Goal: Task Accomplishment & Management: Use online tool/utility

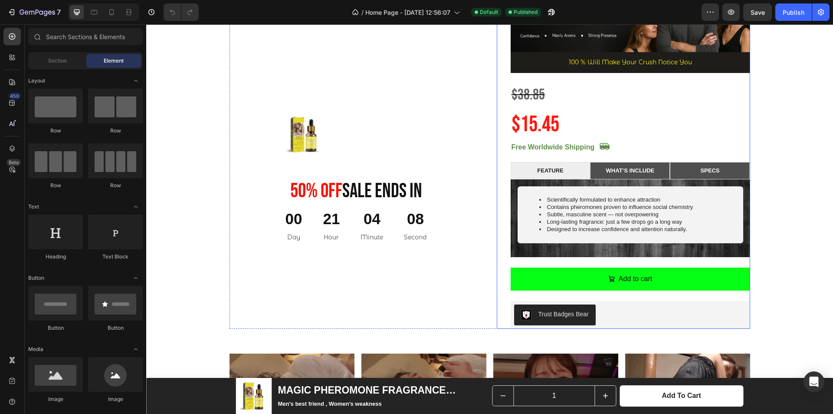
scroll to position [695, 0]
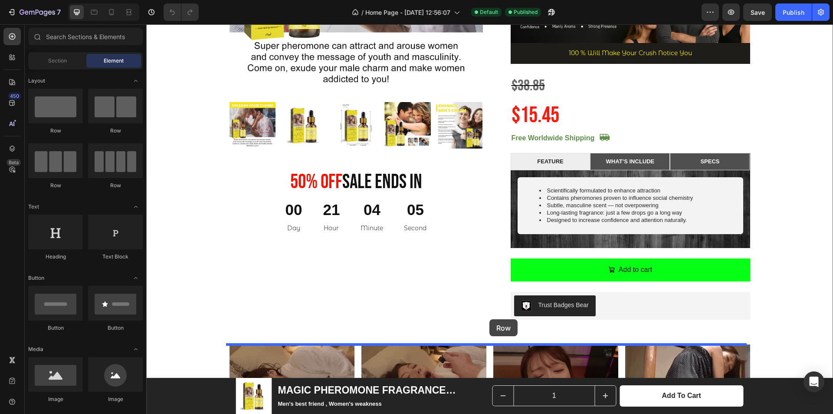
drag, startPoint x: 215, startPoint y: 138, endPoint x: 490, endPoint y: 319, distance: 328.4
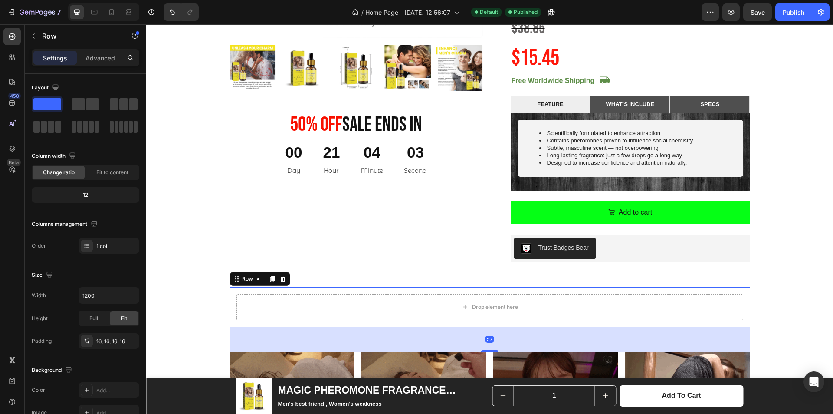
scroll to position [781, 0]
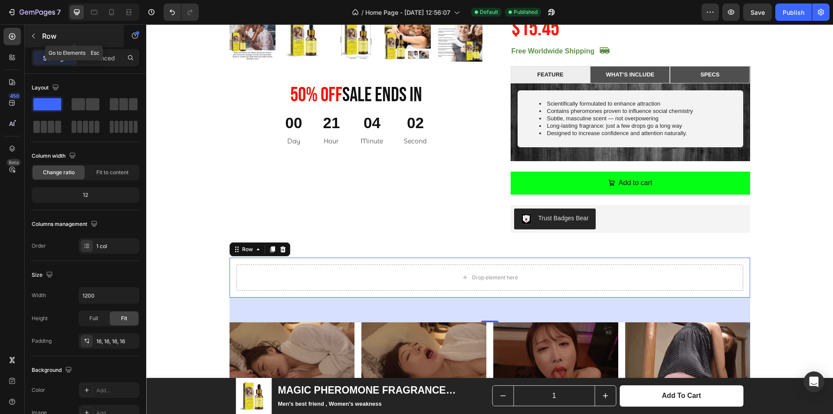
click at [34, 35] on icon "button" at bounding box center [33, 36] width 7 height 7
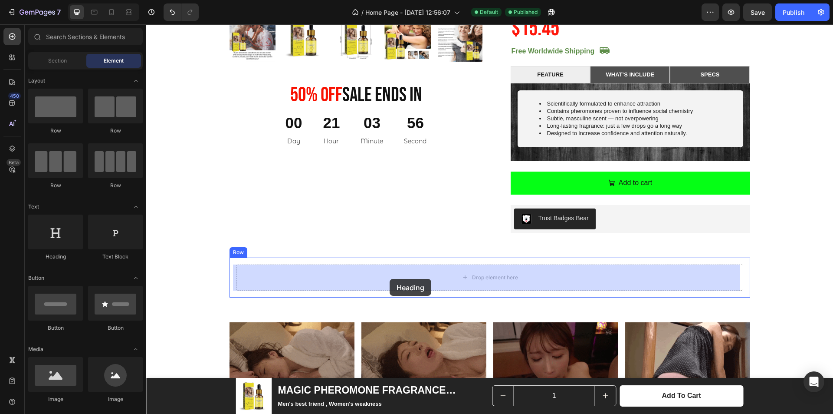
drag, startPoint x: 277, startPoint y: 276, endPoint x: 390, endPoint y: 279, distance: 112.9
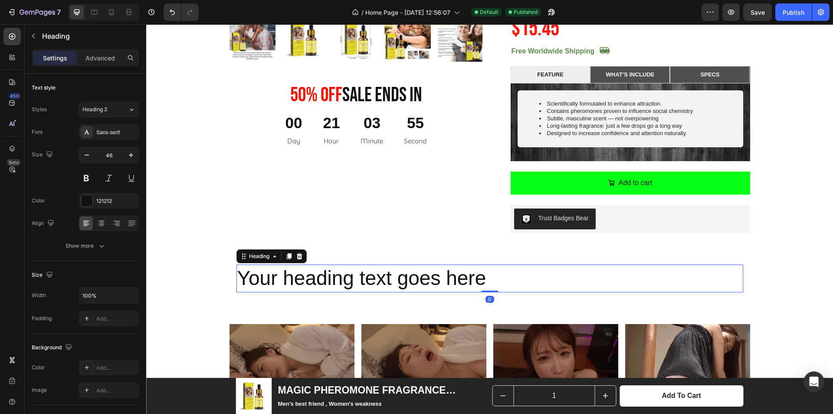
click at [481, 273] on h2 "Your heading text goes here" at bounding box center [490, 278] width 507 height 28
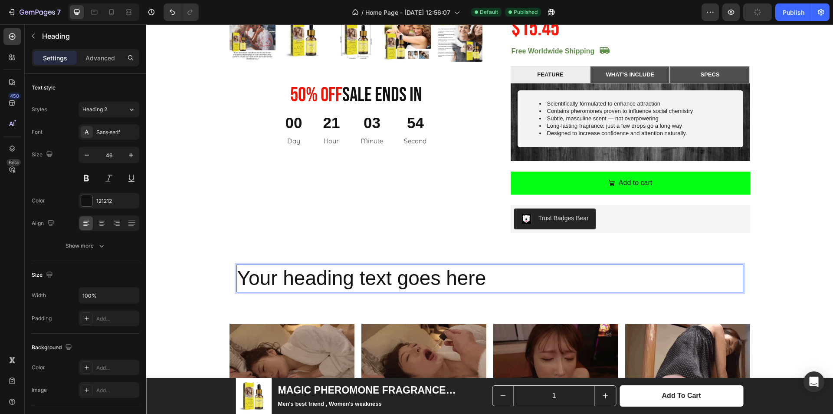
click at [485, 282] on p "Your heading text goes here" at bounding box center [489, 278] width 505 height 26
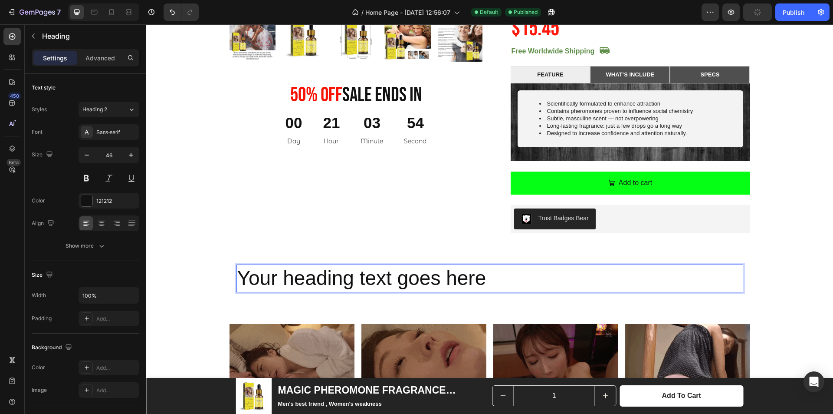
click at [485, 282] on p "Your heading text goes here" at bounding box center [489, 278] width 505 height 26
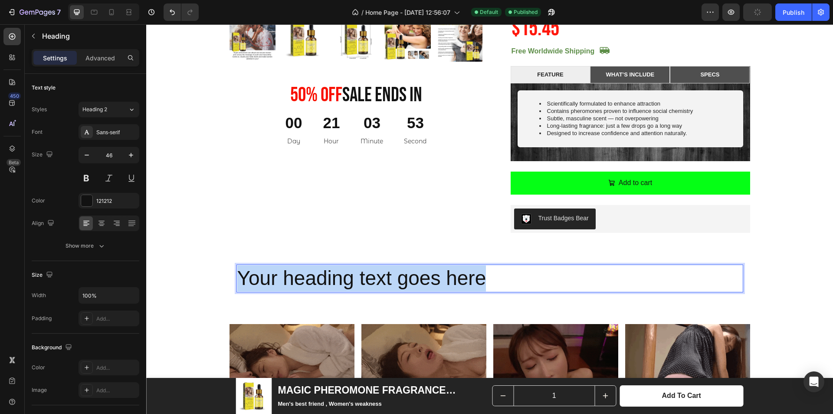
click at [485, 282] on p "Your heading text goes here" at bounding box center [489, 278] width 505 height 26
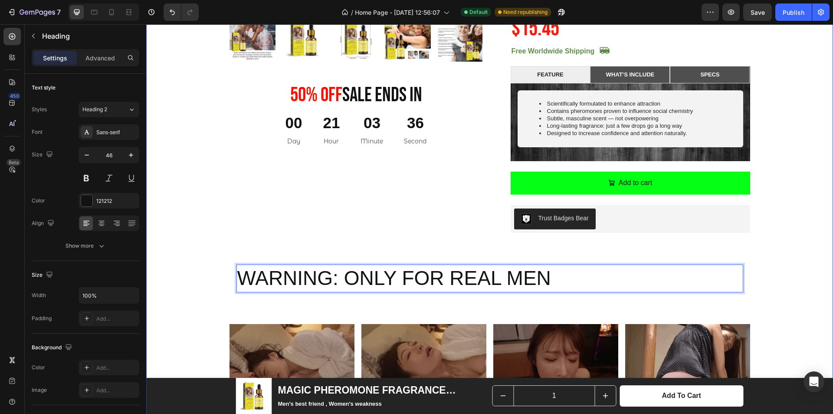
click at [450, 233] on div "Product Images 50% 0ff Sale Ends In Heading 00 Day 21 Hour 03 Minute 36 Second …" at bounding box center [490, 134] width 674 height 758
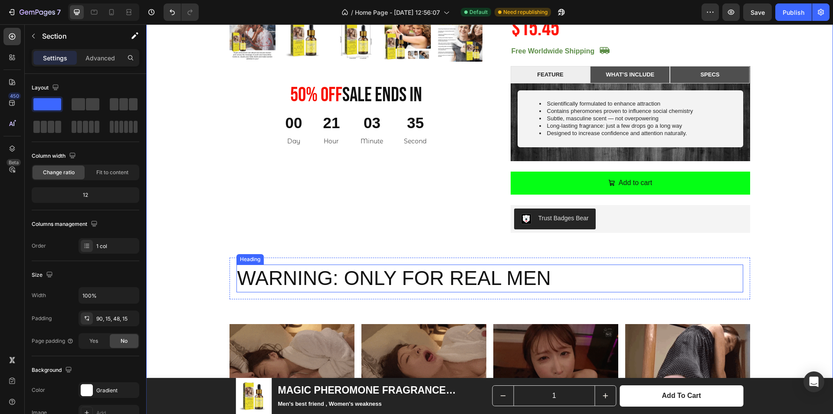
click at [522, 275] on p "WARNING: ONLY FOR REAL MEN" at bounding box center [489, 278] width 505 height 26
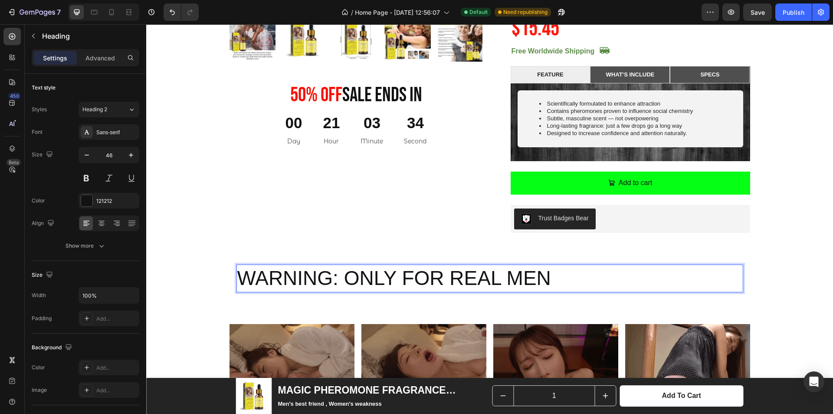
click at [534, 283] on p "WARNING: ONLY FOR REAL MEN" at bounding box center [489, 278] width 505 height 26
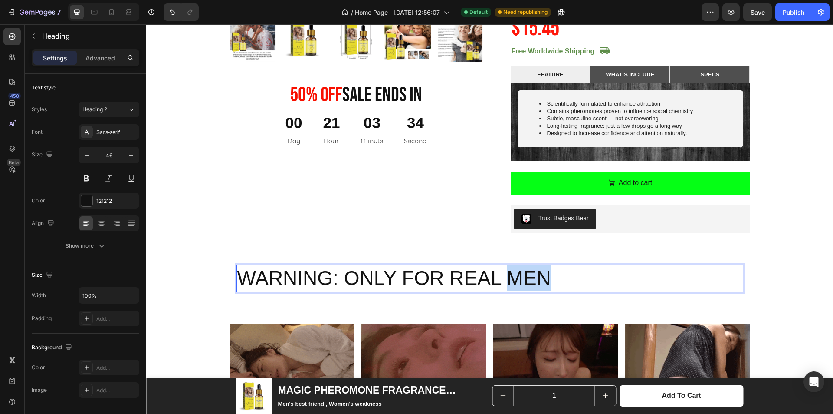
click at [534, 283] on p "WARNING: ONLY FOR REAL MEN" at bounding box center [489, 278] width 505 height 26
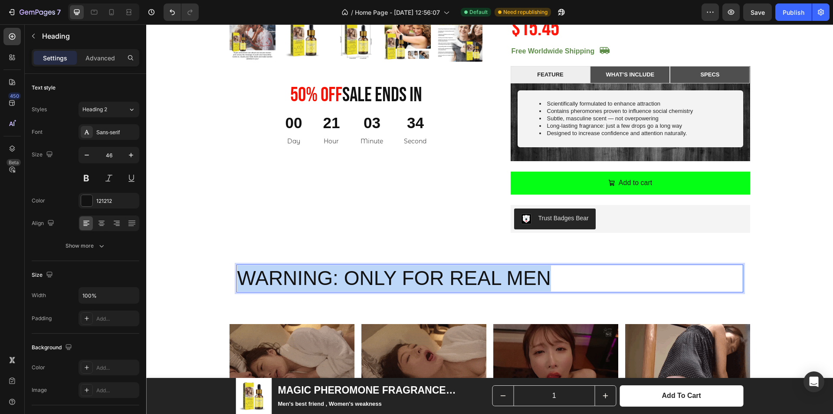
click at [534, 283] on p "WARNING: ONLY FOR REAL MEN" at bounding box center [489, 278] width 505 height 26
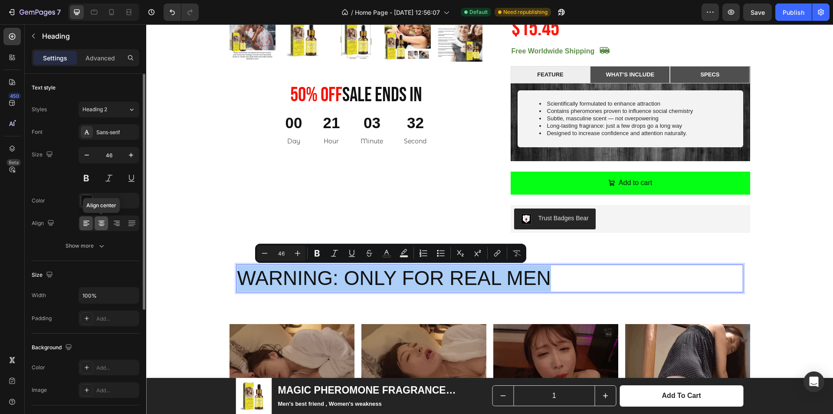
click at [104, 222] on icon at bounding box center [101, 223] width 9 height 9
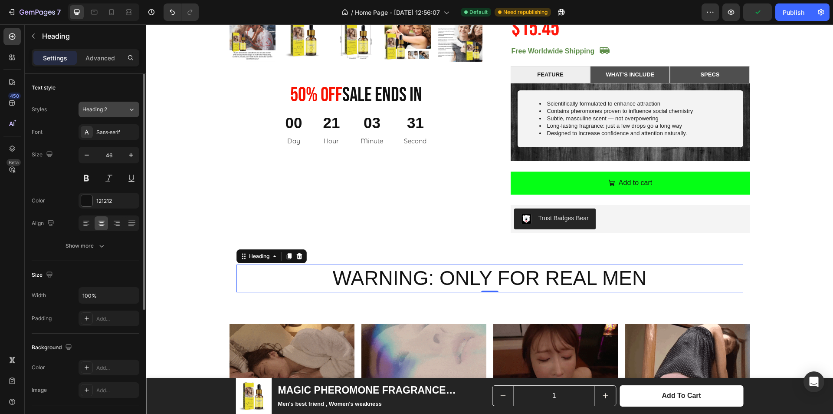
click at [124, 109] on div "Heading 2" at bounding box center [105, 109] width 46 height 8
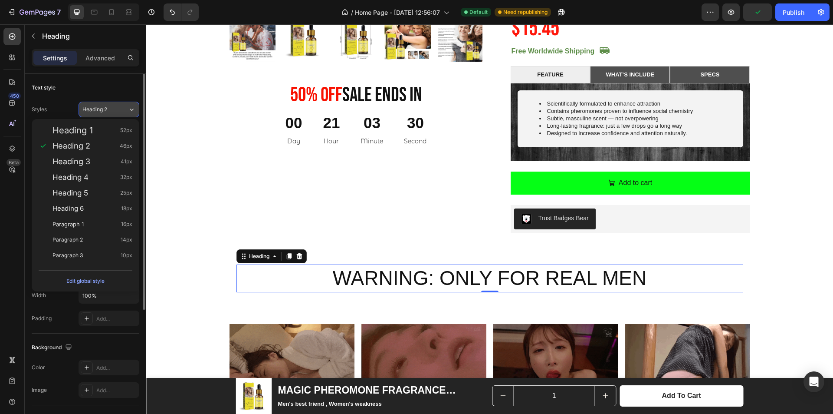
click at [124, 110] on div "Heading 2" at bounding box center [105, 109] width 46 height 8
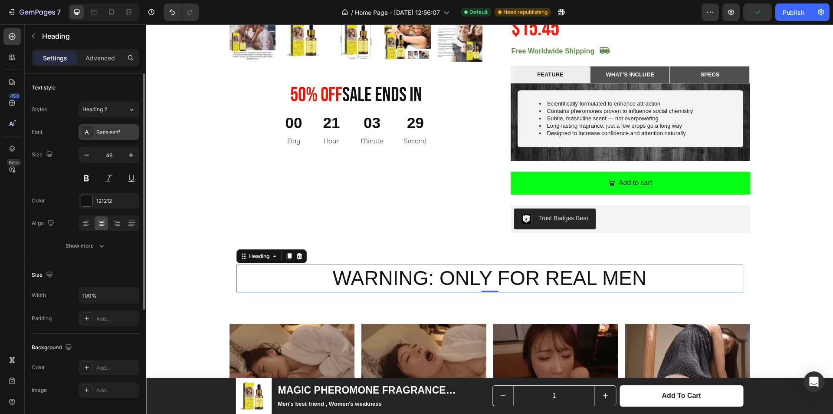
click at [117, 133] on div "Sans-serif" at bounding box center [116, 132] width 41 height 8
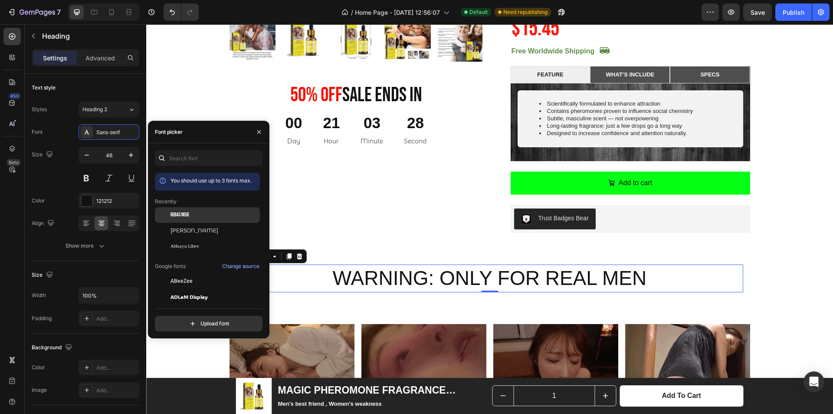
click at [185, 273] on div "Bebas Neue" at bounding box center [207, 281] width 105 height 16
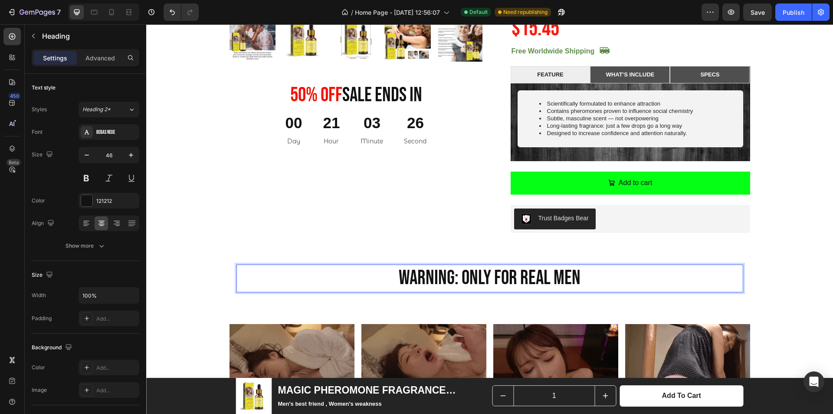
click at [451, 277] on p "WARNING: ONLY FOR REAL MEN" at bounding box center [489, 278] width 505 height 26
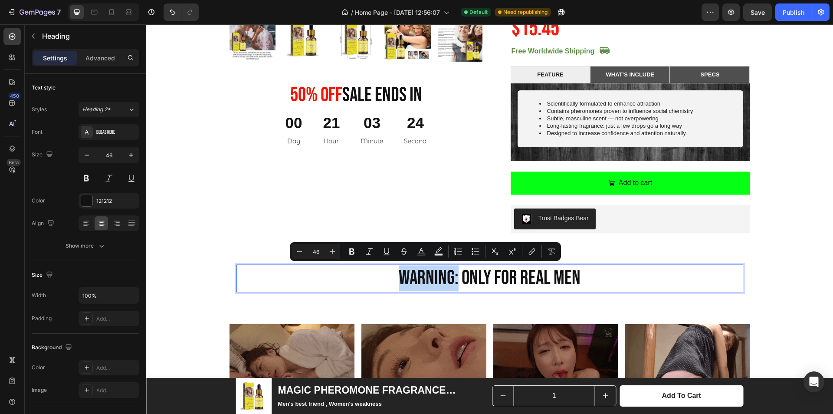
drag, startPoint x: 456, startPoint y: 279, endPoint x: 398, endPoint y: 277, distance: 57.3
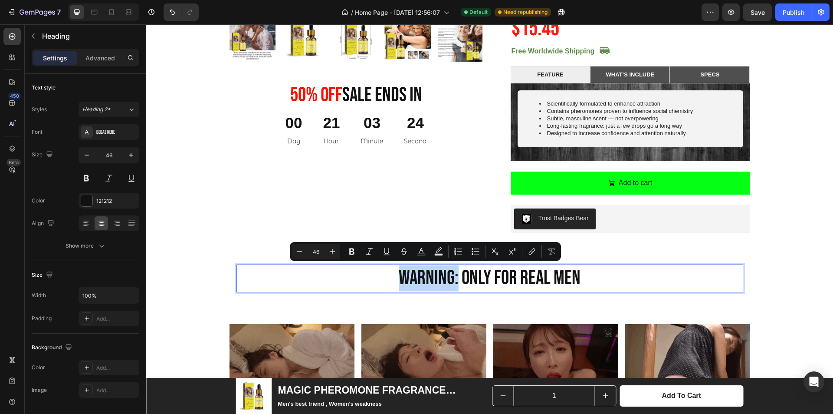
click at [398, 277] on p "WARNING: ONLY FOR REAL MEN" at bounding box center [489, 278] width 505 height 26
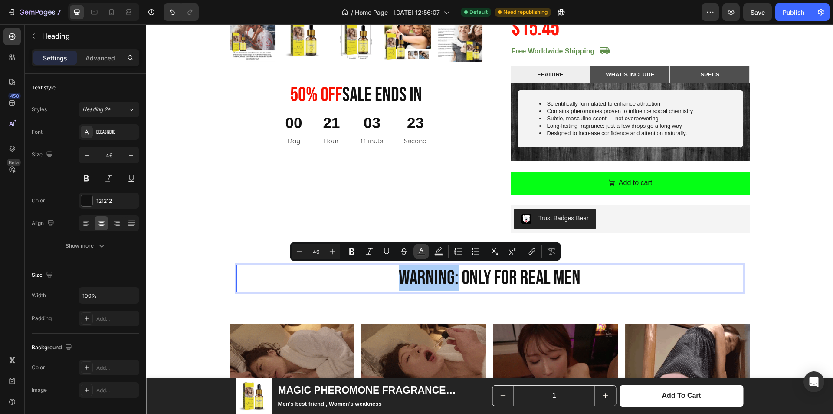
click at [420, 253] on rect "Editor contextual toolbar" at bounding box center [422, 254] width 8 height 2
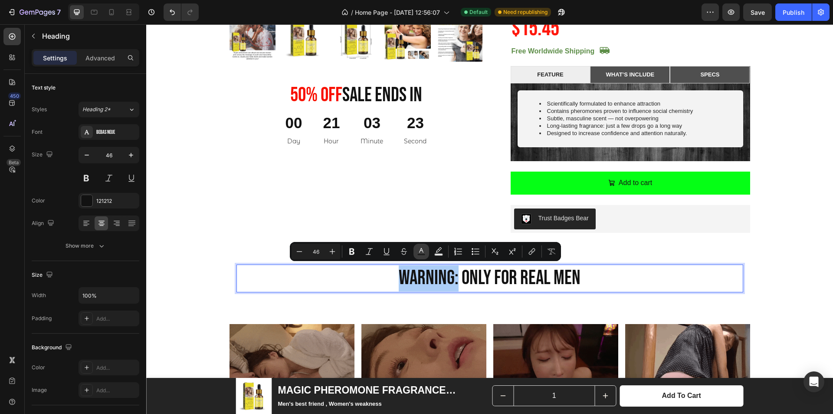
type input "121212"
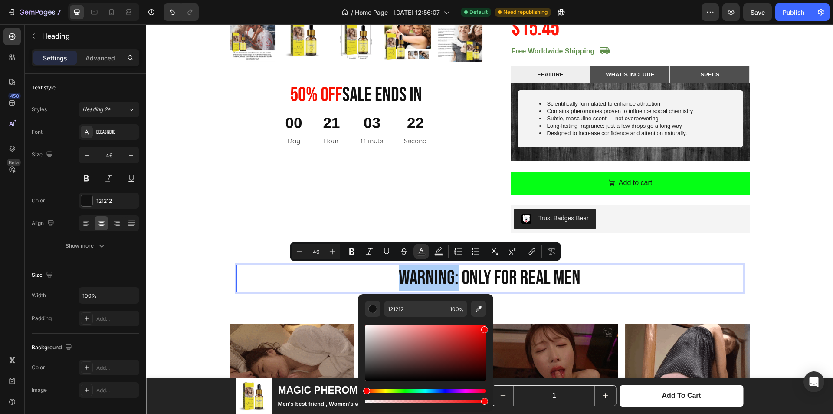
drag, startPoint x: 484, startPoint y: 339, endPoint x: 492, endPoint y: 326, distance: 15.8
click at [492, 326] on div "121212 100 %" at bounding box center [425, 349] width 135 height 111
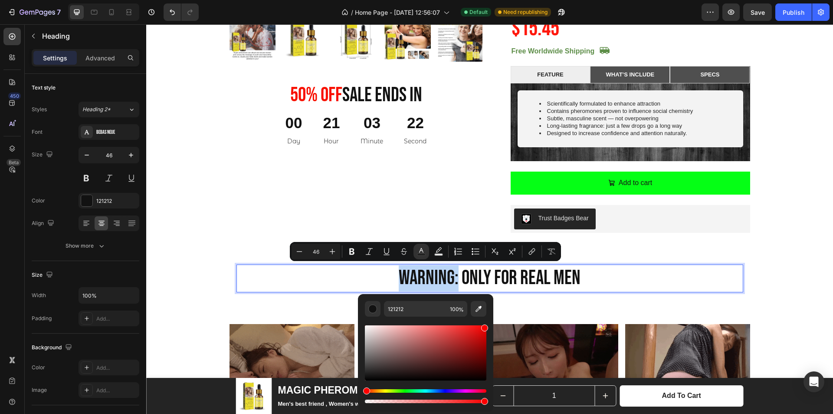
type input "F90000"
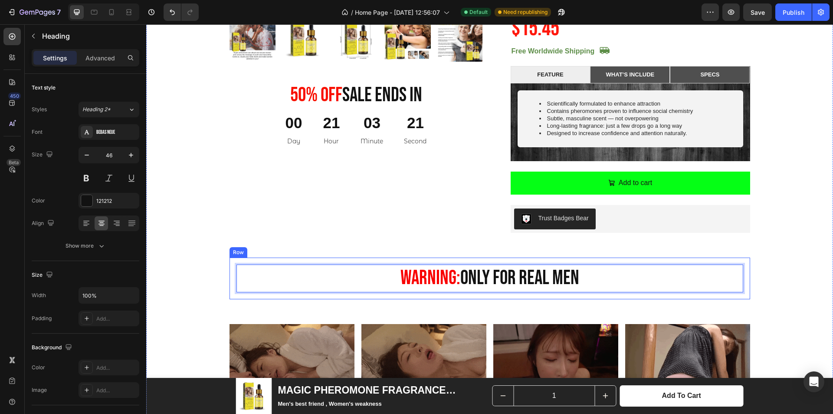
click at [547, 290] on p "WARNING: ONLY FOR REAL MEN" at bounding box center [489, 278] width 505 height 26
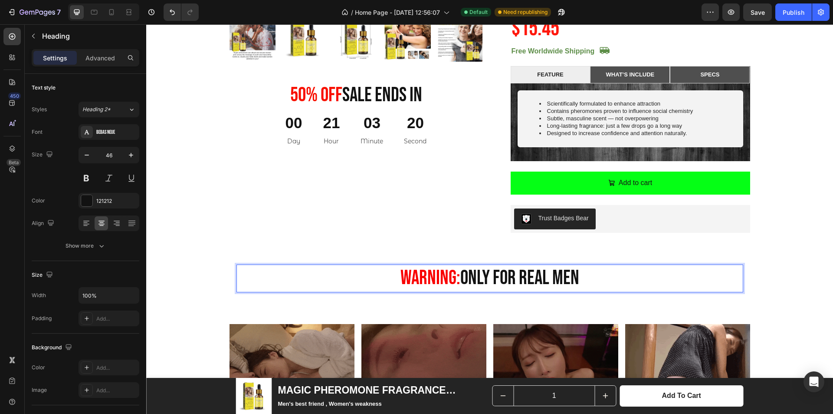
click at [453, 278] on span "WARNING:" at bounding box center [431, 278] width 60 height 24
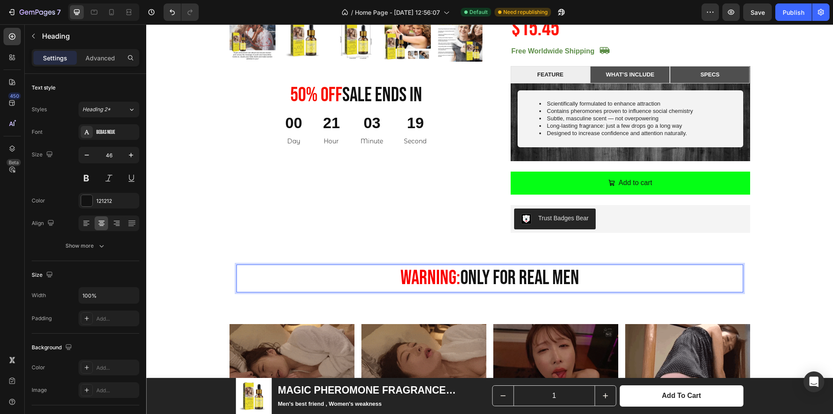
click at [453, 279] on span "WARNING:" at bounding box center [431, 278] width 60 height 24
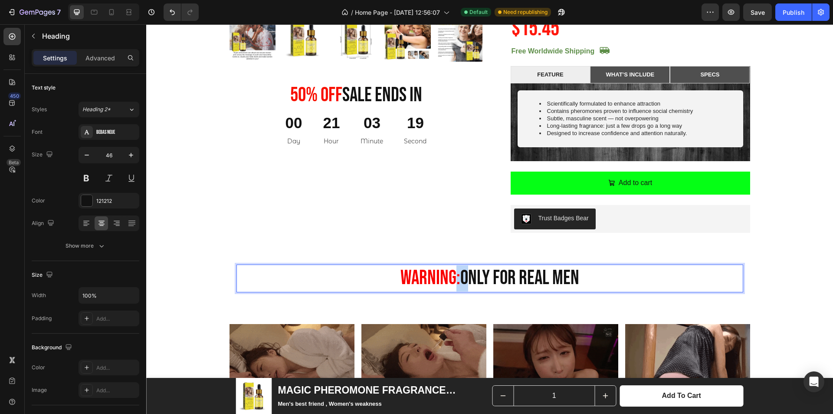
click at [453, 280] on span "WARNING:" at bounding box center [431, 278] width 60 height 24
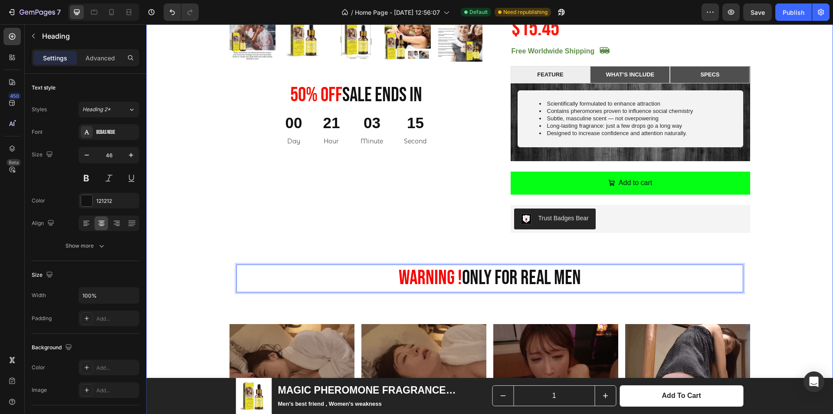
click at [773, 236] on div "Product Images 50% 0ff Sale Ends In Heading 00 Day 21 Hour 03 Minute 15 Second …" at bounding box center [490, 134] width 674 height 758
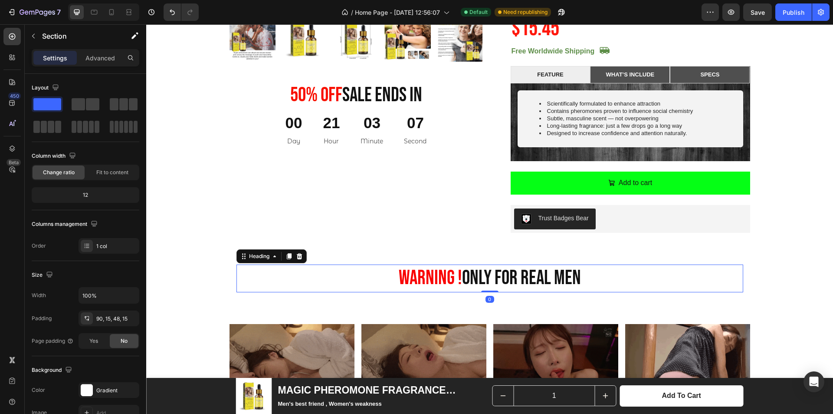
click at [544, 277] on p "⁠⁠⁠⁠⁠⁠⁠ WARNING ! ONLY FOR REAL MEN" at bounding box center [489, 278] width 505 height 26
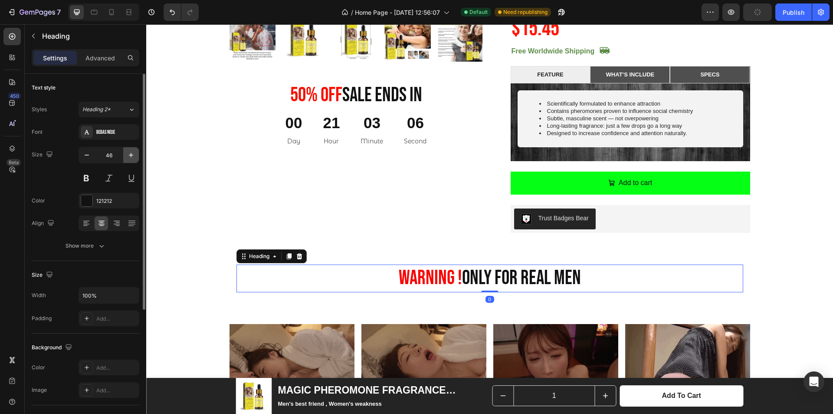
click at [130, 155] on icon "button" at bounding box center [131, 155] width 9 height 9
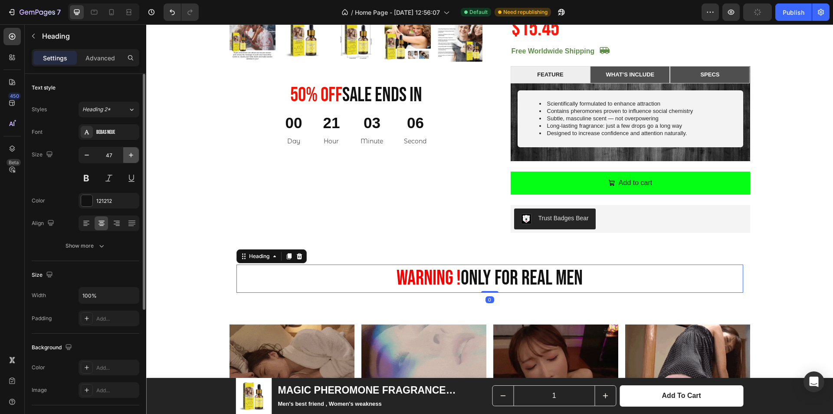
click at [130, 155] on icon "button" at bounding box center [131, 155] width 9 height 9
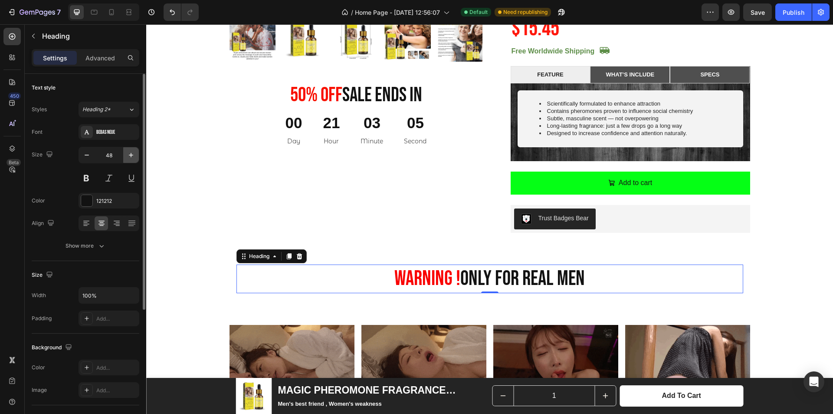
click at [130, 155] on icon "button" at bounding box center [131, 155] width 9 height 9
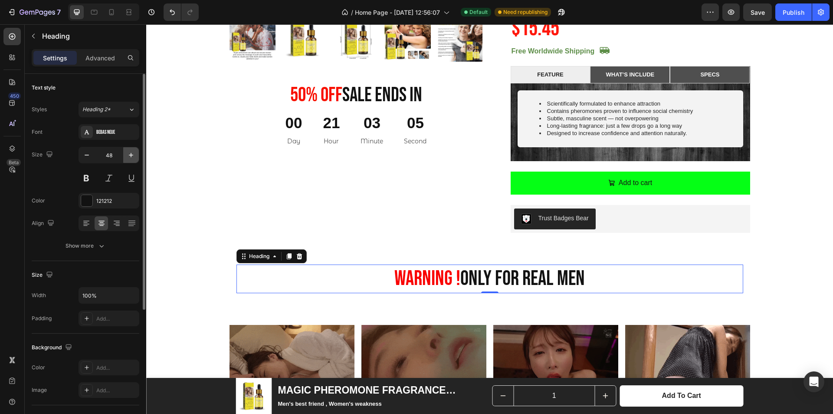
click at [130, 155] on icon "button" at bounding box center [131, 155] width 9 height 9
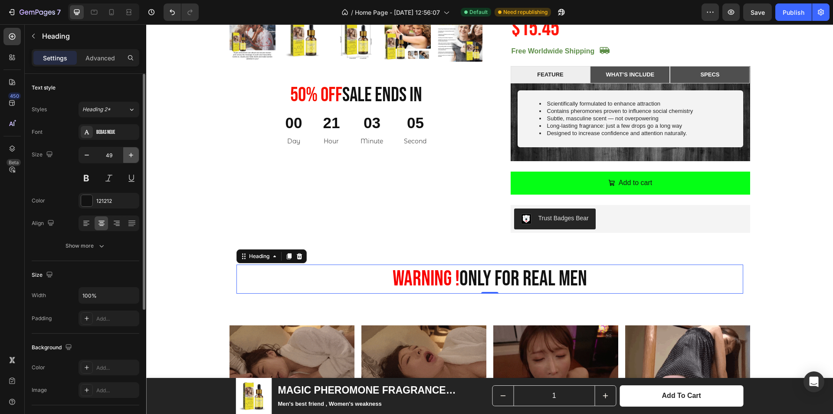
click at [130, 155] on icon "button" at bounding box center [131, 155] width 9 height 9
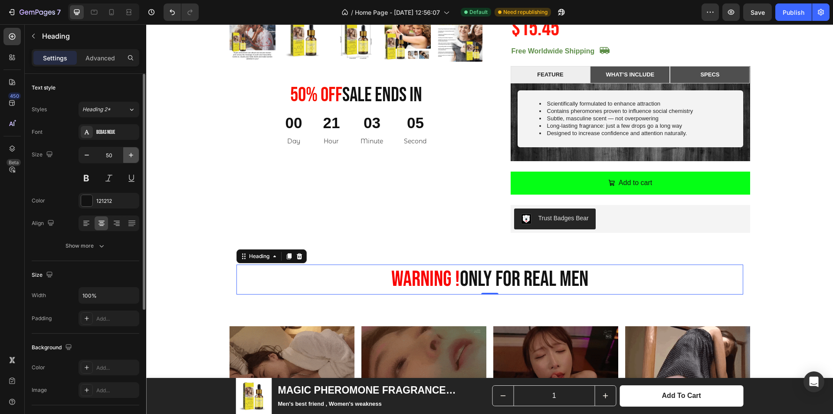
click at [130, 155] on icon "button" at bounding box center [131, 155] width 9 height 9
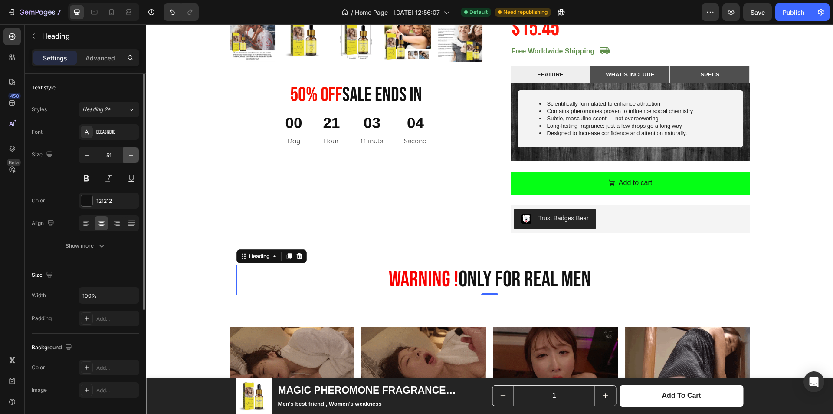
click at [130, 155] on icon "button" at bounding box center [131, 155] width 9 height 9
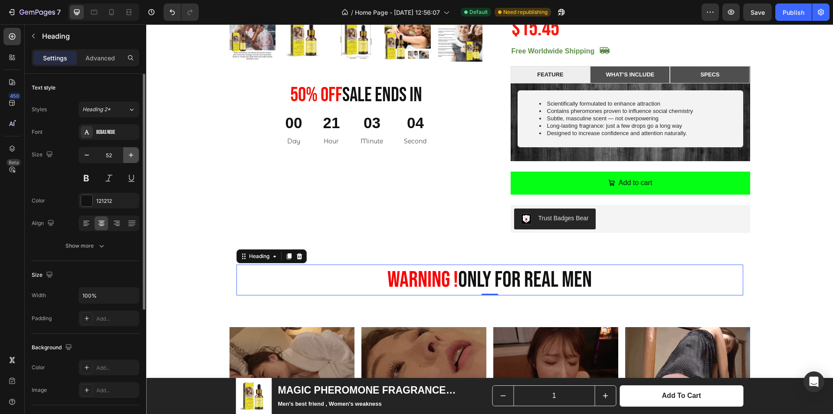
click at [130, 155] on icon "button" at bounding box center [131, 155] width 9 height 9
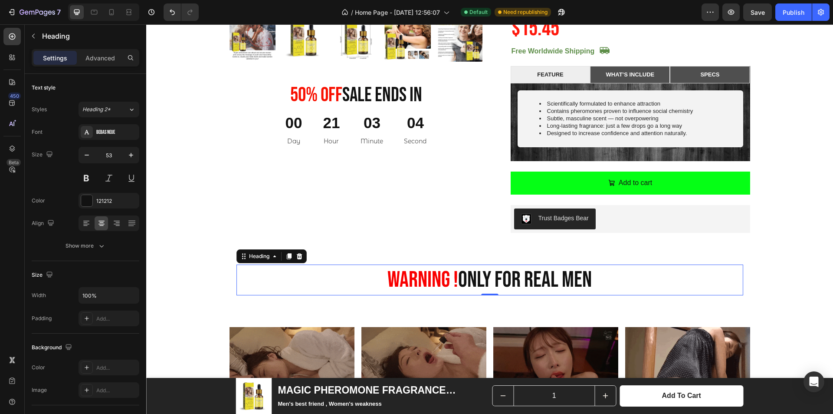
type input "54"
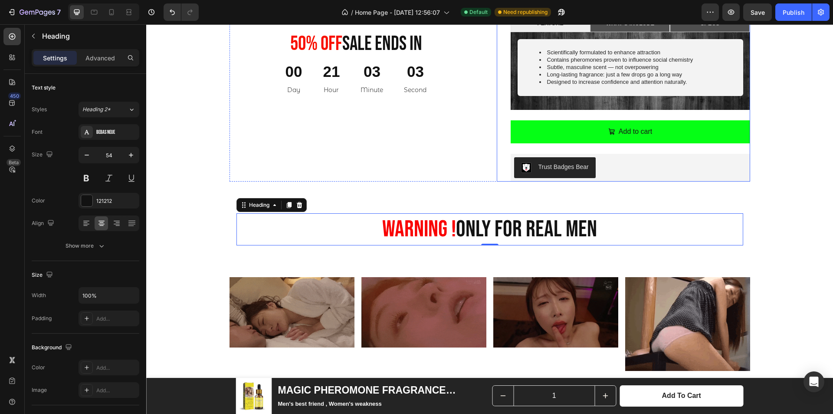
scroll to position [868, 0]
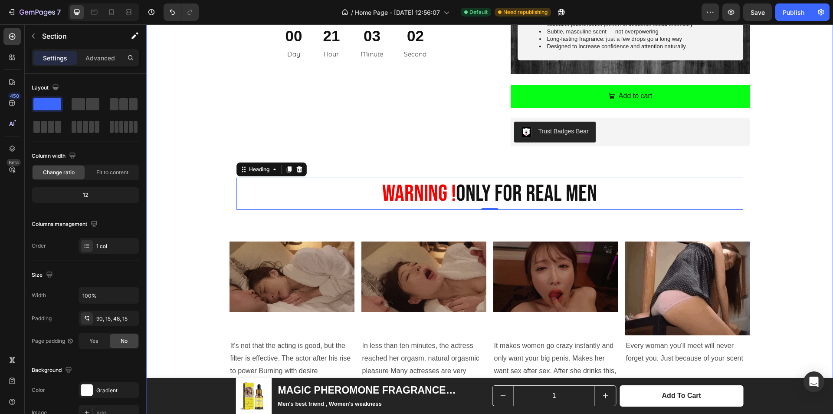
click at [773, 189] on div "Product Images 50% 0ff Sale Ends In Heading 00 Day 21 Hour 03 Minute 02 Second …" at bounding box center [490, 49] width 674 height 763
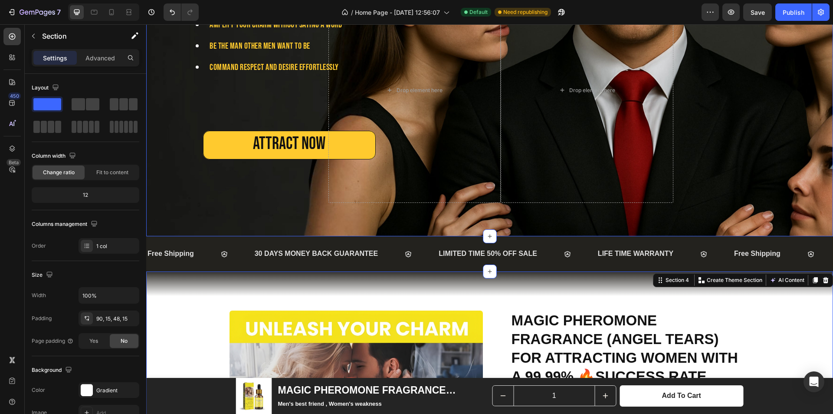
scroll to position [130, 0]
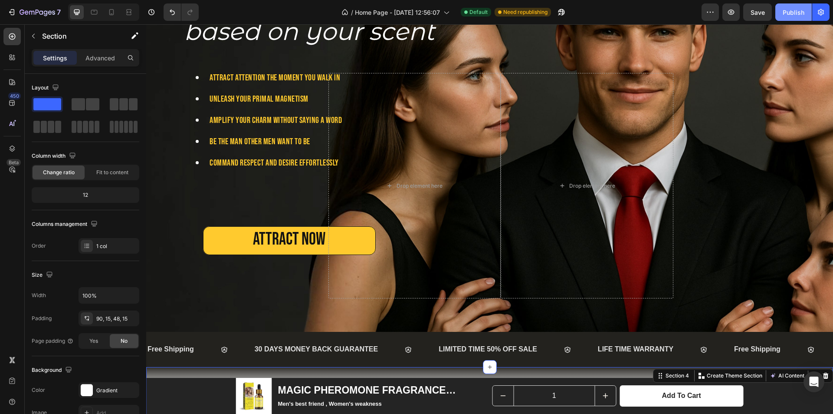
click at [795, 12] on div "Publish" at bounding box center [794, 12] width 22 height 9
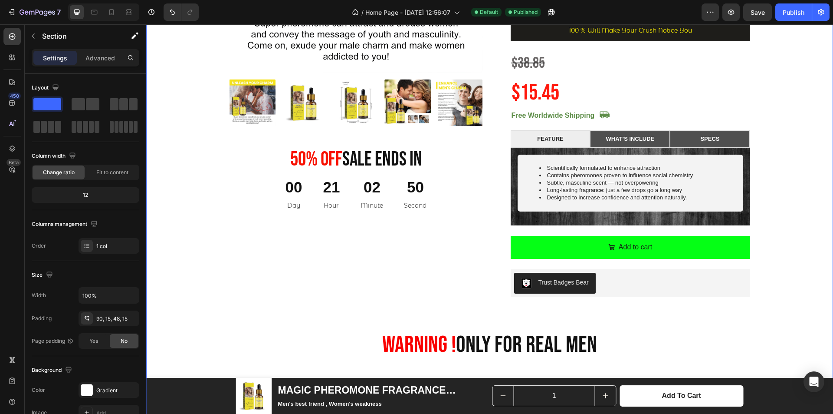
scroll to position [738, 0]
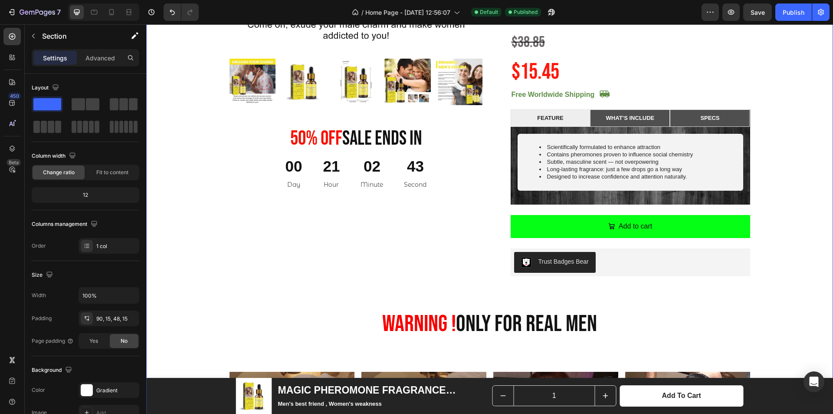
click at [771, 322] on div "Product Images 50% 0ff Sale Ends In Heading 00 Day 21 Hour 02 Minute 43 Second …" at bounding box center [490, 179] width 674 height 763
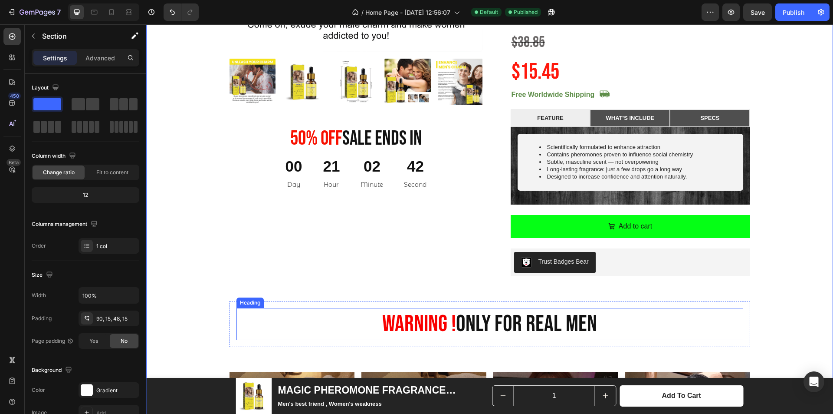
click at [689, 324] on p "⁠⁠⁠⁠⁠⁠⁠ WARNING ! ONLY FOR REAL MEN" at bounding box center [489, 324] width 505 height 30
click at [207, 319] on div "Product Images 50% 0ff Sale Ends In Heading 00 Day 21 Hour 02 Minute 40 Second …" at bounding box center [490, 179] width 674 height 763
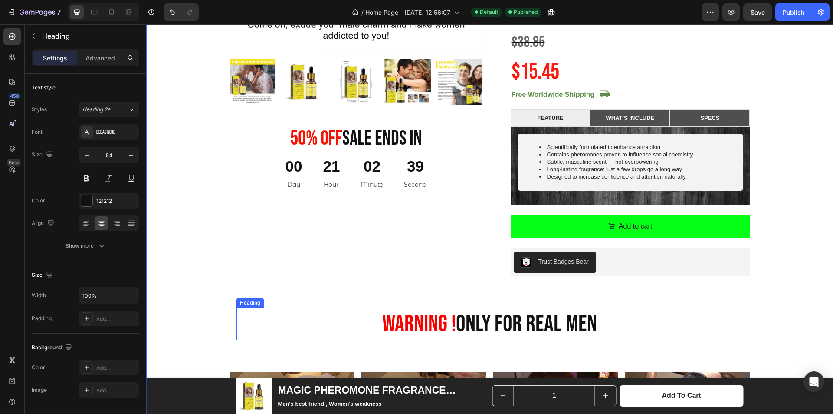
click at [349, 318] on p "⁠⁠⁠⁠⁠⁠⁠ WARNING ! ONLY FOR REAL MEN" at bounding box center [489, 324] width 505 height 30
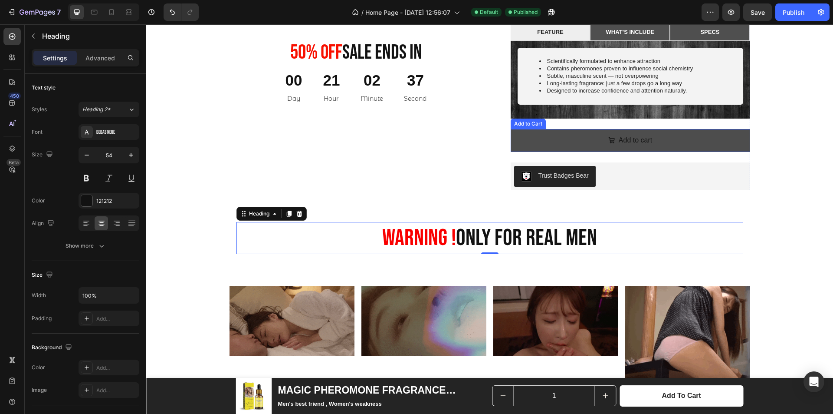
scroll to position [825, 0]
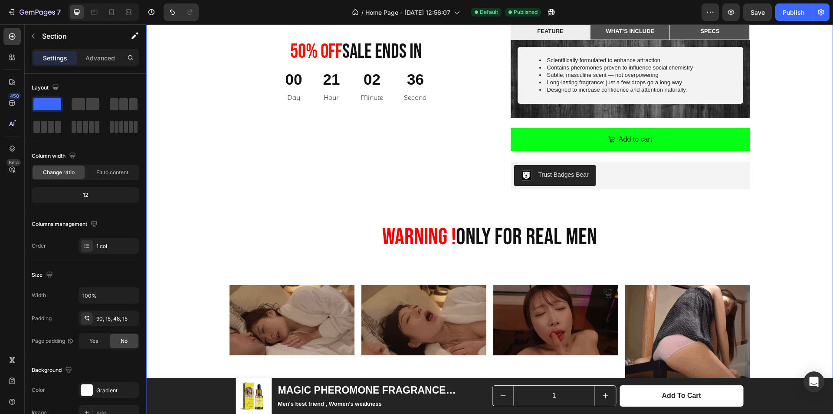
click at [795, 234] on div "Product Images 50% 0ff Sale Ends In Heading 00 Day 21 Hour 02 Minute 36 Second …" at bounding box center [490, 92] width 674 height 763
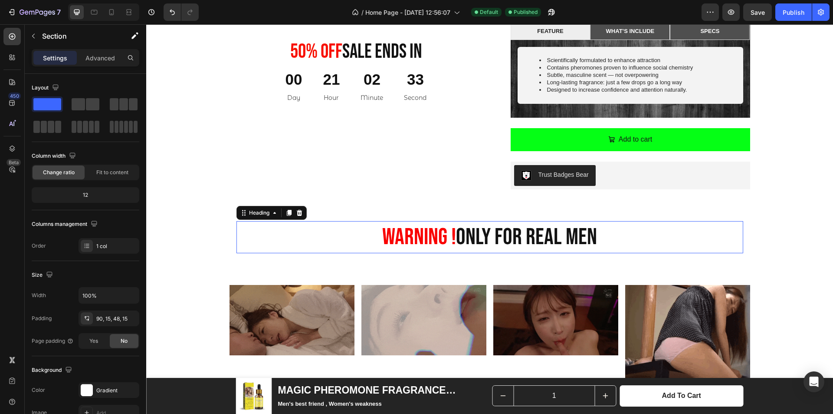
click at [451, 235] on span "WARNING !" at bounding box center [419, 237] width 74 height 28
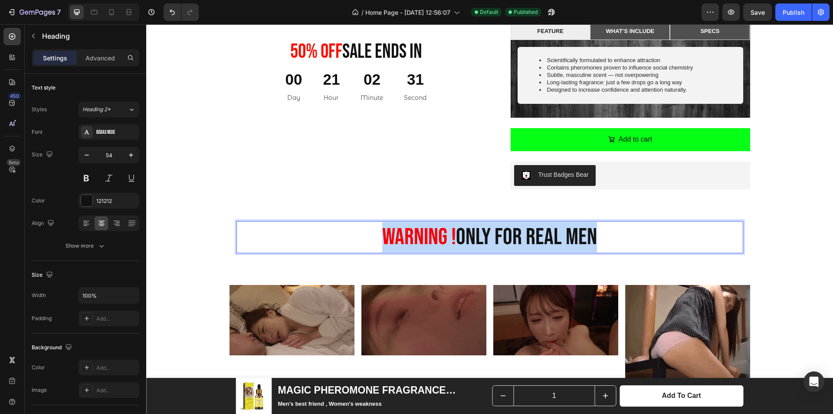
drag, startPoint x: 601, startPoint y: 242, endPoint x: 362, endPoint y: 230, distance: 239.0
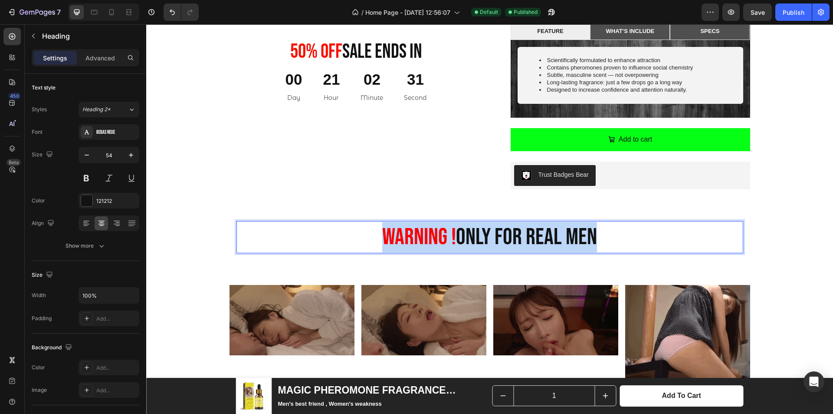
click at [362, 230] on p "WARNING ! ONLY FOR REAL MEN" at bounding box center [489, 237] width 505 height 30
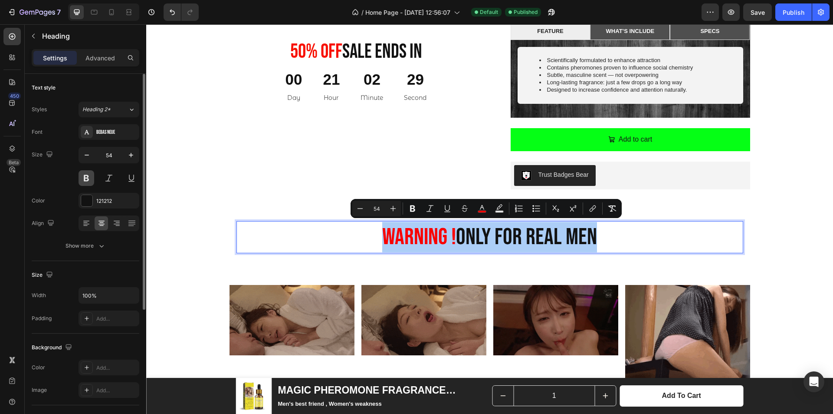
click at [87, 178] on button at bounding box center [87, 178] width 16 height 16
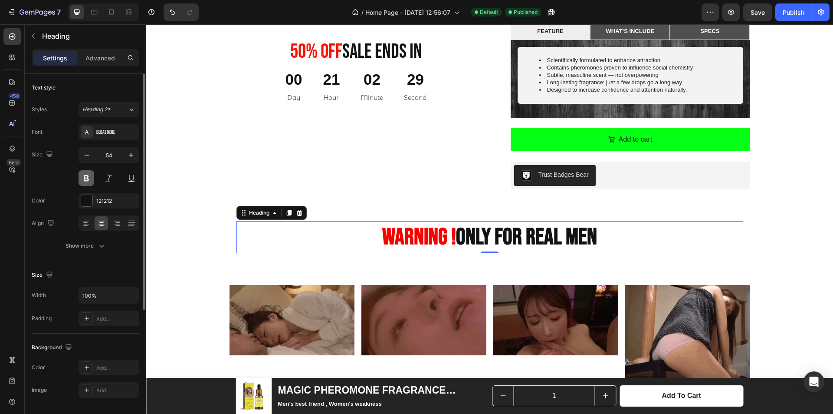
click at [87, 178] on button at bounding box center [87, 178] width 16 height 16
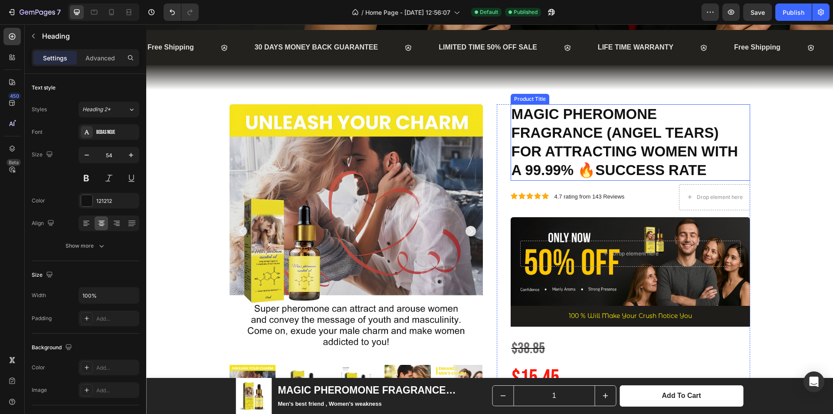
scroll to position [434, 0]
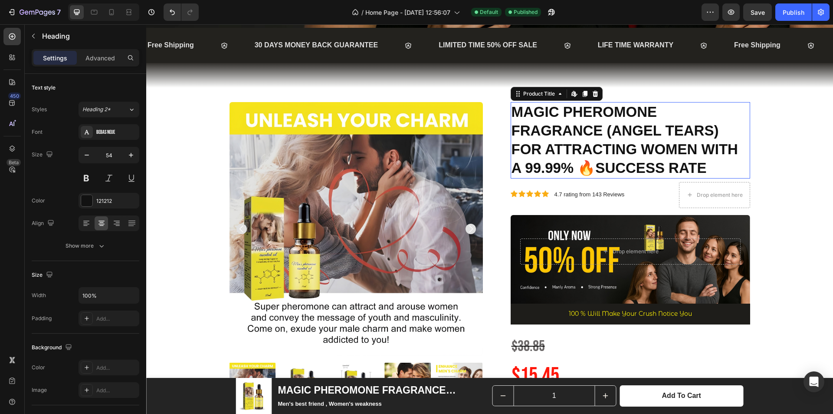
click at [620, 149] on h1 "MAGIC PHEROMONE FRAGRANCE (ANGEL TEARS) FOR ATTRACTING WOMEN WITH A 99.99% 🔥SUC…" at bounding box center [631, 140] width 240 height 76
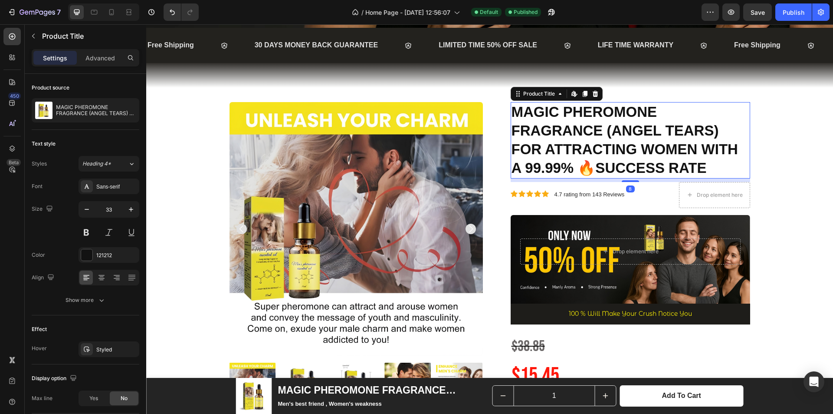
click at [620, 149] on h1 "MAGIC PHEROMONE FRAGRANCE (ANGEL TEARS) FOR ATTRACTING WOMEN WITH A 99.99% 🔥SUC…" at bounding box center [631, 140] width 240 height 76
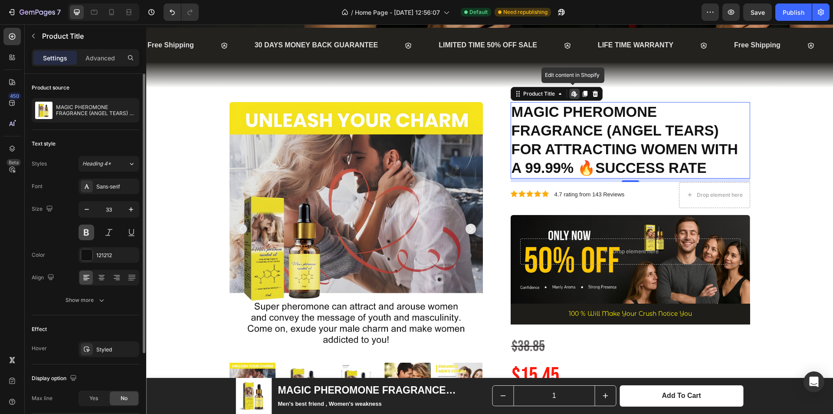
click at [89, 232] on button at bounding box center [87, 232] width 16 height 16
click at [747, 110] on h1 "MAGIC PHEROMONE FRAGRANCE (ANGEL TEARS) FOR ATTRACTING WOMEN WITH A 99.99% 🔥SUC…" at bounding box center [631, 140] width 240 height 76
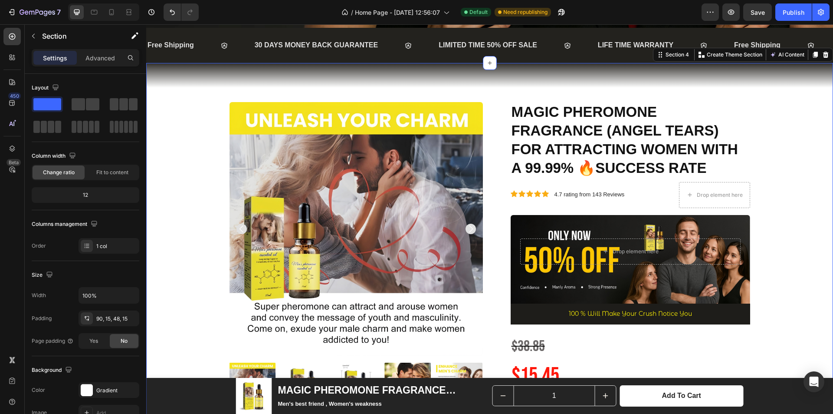
click at [108, 176] on div "Fit to content" at bounding box center [112, 172] width 52 height 14
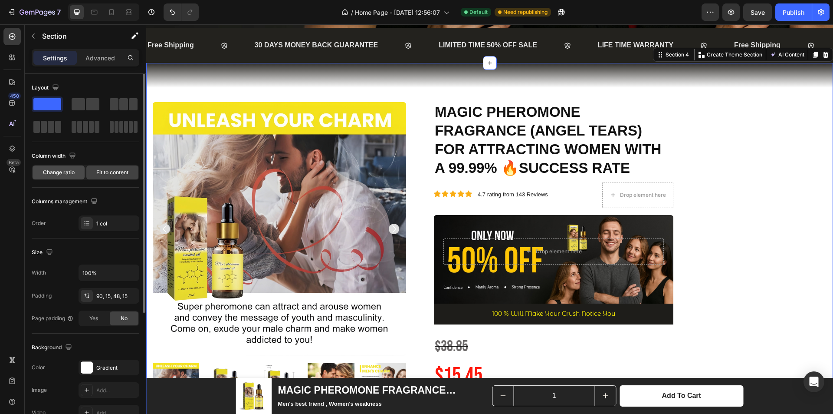
click at [66, 177] on div "Change ratio" at bounding box center [59, 172] width 52 height 14
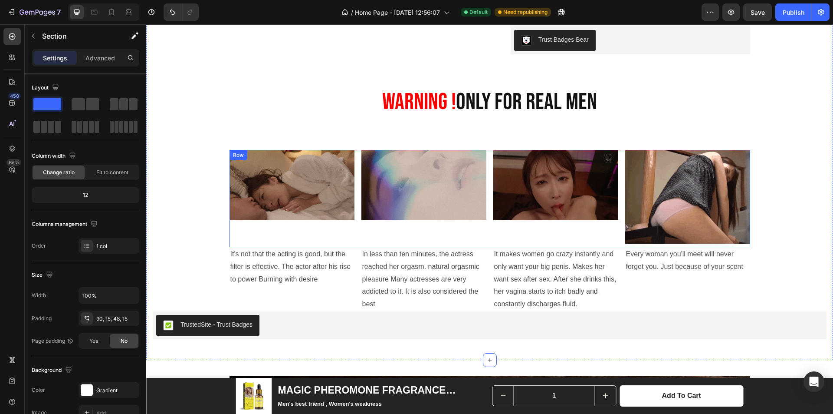
scroll to position [955, 0]
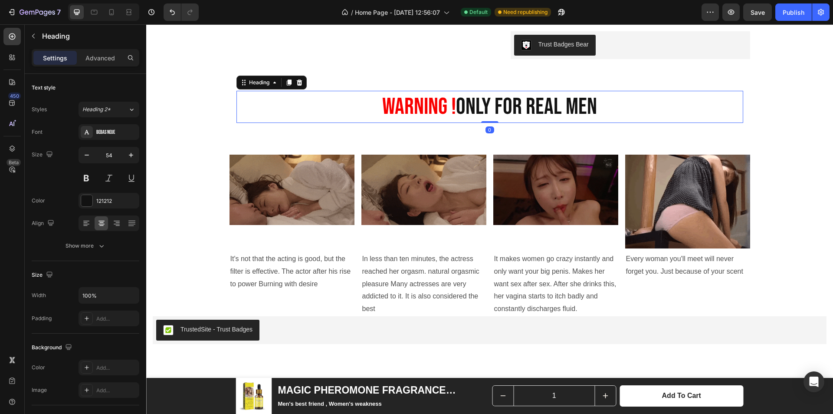
click at [500, 115] on p "⁠⁠⁠⁠⁠⁠⁠ WARNING ! ONLY FOR REAL MEN" at bounding box center [489, 107] width 505 height 30
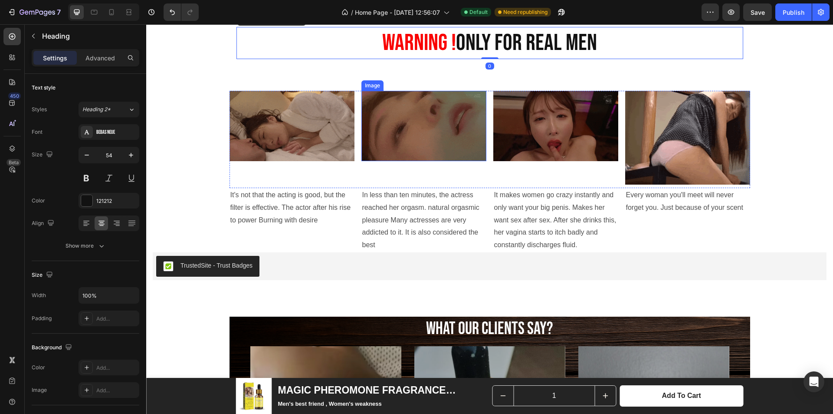
scroll to position [1042, 0]
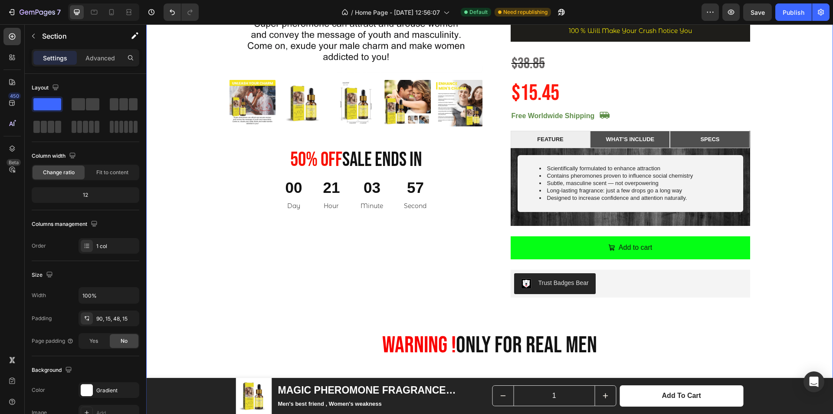
scroll to position [868, 0]
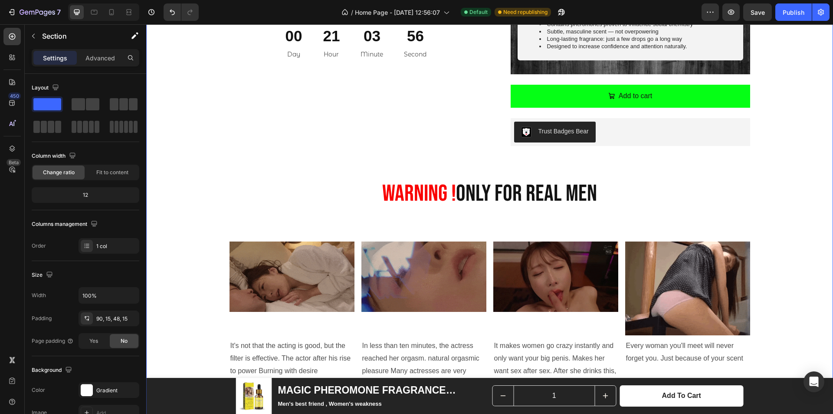
click at [556, 229] on div "Product Images 50% 0ff Sale Ends In Heading 00 Day 21 Hour 03 Minute 56 Second …" at bounding box center [490, 49] width 674 height 763
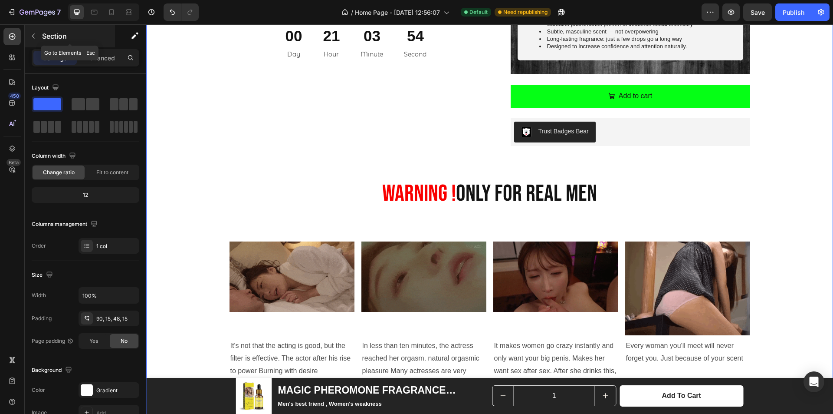
click at [30, 38] on icon "button" at bounding box center [33, 36] width 7 height 7
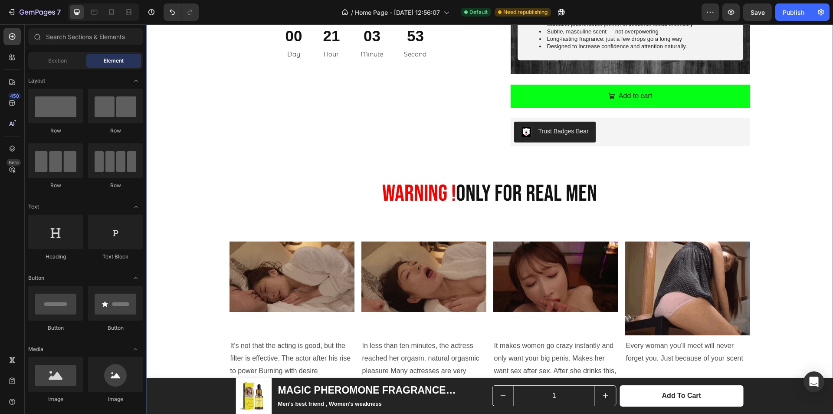
click at [387, 217] on div "Product Images 50% 0ff Sale Ends In Heading 00 Day 21 Hour 03 Minute 53 Second …" at bounding box center [490, 49] width 674 height 763
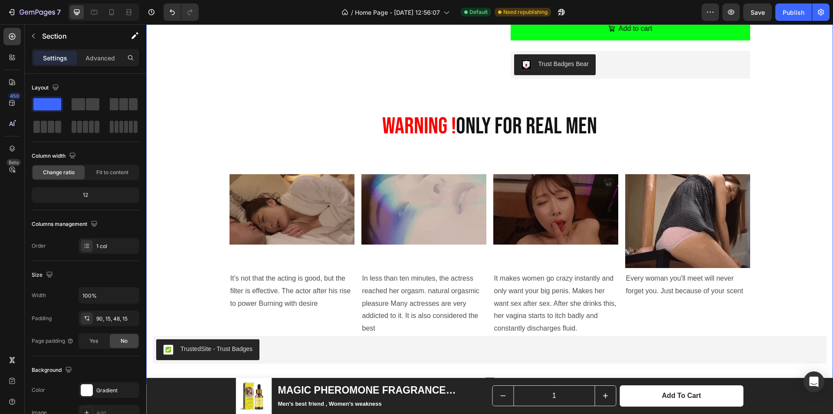
scroll to position [1042, 0]
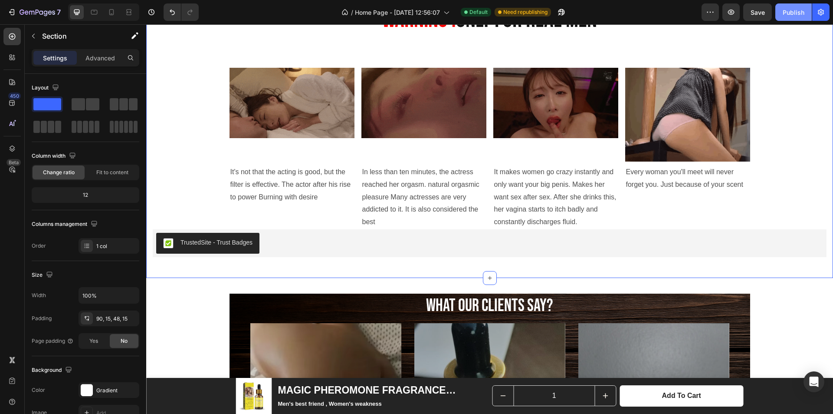
click at [787, 16] on div "Publish" at bounding box center [794, 12] width 22 height 9
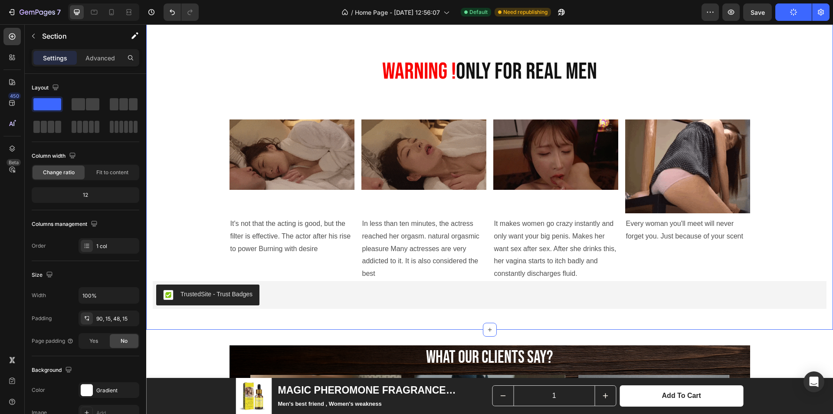
scroll to position [955, 0]
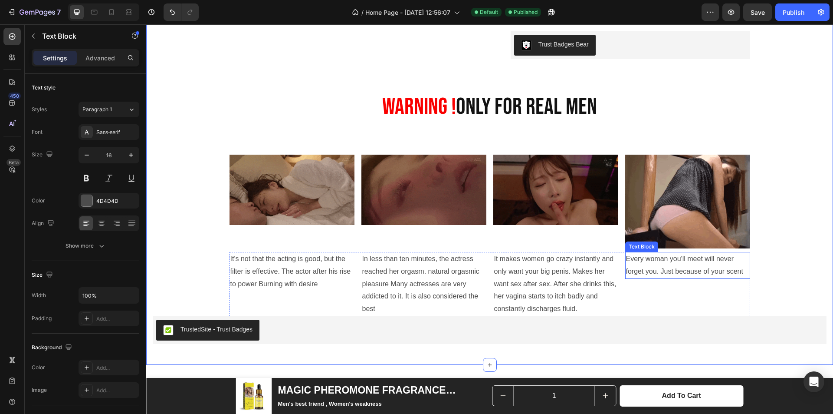
click at [710, 272] on p "Every woman you'll meet will never forget you. Just because of your scent" at bounding box center [687, 265] width 123 height 25
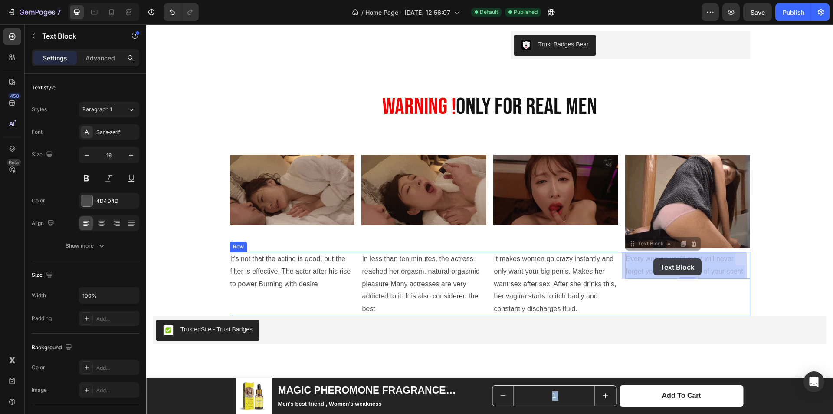
drag, startPoint x: 625, startPoint y: 259, endPoint x: 653, endPoint y: 258, distance: 28.2
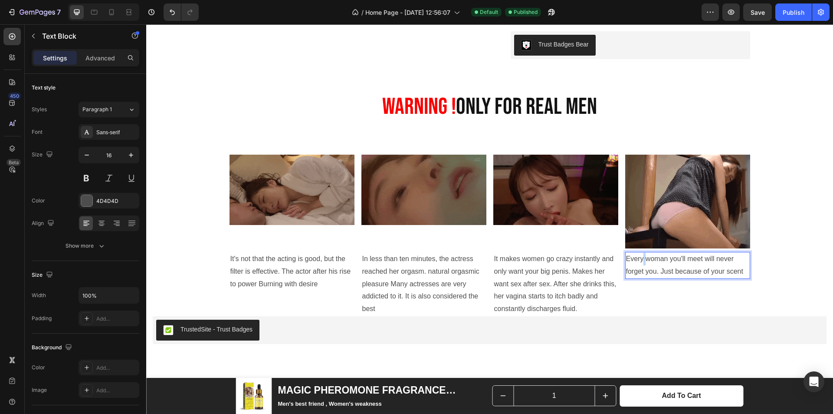
click at [640, 262] on p "Every woman you'll meet will never forget you. Just because of your scent" at bounding box center [687, 265] width 123 height 25
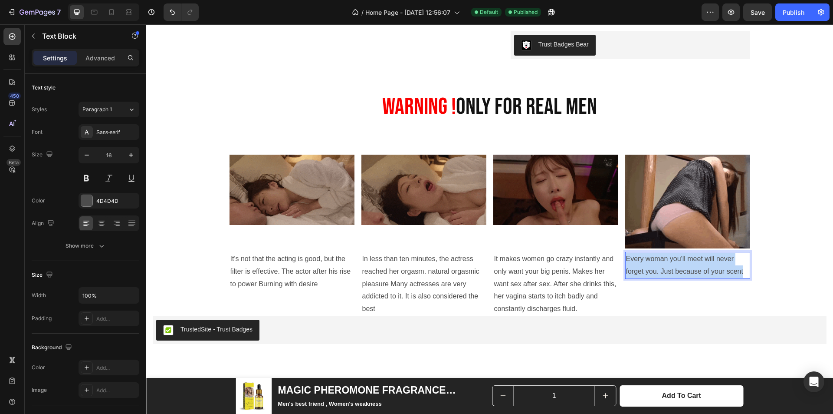
click at [640, 262] on p "Every woman you'll meet will never forget you. Just because of your scent" at bounding box center [687, 265] width 123 height 25
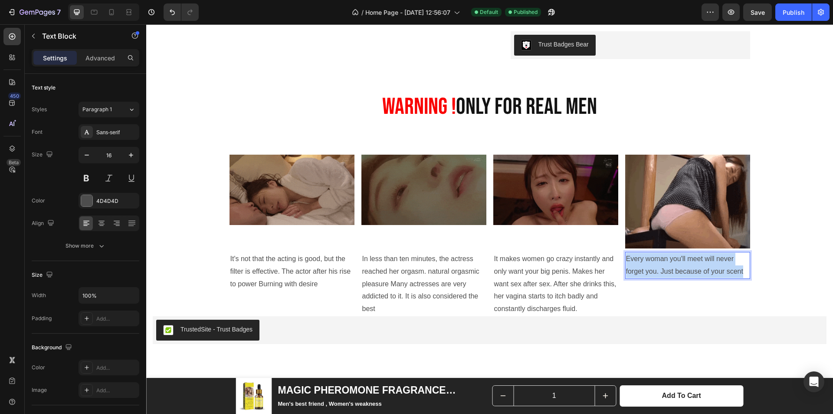
click at [640, 262] on p "Every woman you'll meet will never forget you. Just because of your scent" at bounding box center [687, 265] width 123 height 25
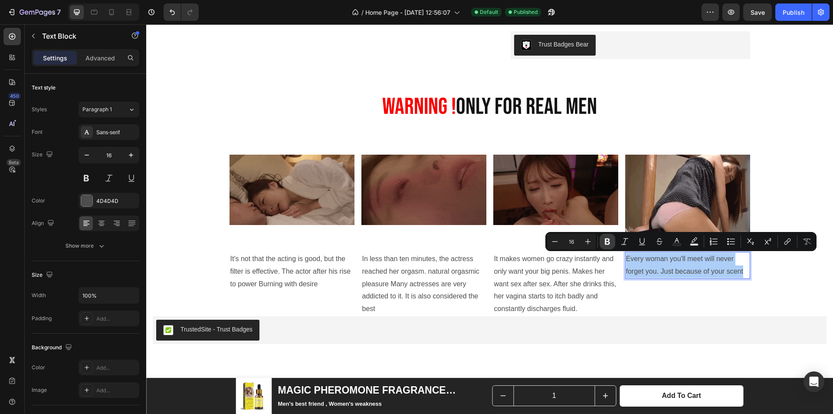
click at [608, 244] on icon "Editor contextual toolbar" at bounding box center [607, 241] width 5 height 7
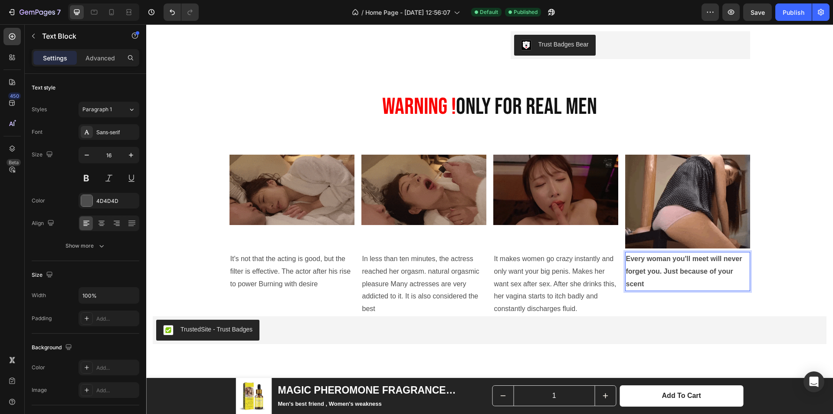
click at [646, 283] on p "Every woman you'll meet will never forget you. Just because of your scent" at bounding box center [687, 271] width 123 height 37
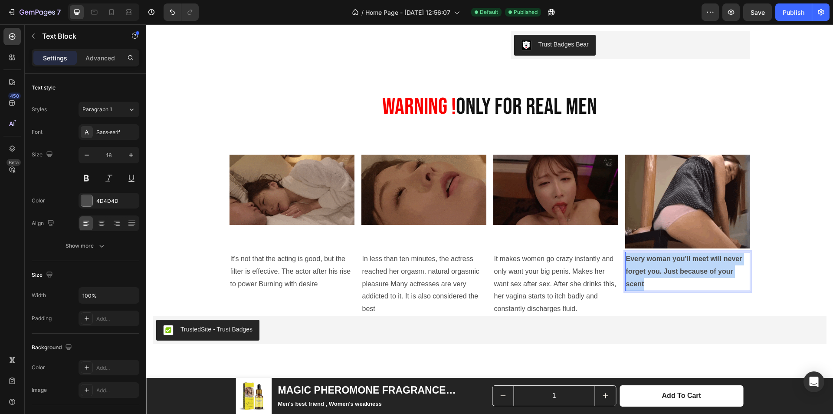
drag, startPoint x: 646, startPoint y: 283, endPoint x: 624, endPoint y: 255, distance: 35.5
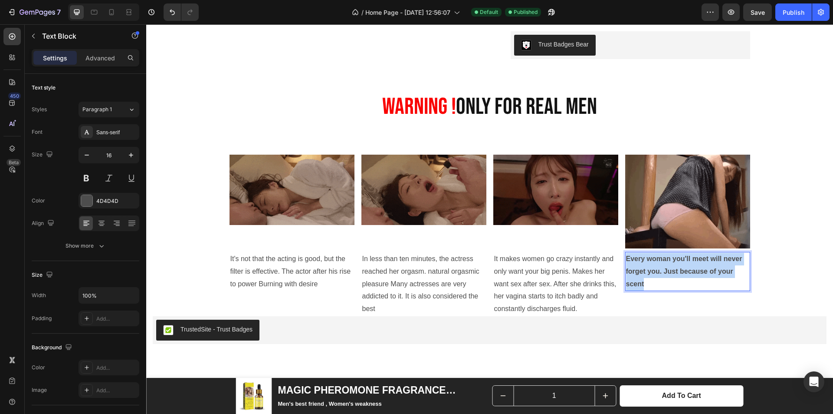
click at [626, 255] on p "Every woman you'll meet will never forget you. Just because of your scent" at bounding box center [687, 271] width 123 height 37
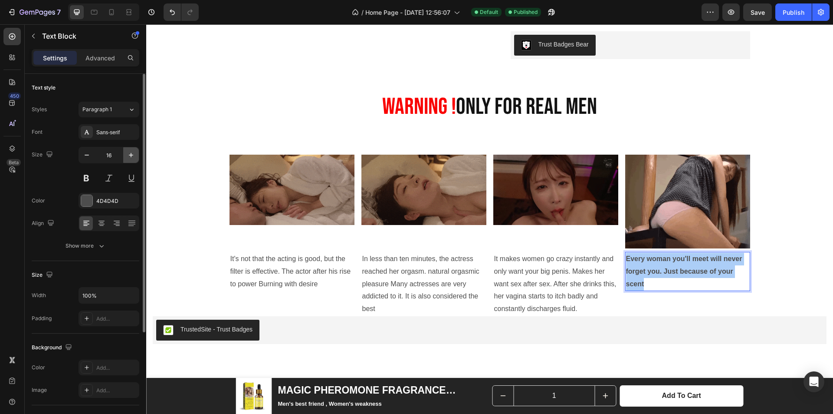
click at [126, 158] on button "button" at bounding box center [131, 155] width 16 height 16
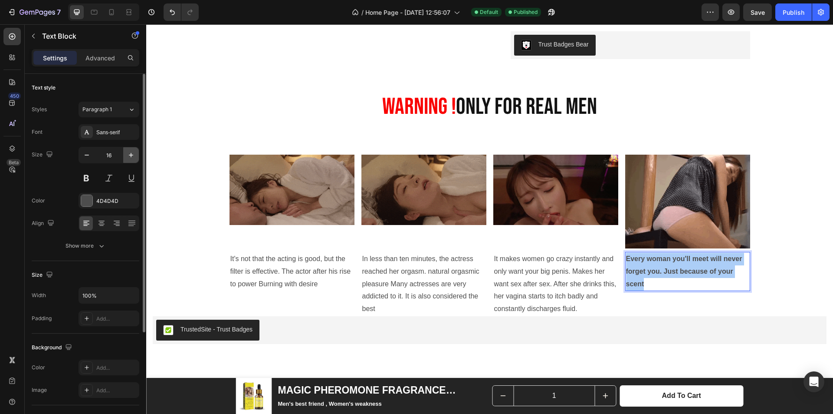
type input "17"
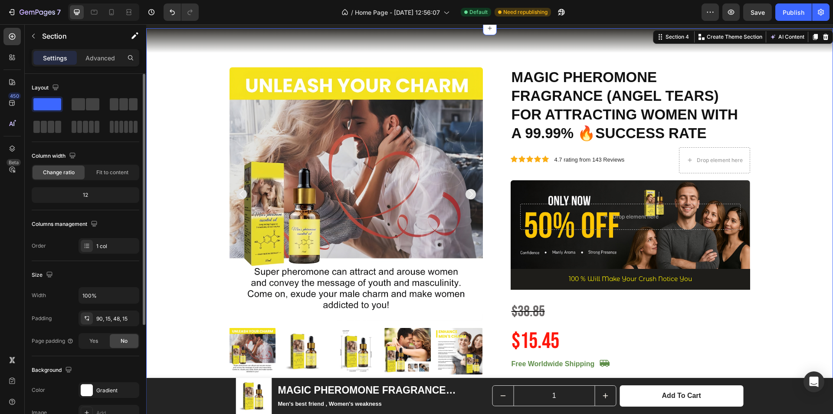
scroll to position [391, 0]
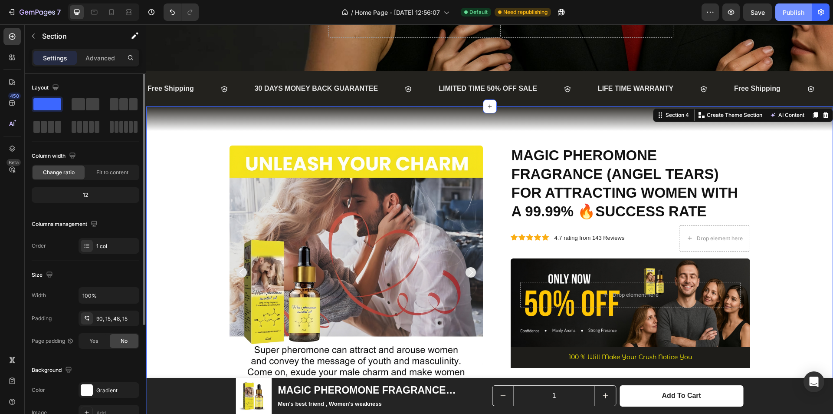
click at [786, 12] on div "Publish" at bounding box center [794, 12] width 22 height 9
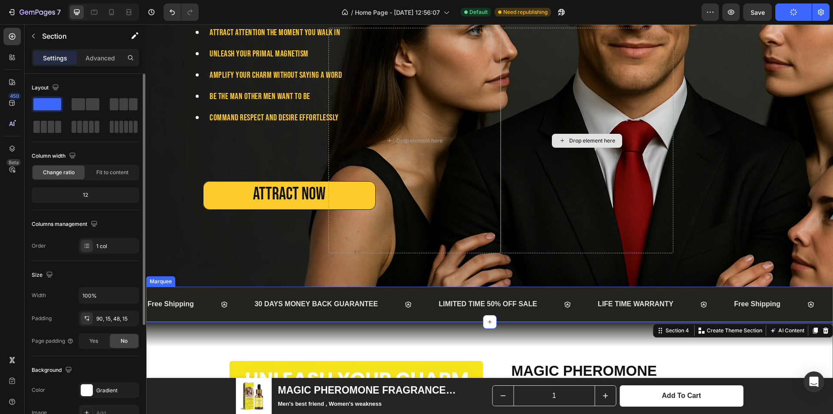
scroll to position [87, 0]
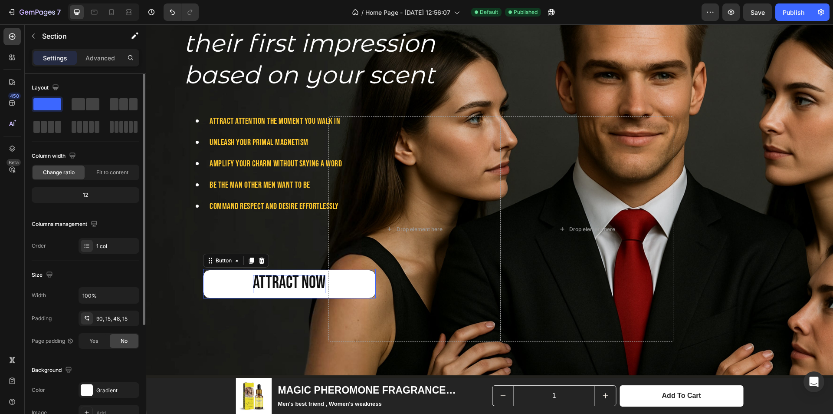
click at [305, 287] on span "ATTRACT NOW" at bounding box center [289, 282] width 72 height 21
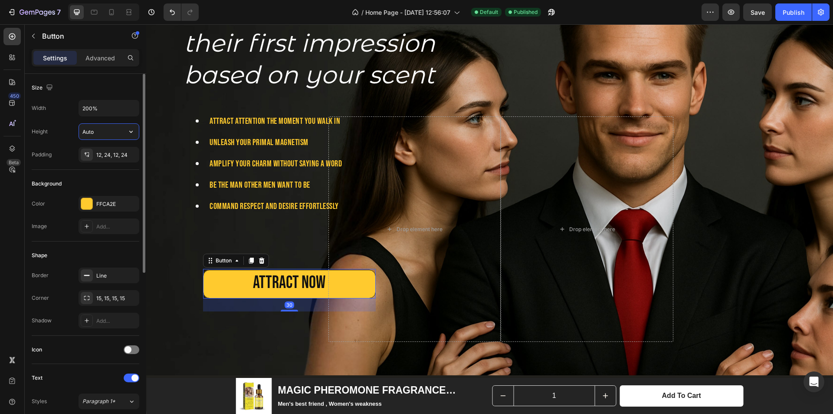
click at [102, 132] on input "Auto" at bounding box center [109, 132] width 60 height 16
click at [123, 132] on input "Auto" at bounding box center [109, 132] width 60 height 16
click at [128, 132] on icon "button" at bounding box center [131, 131] width 9 height 9
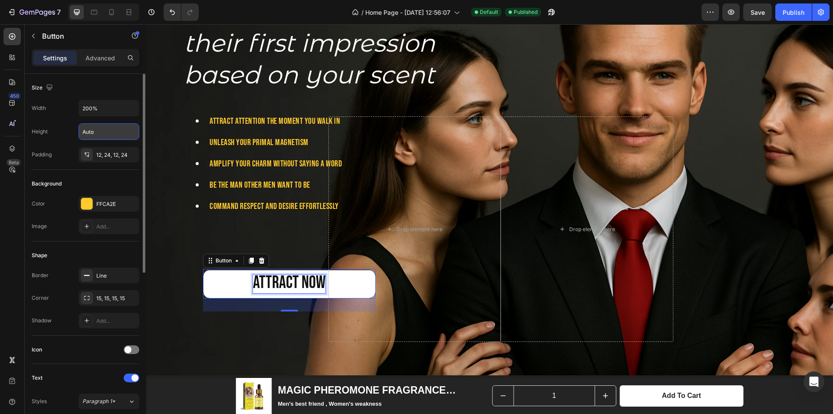
click at [267, 280] on span "ATTRACT NOW" at bounding box center [289, 282] width 72 height 21
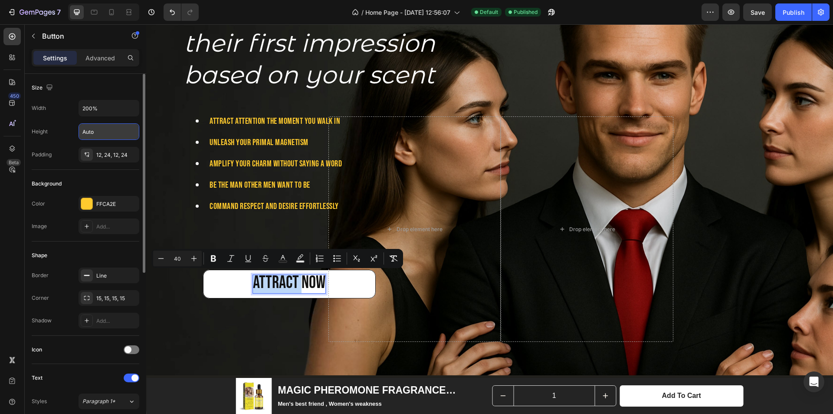
click at [267, 280] on span "ATTRACT NOW" at bounding box center [289, 282] width 72 height 21
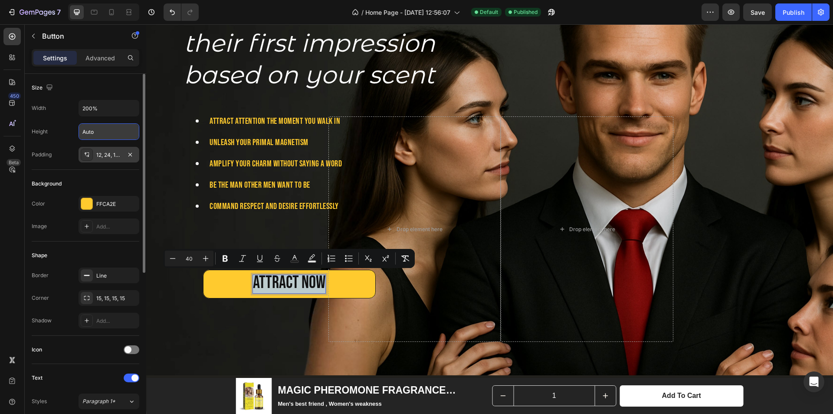
scroll to position [130, 0]
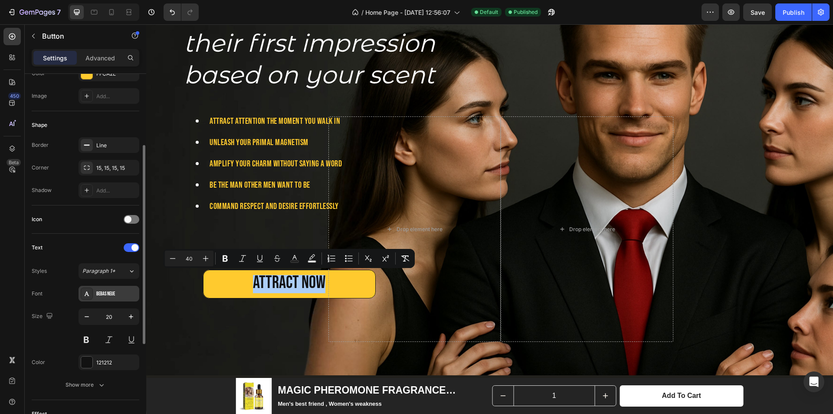
click at [104, 293] on div "Bebas Neue" at bounding box center [116, 294] width 41 height 8
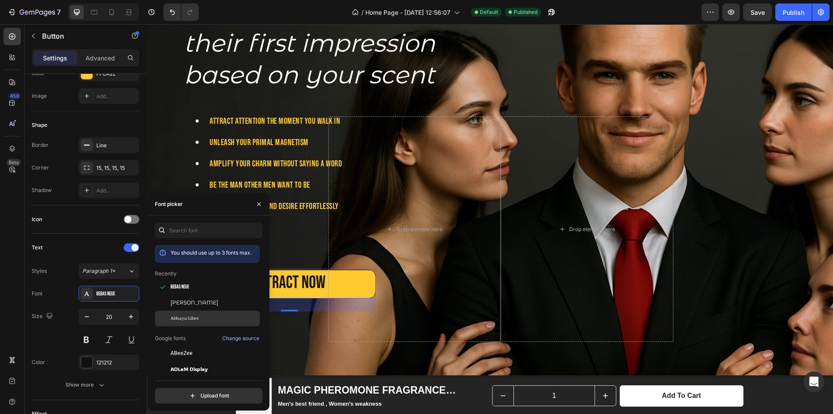
click at [187, 317] on span "Abhaya Libre" at bounding box center [185, 318] width 28 height 8
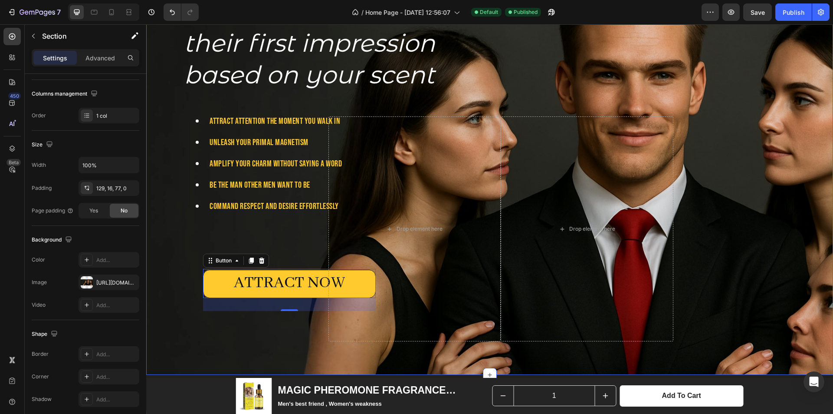
click at [723, 174] on div "99.7% of women form their first impression based on your scent Heading Attract …" at bounding box center [486, 176] width 680 height 330
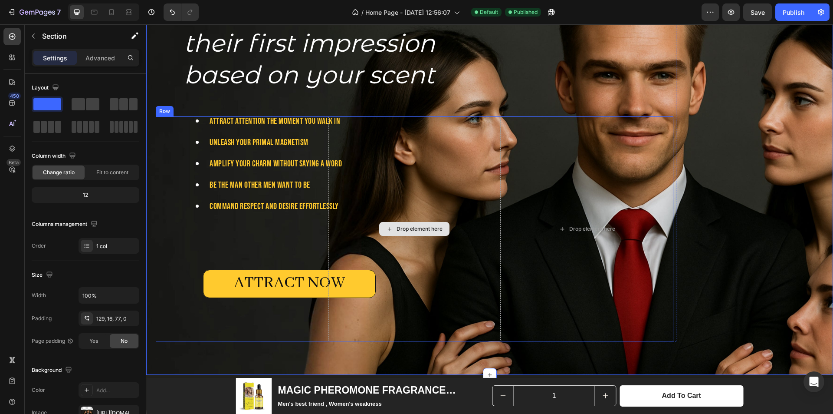
click at [363, 285] on div "Drop element here" at bounding box center [415, 228] width 173 height 225
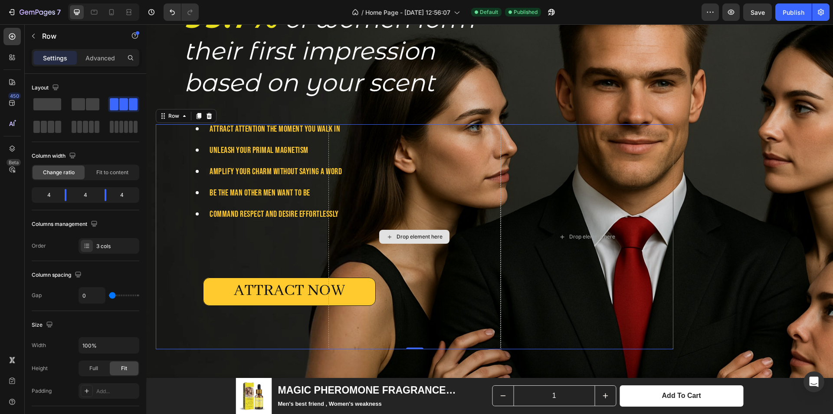
scroll to position [87, 0]
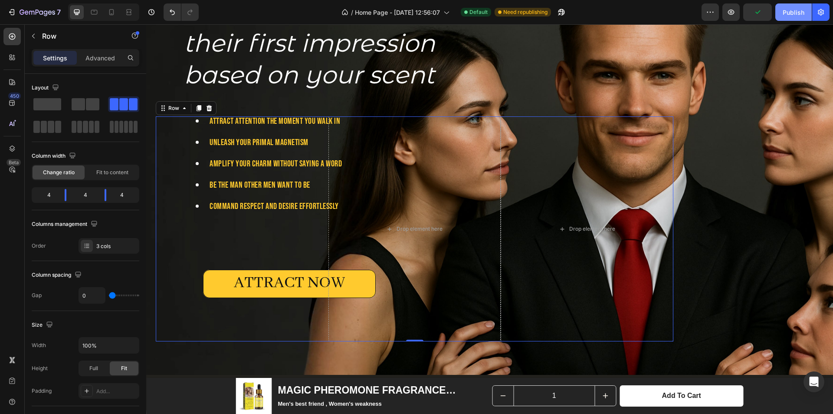
click at [788, 17] on button "Publish" at bounding box center [794, 11] width 36 height 17
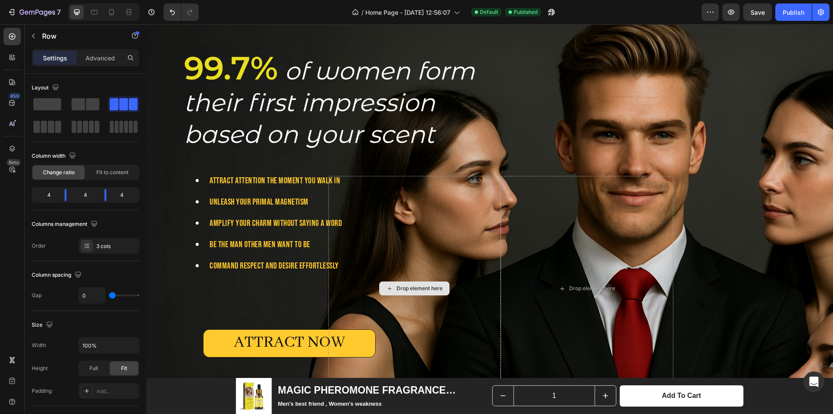
scroll to position [0, 0]
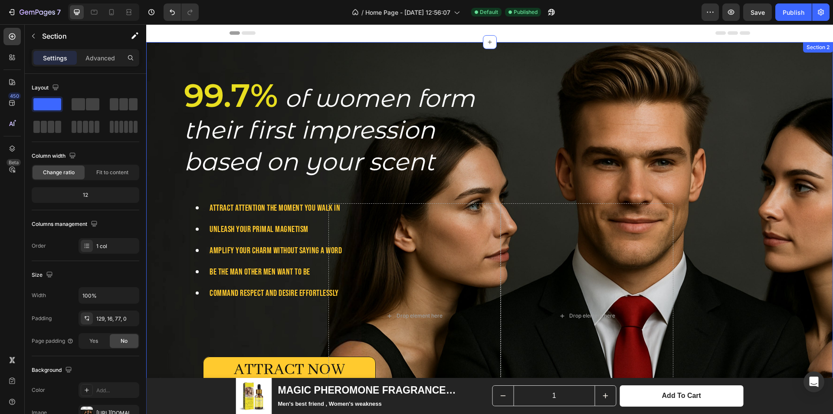
click at [757, 66] on div "99.7% of women form their first impression based on your scent Heading Attract …" at bounding box center [489, 251] width 687 height 419
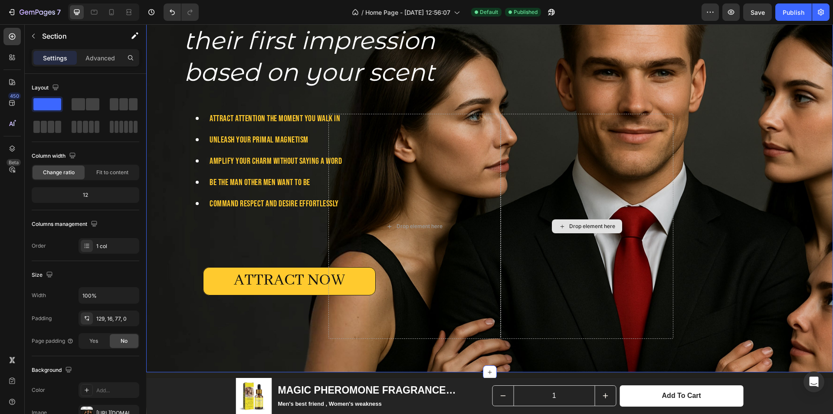
scroll to position [217, 0]
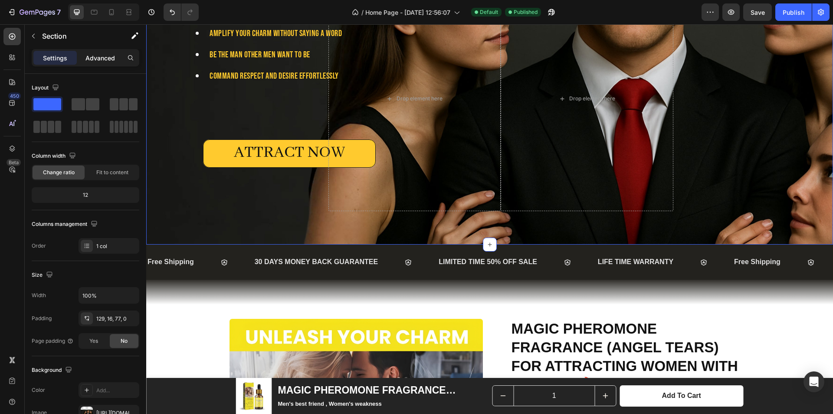
click at [99, 57] on p "Advanced" at bounding box center [101, 57] width 30 height 9
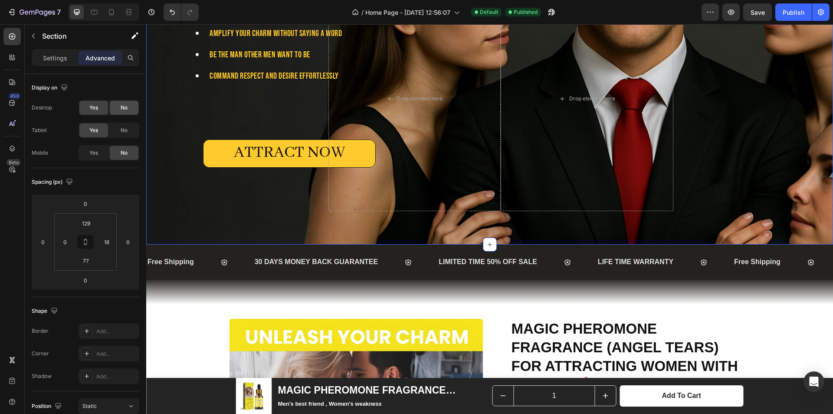
click at [127, 112] on div "No" at bounding box center [124, 108] width 29 height 14
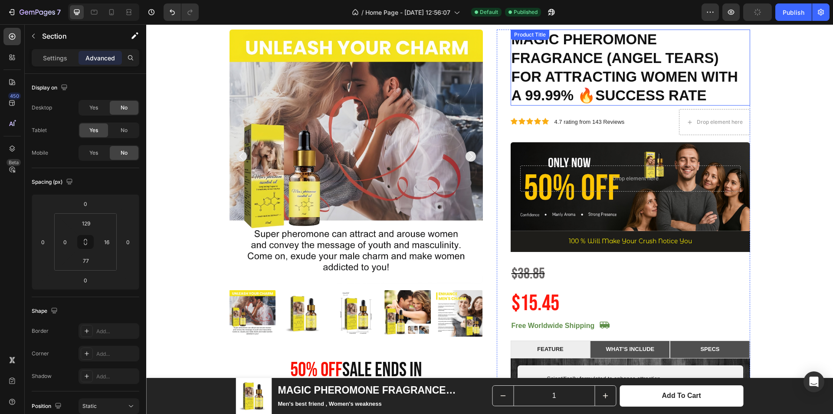
scroll to position [0, 0]
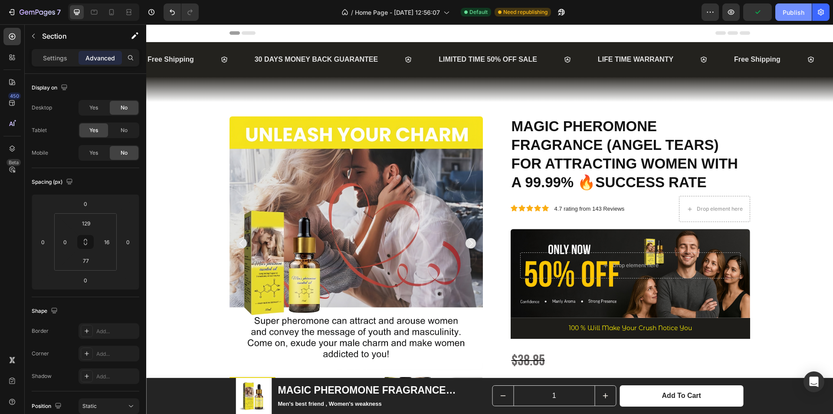
click at [795, 13] on div "Publish" at bounding box center [794, 12] width 22 height 9
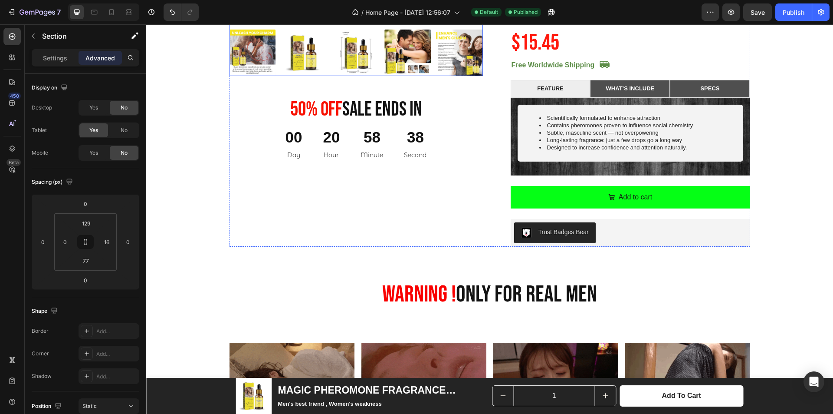
scroll to position [260, 0]
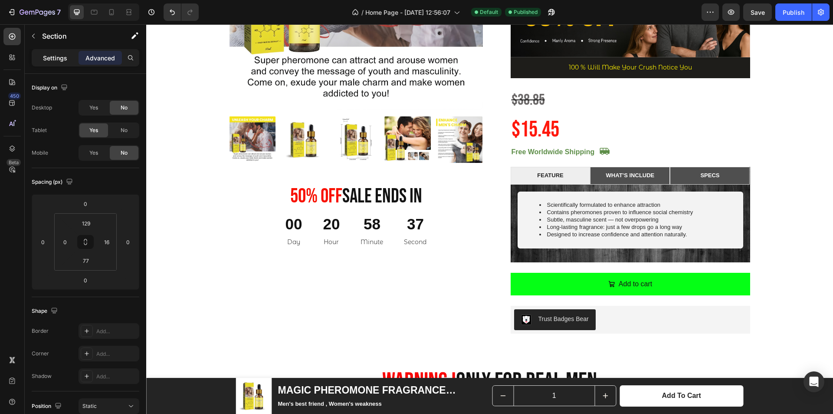
click at [59, 62] on p "Settings" at bounding box center [55, 57] width 24 height 9
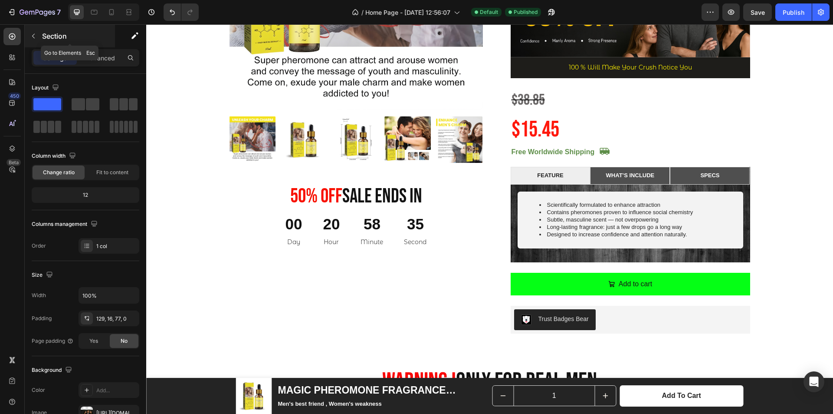
click at [29, 39] on button "button" at bounding box center [33, 36] width 14 height 14
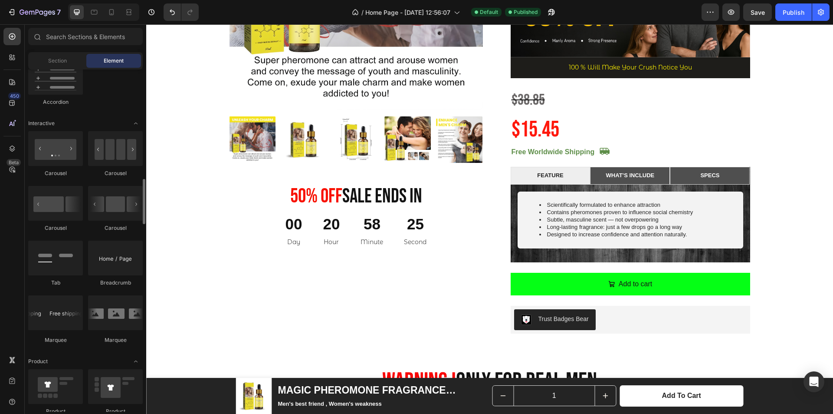
scroll to position [695, 0]
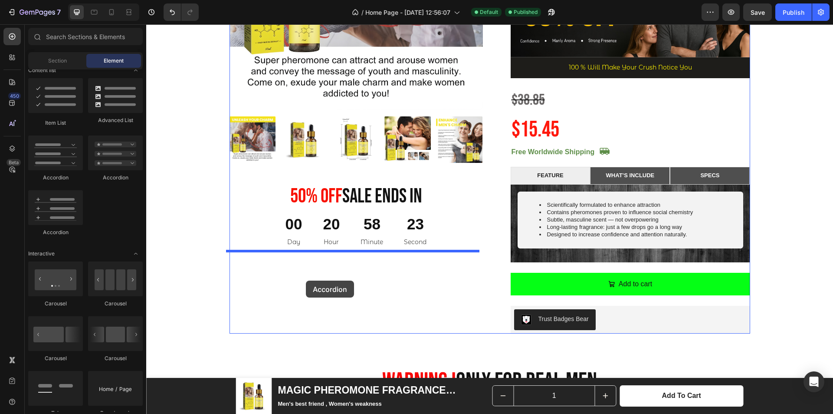
drag, startPoint x: 255, startPoint y: 174, endPoint x: 305, endPoint y: 279, distance: 116.5
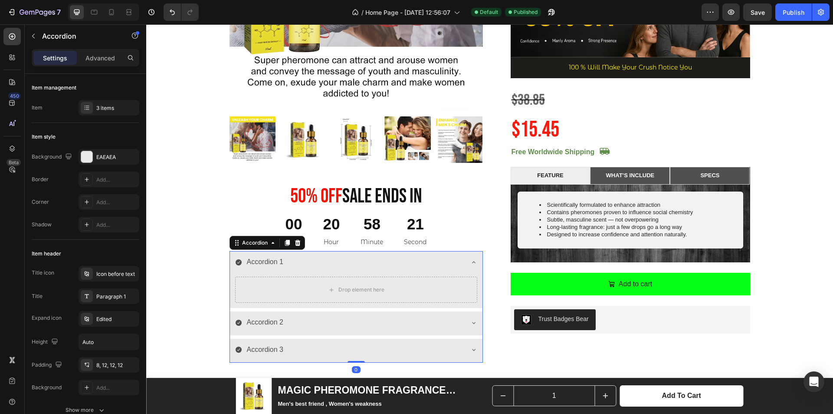
click at [326, 323] on div "Accordion 2" at bounding box center [349, 322] width 228 height 15
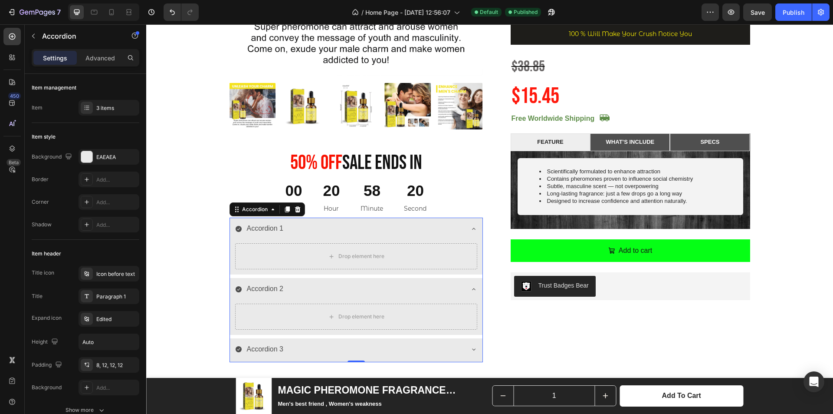
scroll to position [304, 0]
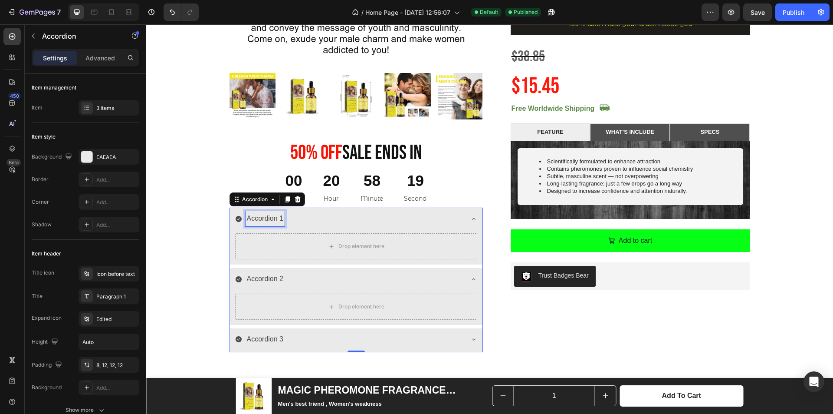
click at [258, 219] on div "Accordion 1" at bounding box center [266, 218] width 40 height 15
click at [258, 219] on p "Accordion 1" at bounding box center [265, 218] width 37 height 13
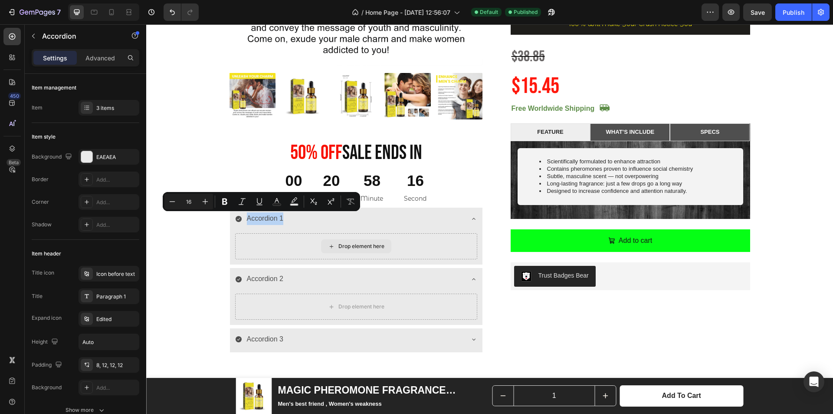
click at [431, 248] on div "Drop element here" at bounding box center [356, 246] width 242 height 26
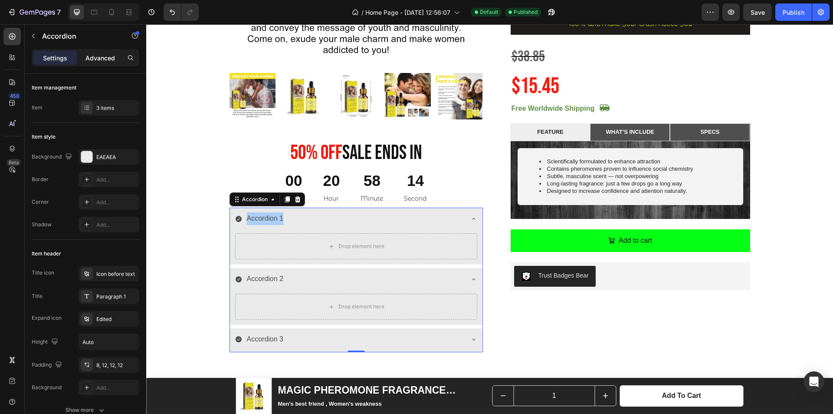
click at [86, 54] on p "Advanced" at bounding box center [101, 57] width 30 height 9
type input "100%"
type input "100"
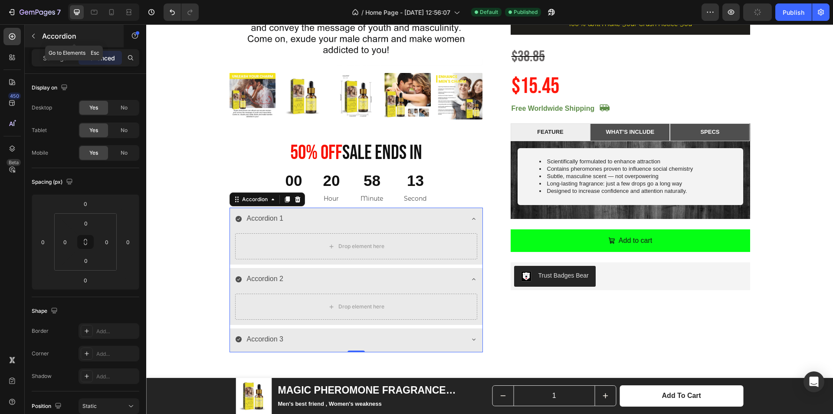
click at [36, 43] on div "Accordion" at bounding box center [74, 36] width 99 height 23
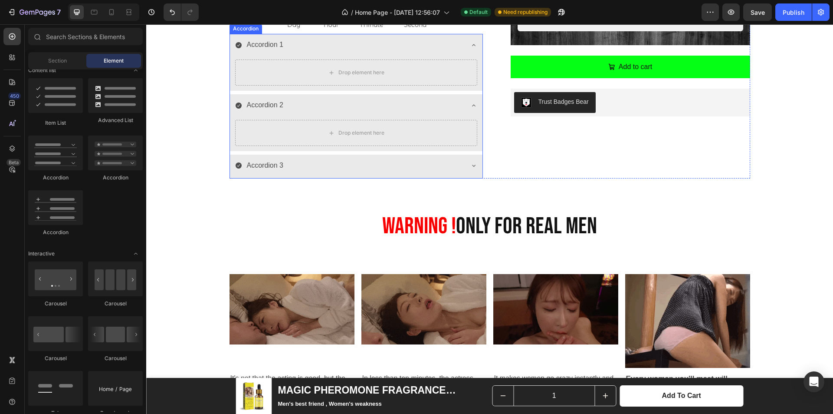
scroll to position [391, 0]
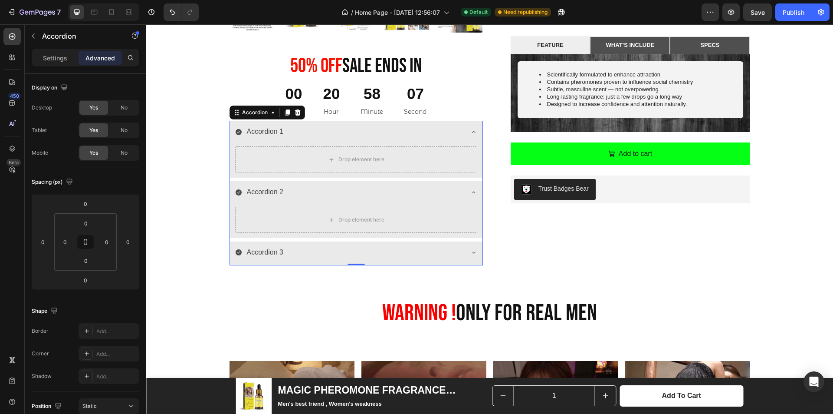
click at [359, 134] on div "Accordion 1" at bounding box center [349, 131] width 228 height 15
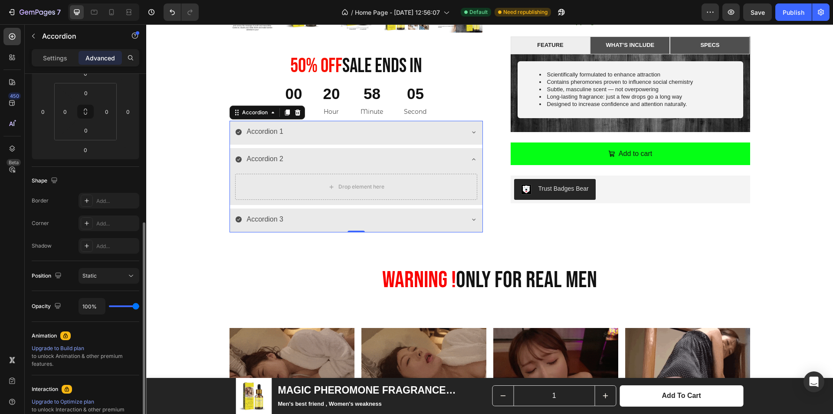
scroll to position [174, 0]
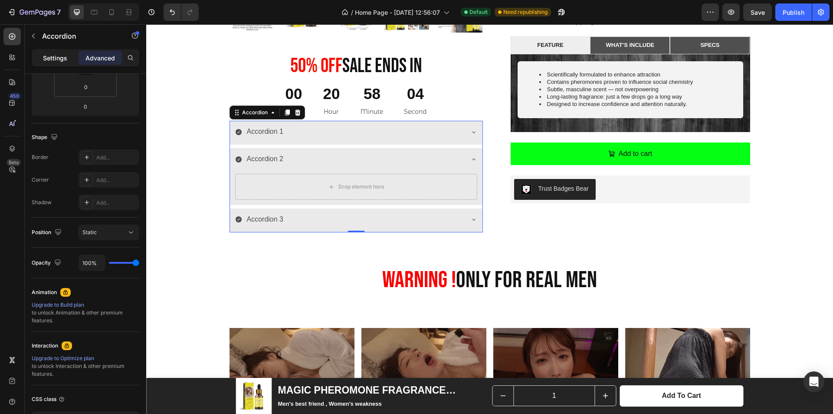
click at [40, 61] on div "Settings" at bounding box center [54, 58] width 43 height 14
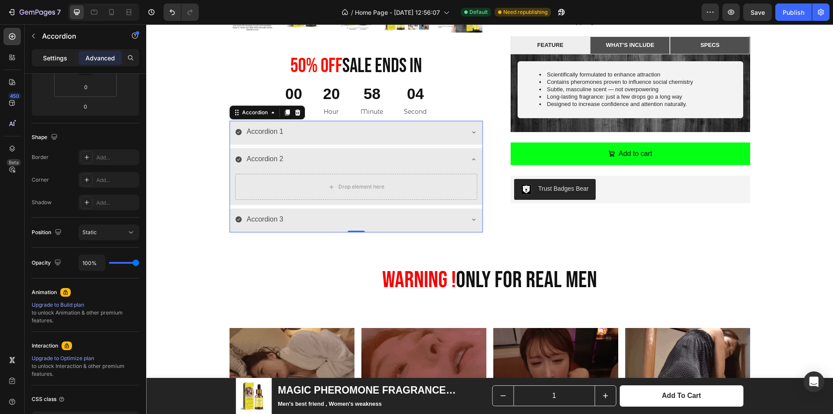
type input "8"
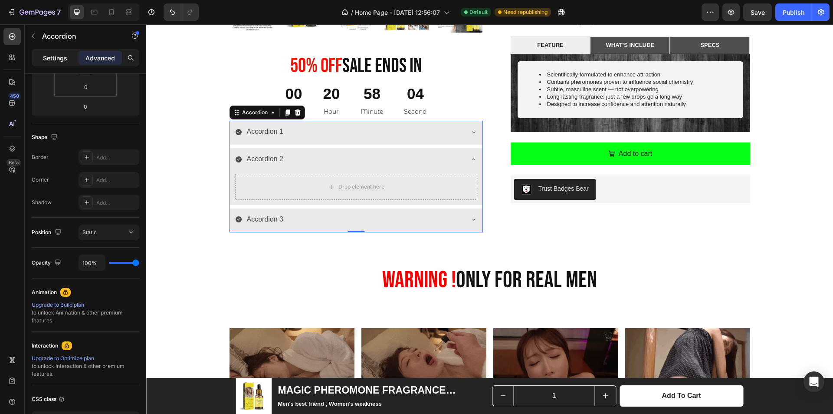
type input "8"
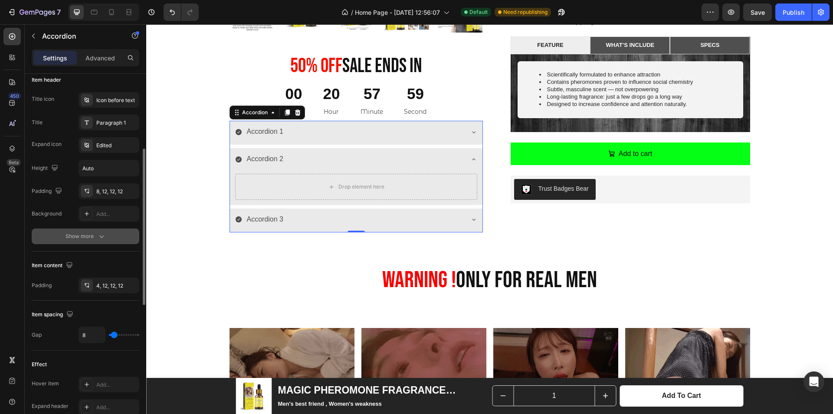
scroll to position [391, 0]
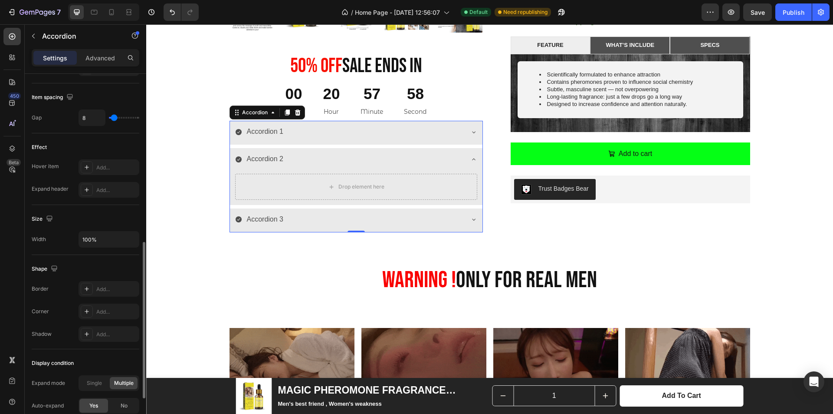
click at [330, 222] on div "Accordion 3" at bounding box center [349, 219] width 228 height 15
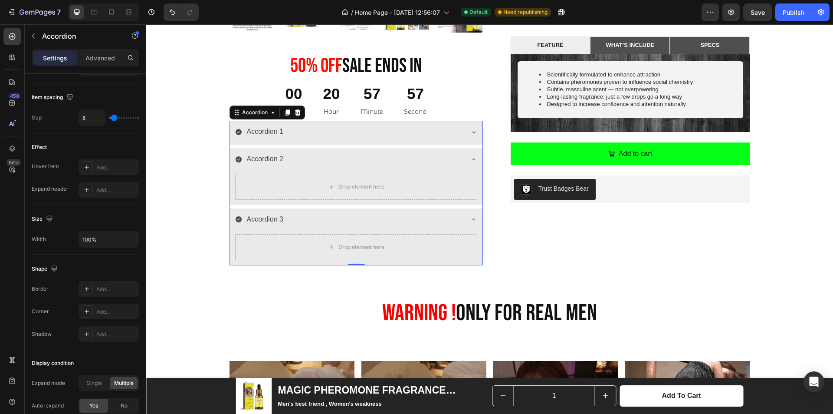
click at [330, 222] on div "Accordion 3" at bounding box center [349, 219] width 228 height 15
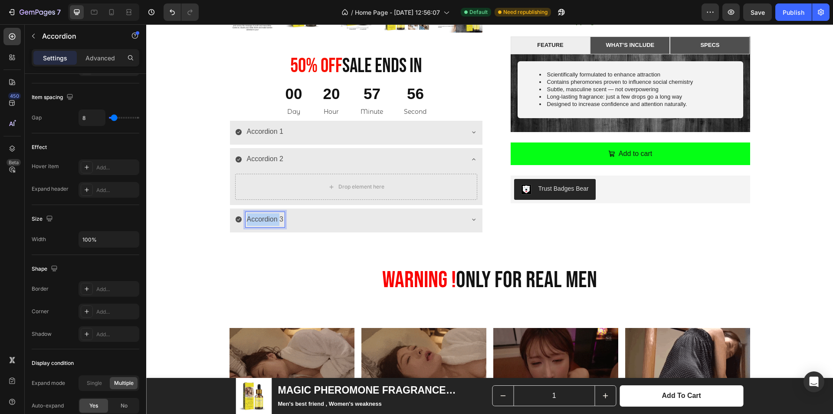
click at [262, 218] on p "Accordion 3" at bounding box center [265, 219] width 37 height 13
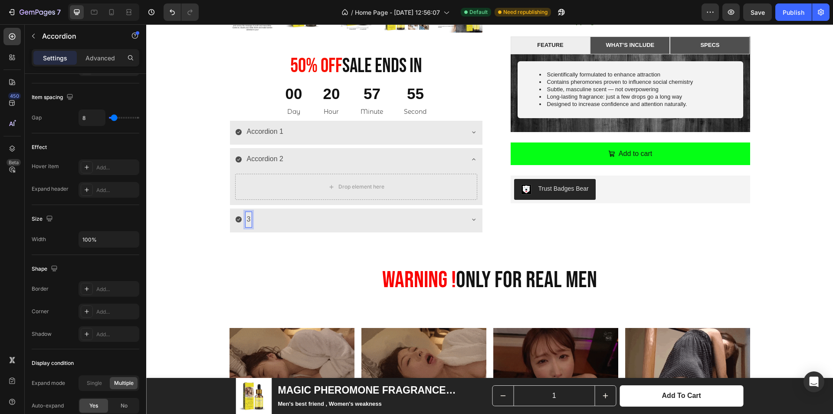
click at [231, 217] on div "3" at bounding box center [356, 220] width 253 height 24
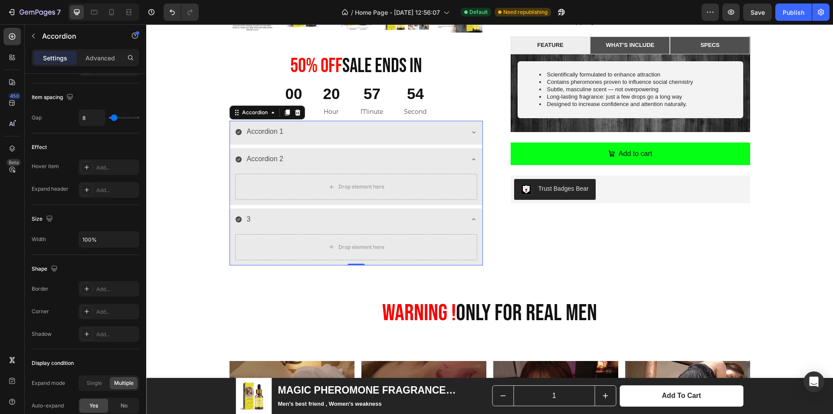
click at [283, 218] on div "3" at bounding box center [349, 219] width 228 height 15
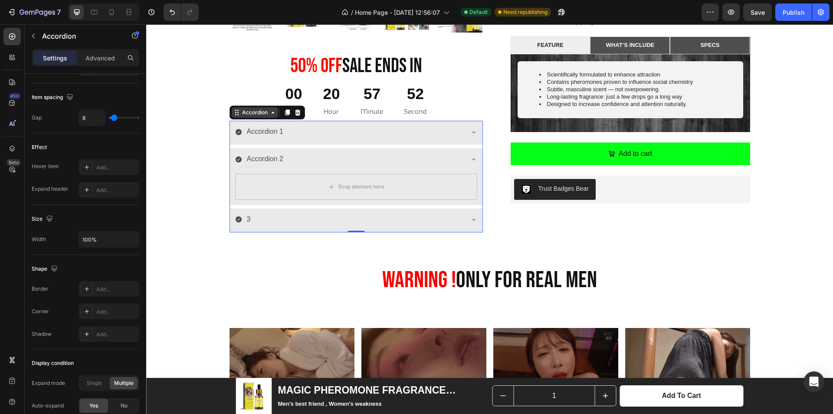
click at [243, 109] on div "Accordion" at bounding box center [254, 113] width 29 height 8
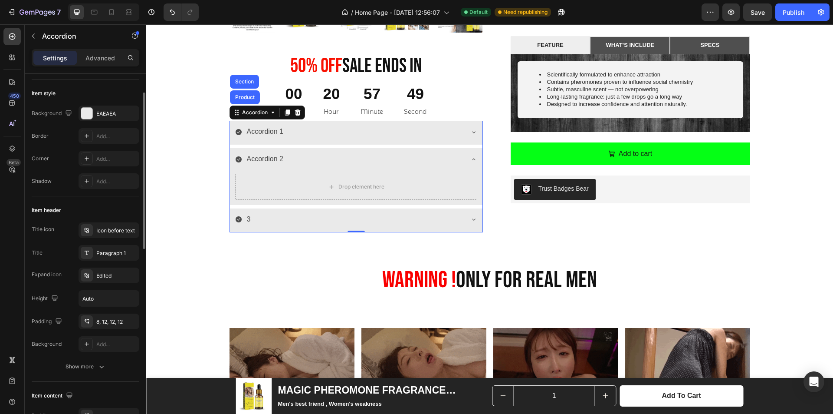
scroll to position [0, 0]
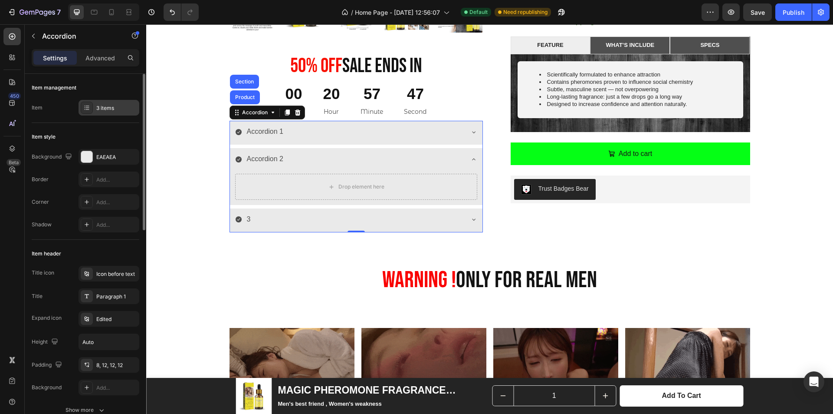
click at [103, 110] on div "3 items" at bounding box center [116, 108] width 41 height 8
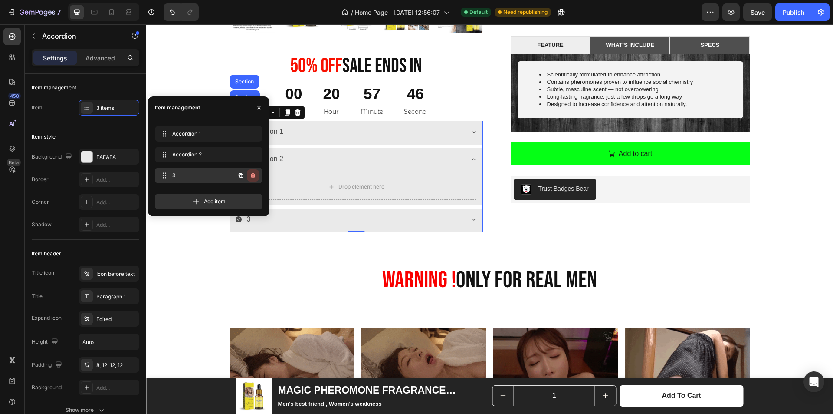
click at [250, 175] on icon "button" at bounding box center [253, 175] width 7 height 7
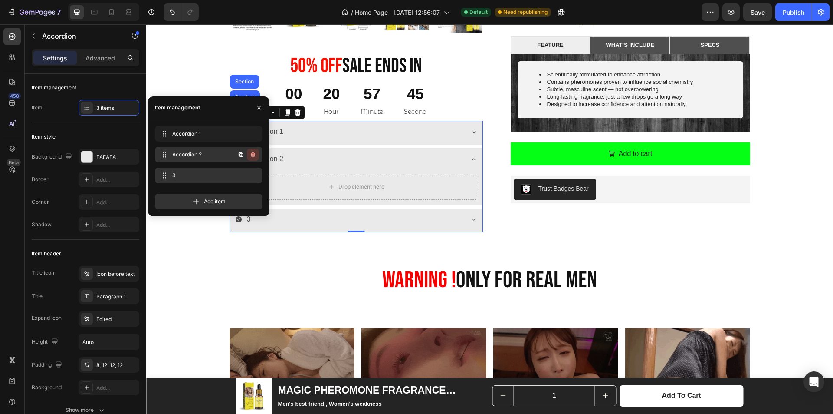
click at [253, 156] on icon "button" at bounding box center [253, 154] width 7 height 7
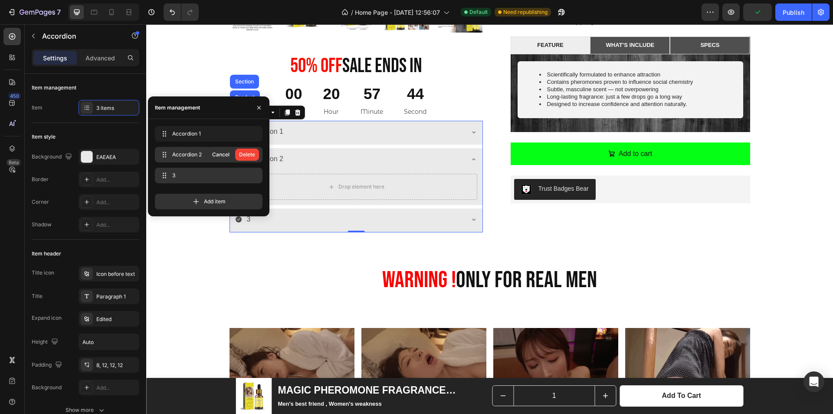
click at [253, 156] on div "Delete" at bounding box center [247, 155] width 16 height 8
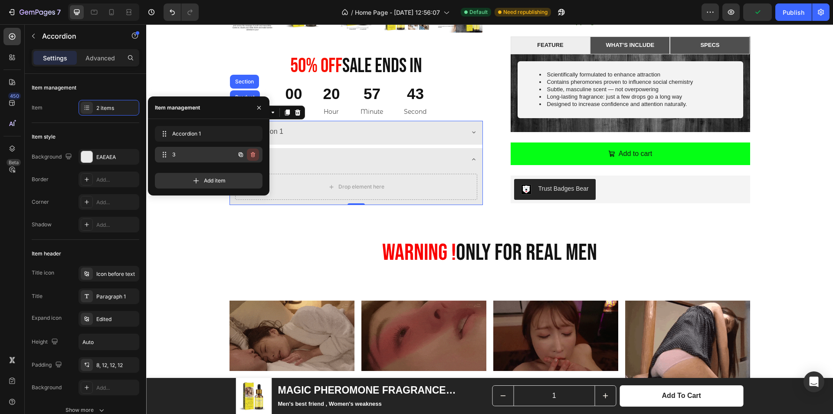
click at [251, 156] on icon "button" at bounding box center [253, 154] width 7 height 7
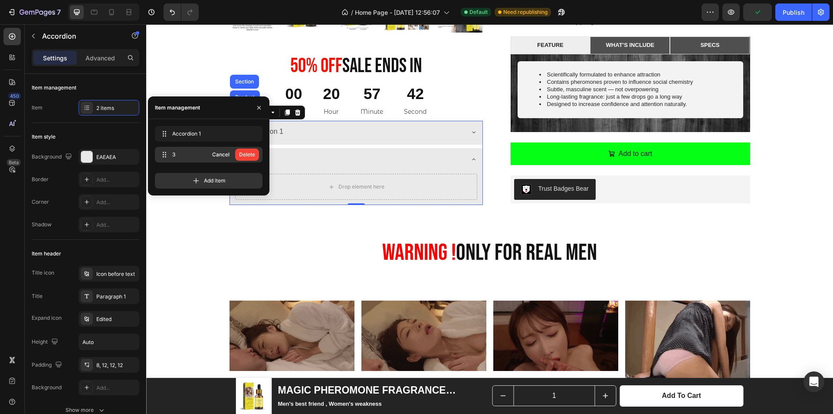
click at [251, 156] on div "Delete" at bounding box center [247, 155] width 16 height 8
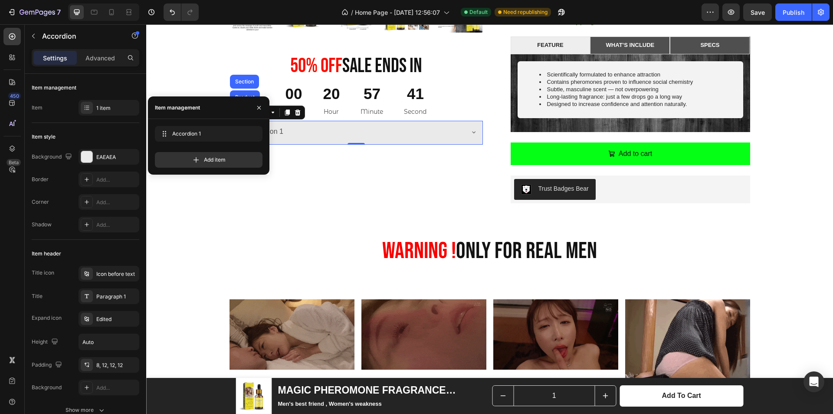
click at [288, 131] on div "Accordion 1" at bounding box center [349, 131] width 228 height 15
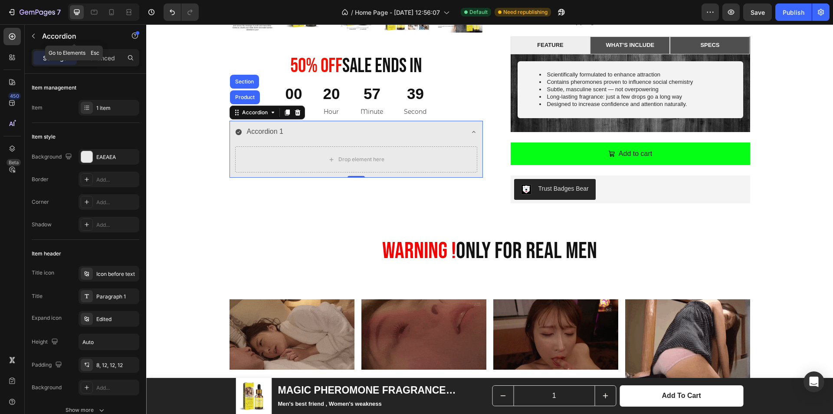
drag, startPoint x: 40, startPoint y: 41, endPoint x: 34, endPoint y: 41, distance: 5.6
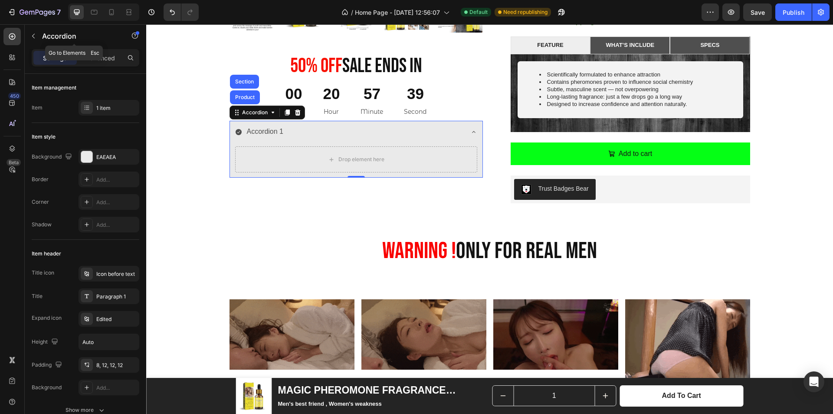
click at [34, 41] on button "button" at bounding box center [33, 36] width 14 height 14
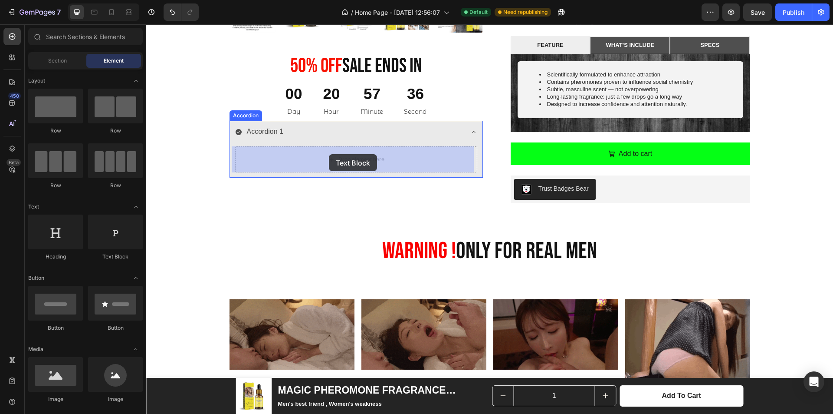
drag, startPoint x: 268, startPoint y: 261, endPoint x: 329, endPoint y: 154, distance: 123.5
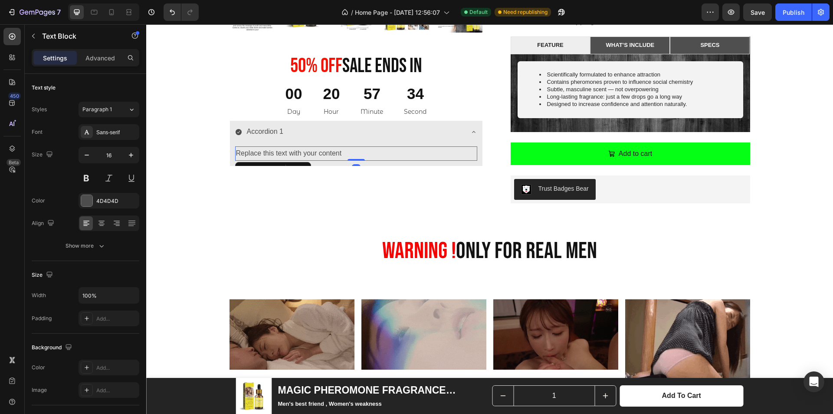
click at [279, 162] on div "Text Block" at bounding box center [273, 169] width 76 height 14
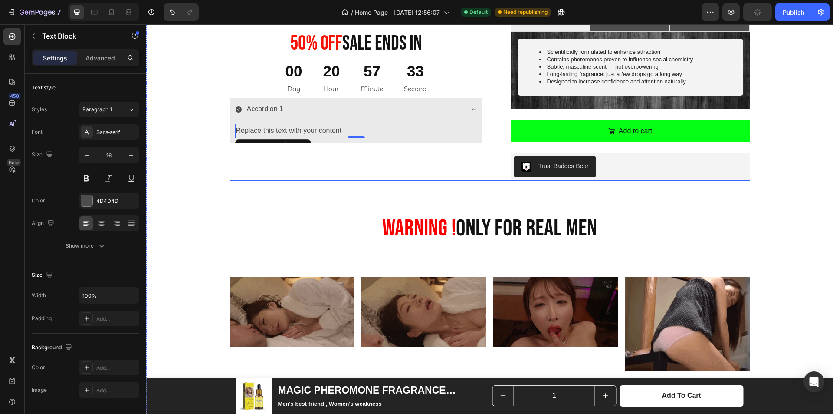
scroll to position [434, 0]
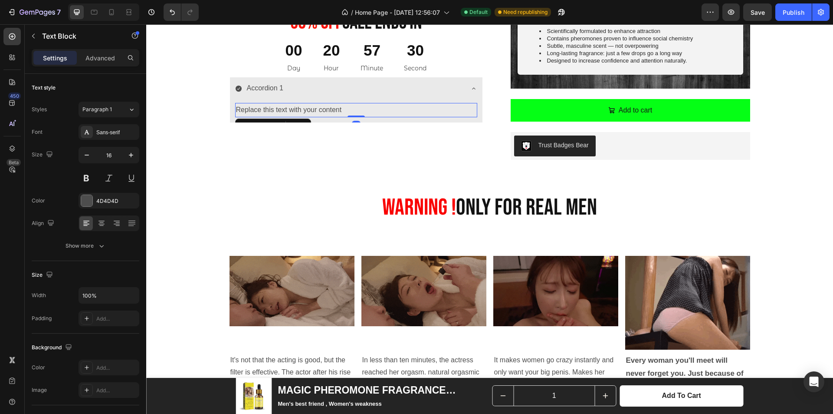
click at [353, 114] on div "Replace this text with your content Text Block 0" at bounding box center [356, 110] width 242 height 14
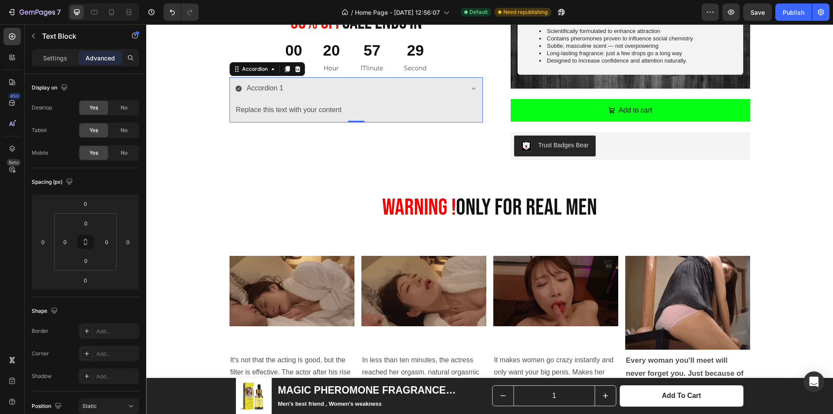
click at [274, 85] on p "Accordion 1" at bounding box center [265, 88] width 37 height 13
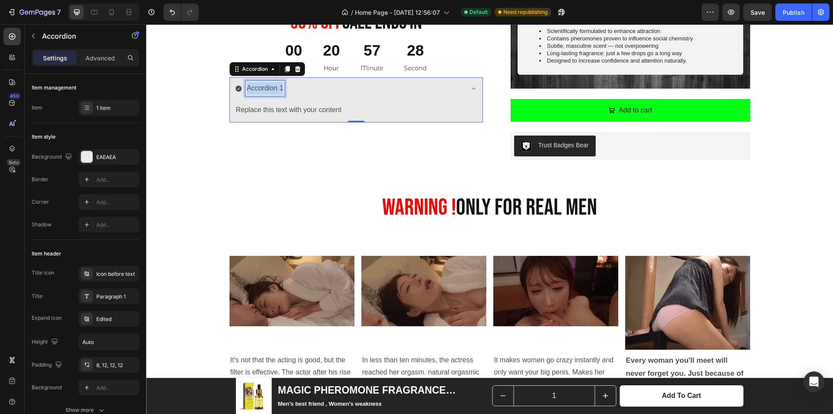
click at [274, 85] on p "Accordion 1" at bounding box center [265, 88] width 37 height 13
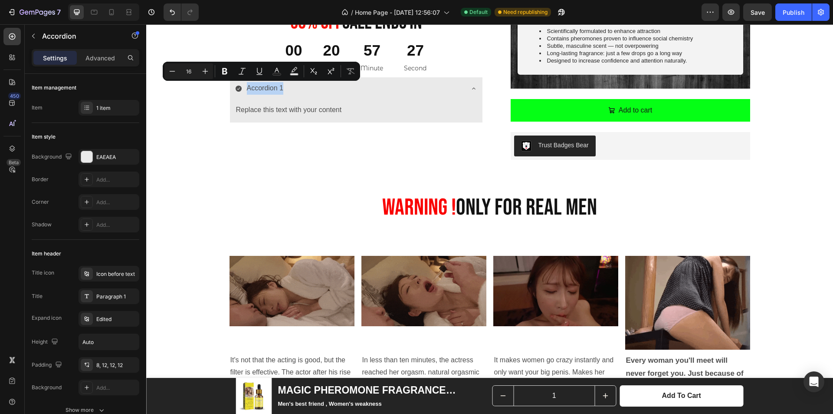
click at [237, 89] on icon at bounding box center [239, 89] width 6 height 6
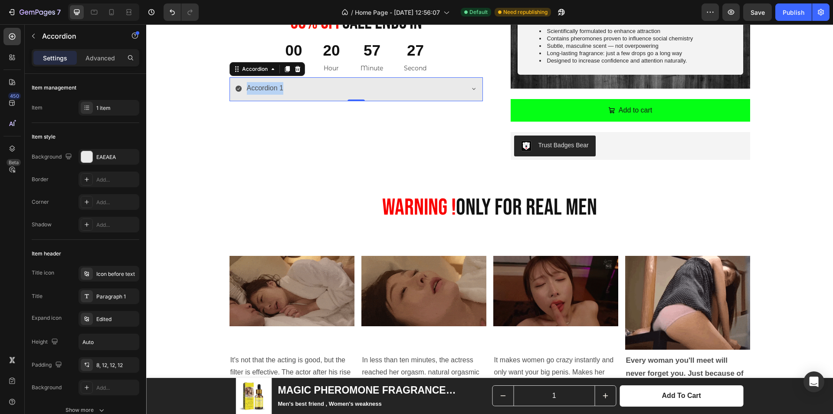
click at [236, 89] on icon at bounding box center [239, 89] width 6 height 6
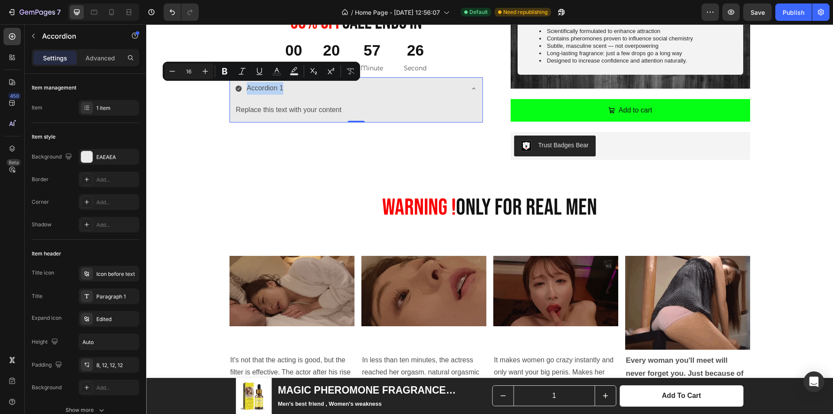
click at [264, 89] on p "Accordion 1" at bounding box center [265, 88] width 37 height 13
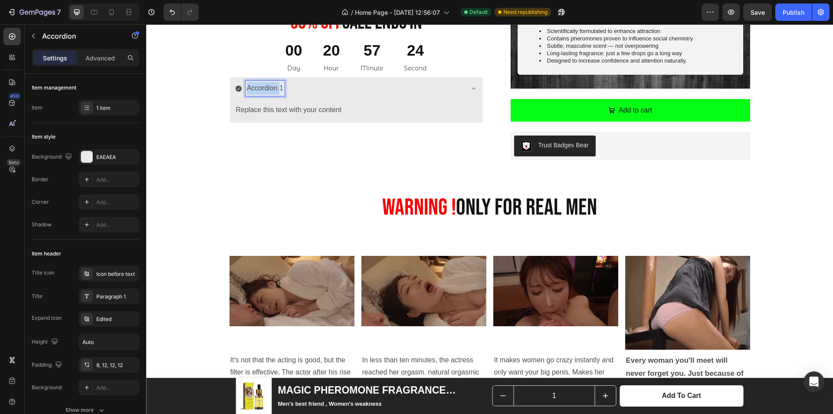
drag, startPoint x: 277, startPoint y: 89, endPoint x: 245, endPoint y: 91, distance: 32.6
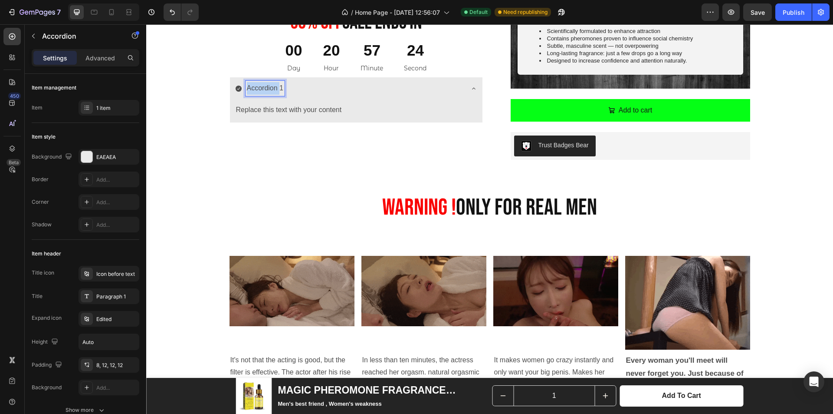
click at [247, 91] on p "Accordion 1" at bounding box center [265, 88] width 37 height 13
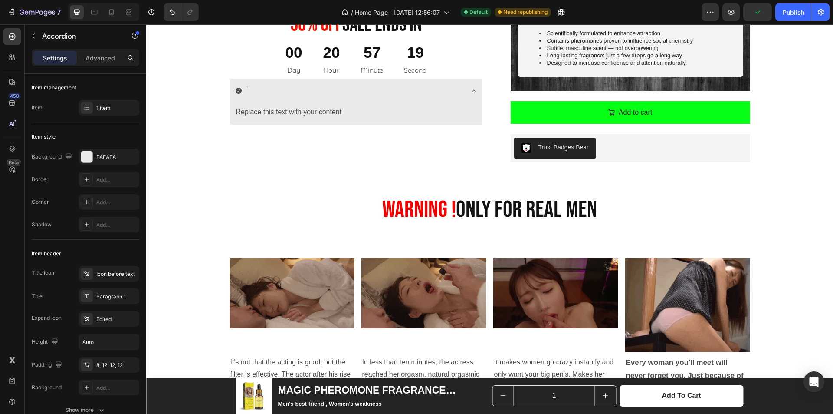
scroll to position [430, 0]
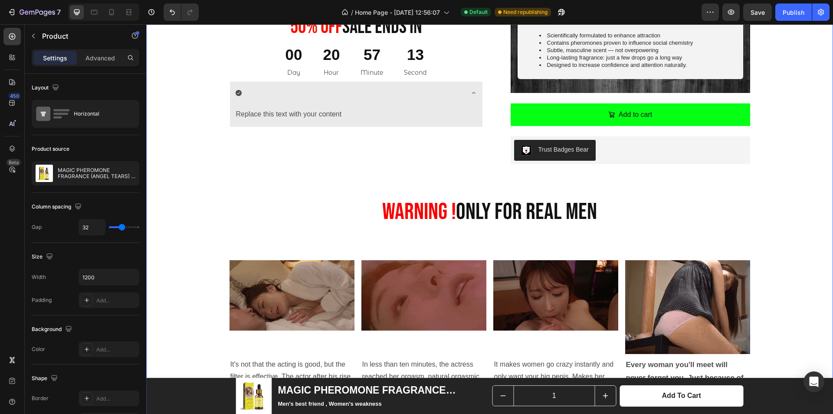
click at [784, 207] on div "Product Images 50% 0ff Sale Ends In Heading 00 Day 20 Hour 57 Minute 13 Second …" at bounding box center [490, 68] width 674 height 763
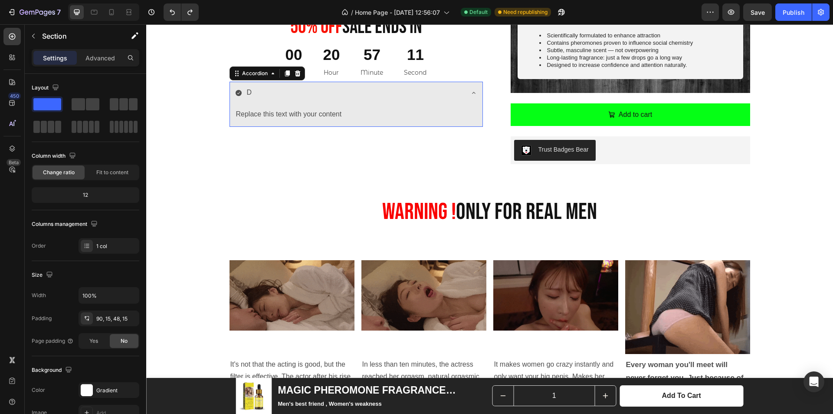
click at [247, 91] on p "D" at bounding box center [249, 92] width 5 height 13
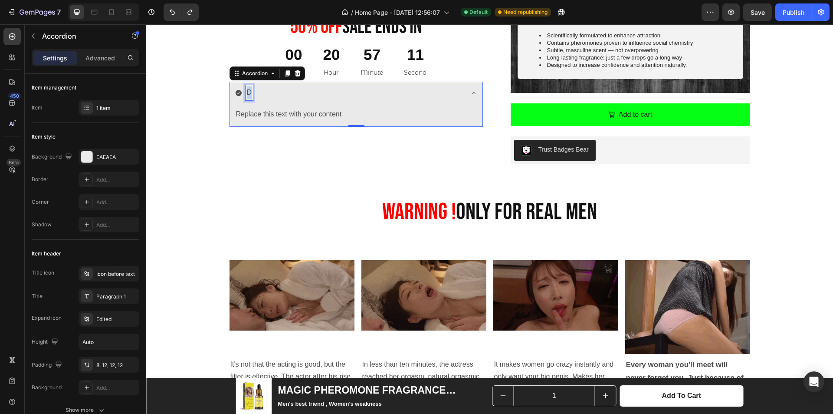
click at [247, 91] on p "D" at bounding box center [249, 92] width 5 height 13
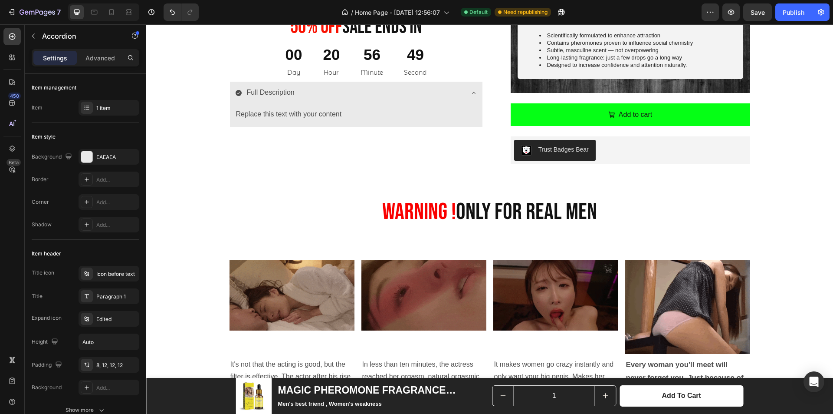
click at [354, 105] on div "Replace this text with your content Text Block" at bounding box center [356, 115] width 253 height 21
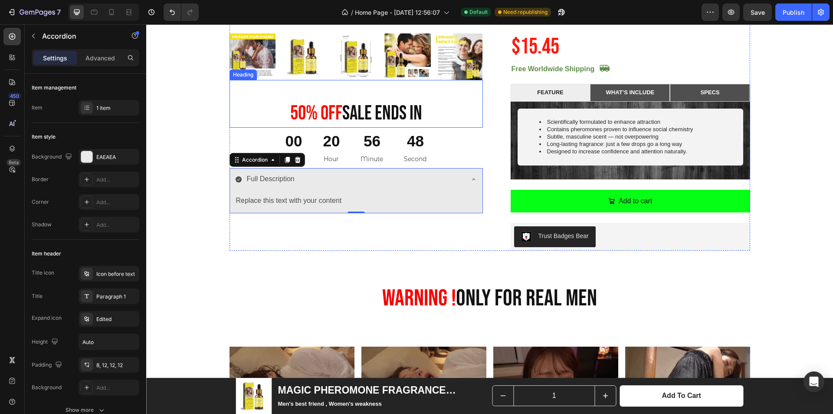
scroll to position [343, 0]
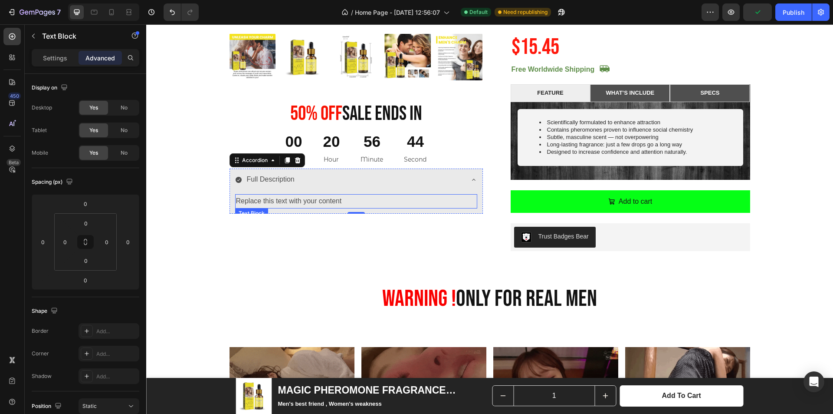
click at [300, 198] on div "Replace this text with your content" at bounding box center [356, 201] width 242 height 14
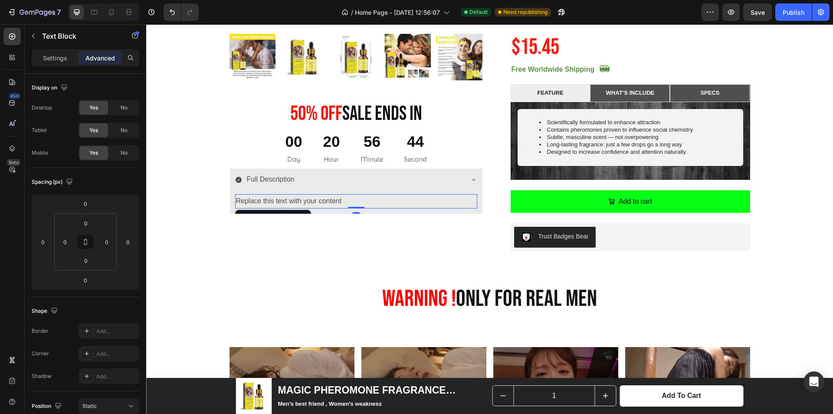
click at [341, 200] on div "Replace this text with your content" at bounding box center [356, 201] width 242 height 14
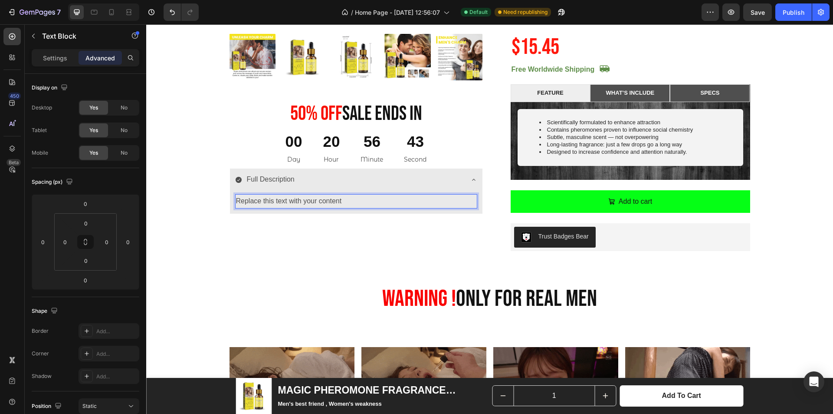
click at [341, 201] on p "Replace this text with your content" at bounding box center [356, 201] width 240 height 13
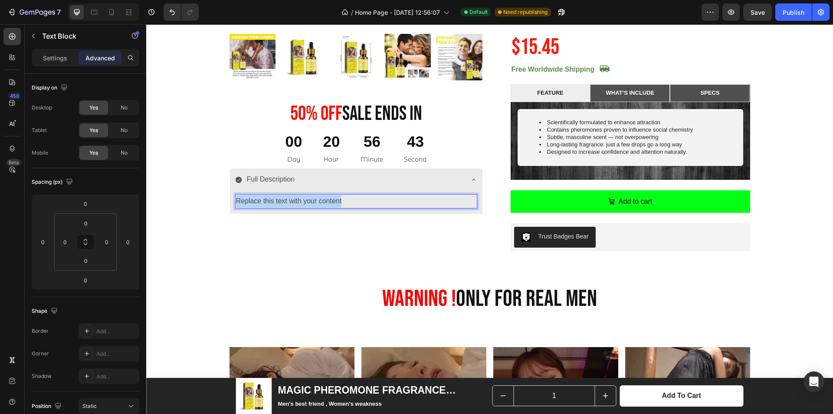
click at [341, 201] on p "Replace this text with your content" at bounding box center [356, 201] width 240 height 13
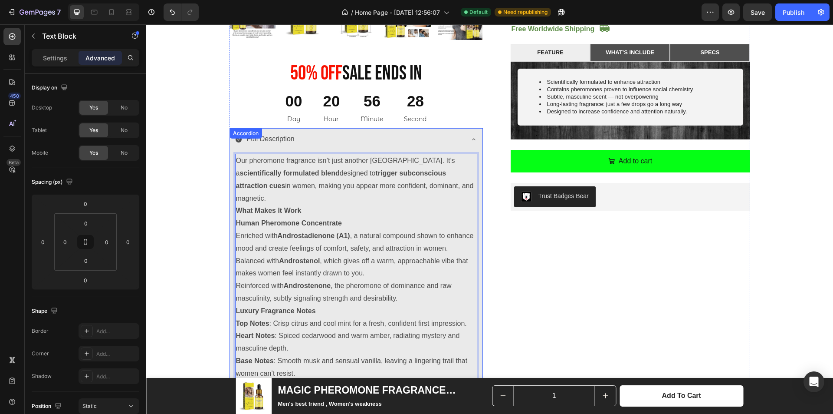
scroll to position [307, 0]
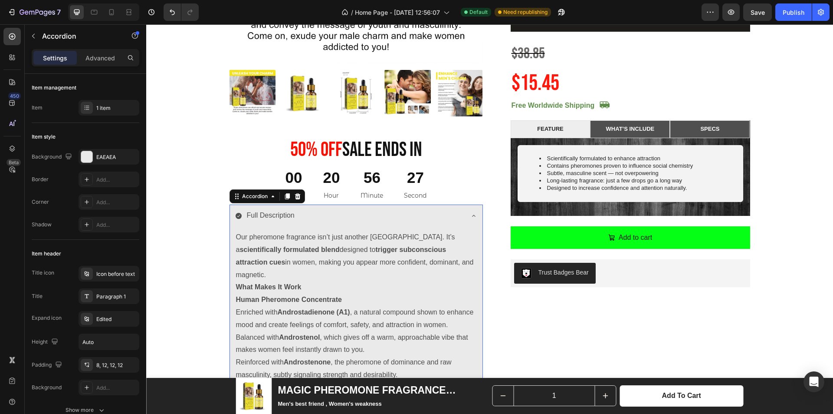
click at [467, 217] on div "Full Description" at bounding box center [356, 216] width 253 height 24
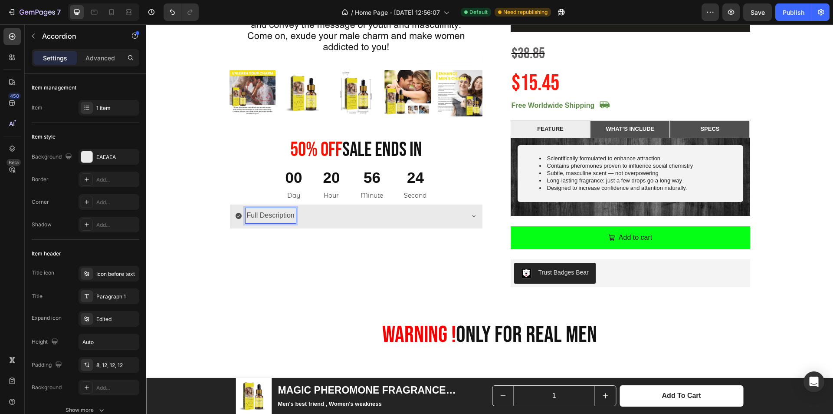
click at [260, 214] on p "Full Description" at bounding box center [271, 215] width 48 height 13
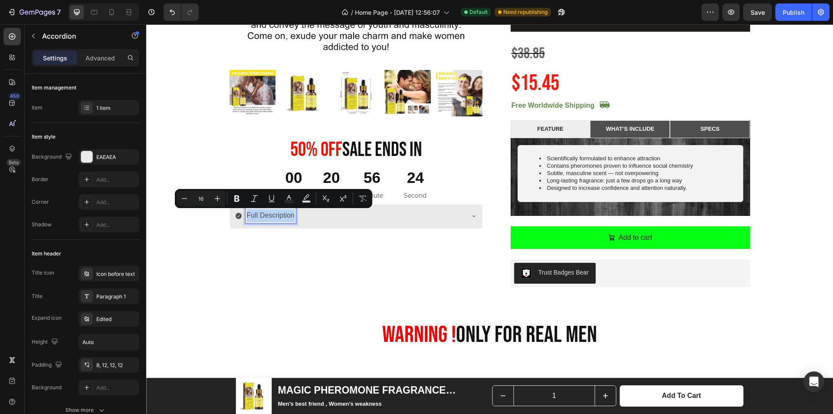
click at [260, 214] on p "Full Description" at bounding box center [271, 215] width 48 height 13
click at [209, 198] on icon "Editor contextual toolbar" at bounding box center [211, 199] width 6 height 6
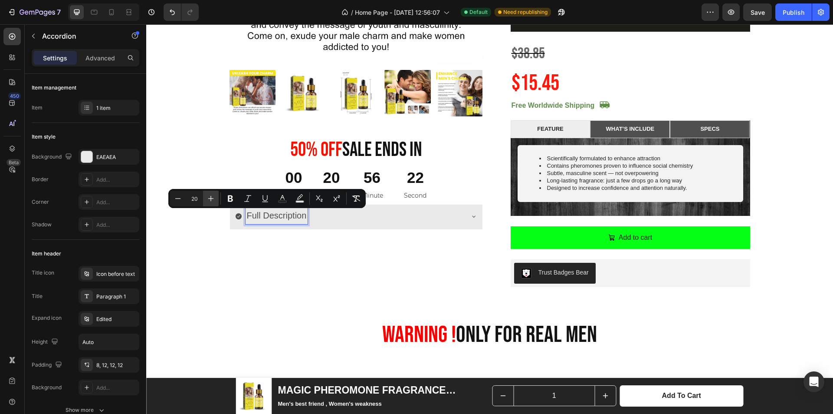
click at [209, 198] on icon "Editor contextual toolbar" at bounding box center [211, 199] width 6 height 6
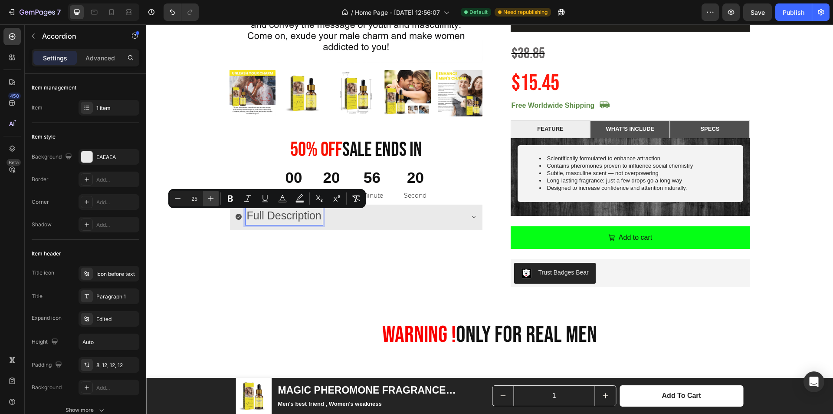
click at [209, 198] on icon "Editor contextual toolbar" at bounding box center [211, 199] width 6 height 6
type input "27"
click at [235, 220] on icon at bounding box center [238, 216] width 7 height 7
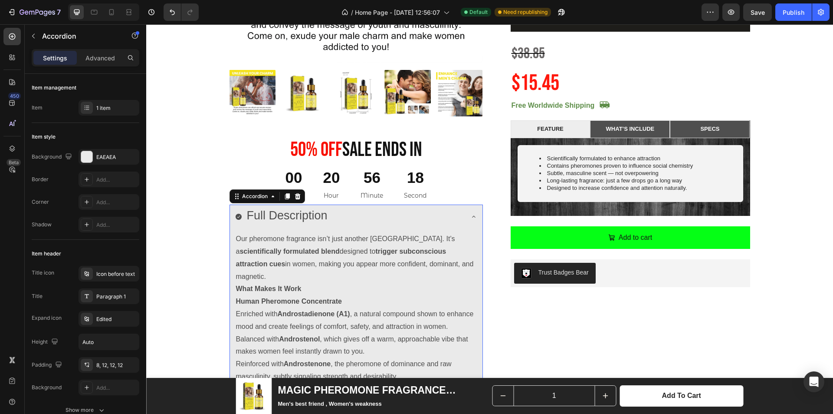
click at [235, 220] on icon at bounding box center [238, 216] width 7 height 7
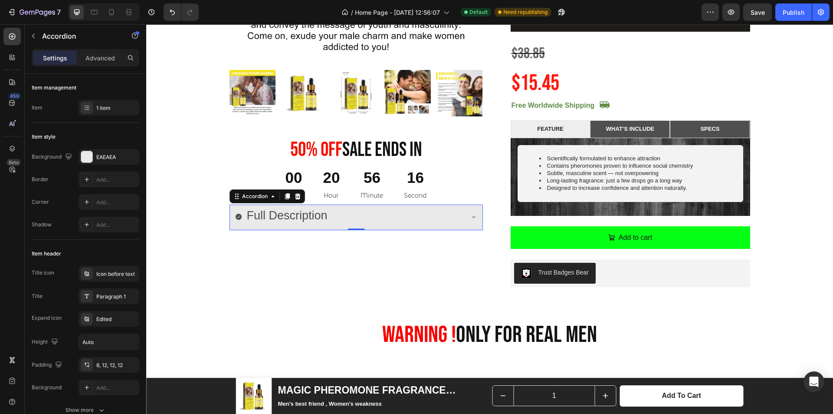
click at [359, 219] on div "Full Description" at bounding box center [349, 216] width 228 height 17
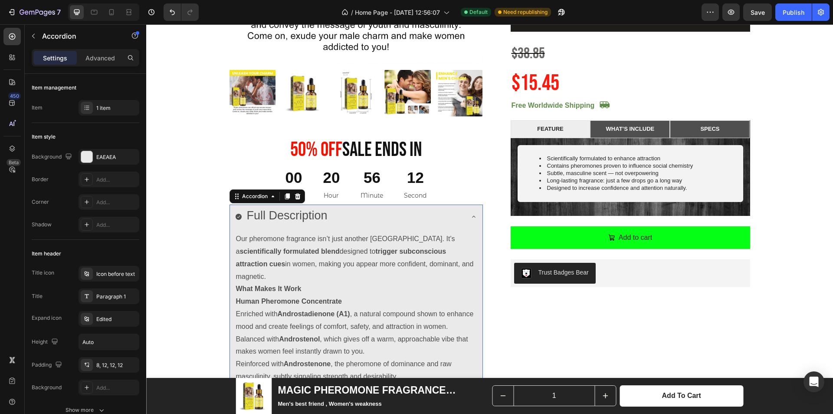
click at [382, 213] on div "Full Description" at bounding box center [349, 216] width 228 height 17
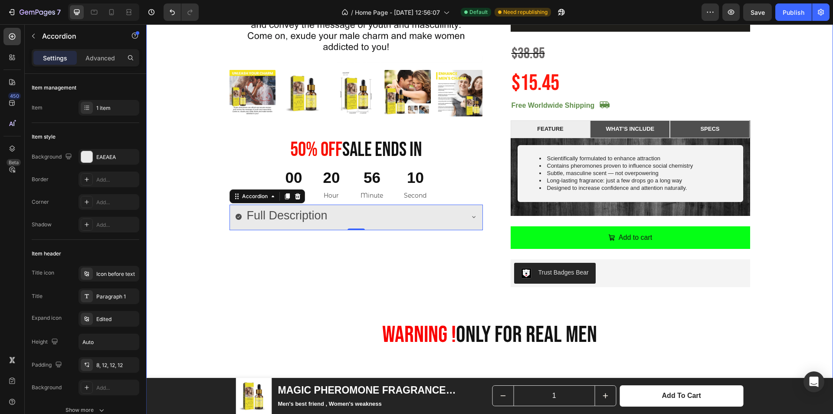
click at [774, 188] on div "Product Images 50% 0ff Sale Ends In Heading 00 Day 20 Hour 56 Minute 10 Second …" at bounding box center [490, 190] width 674 height 763
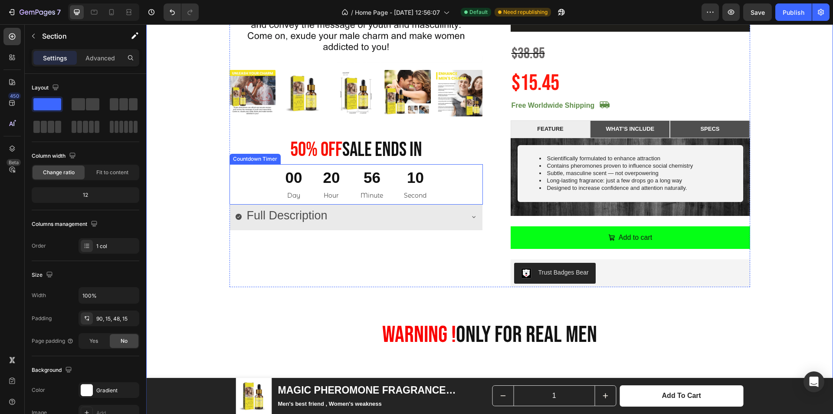
scroll to position [220, 0]
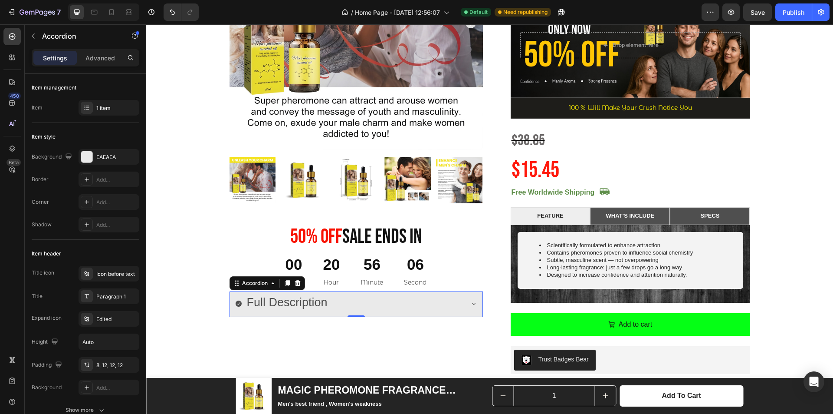
click at [357, 300] on div "Full Description" at bounding box center [349, 303] width 228 height 17
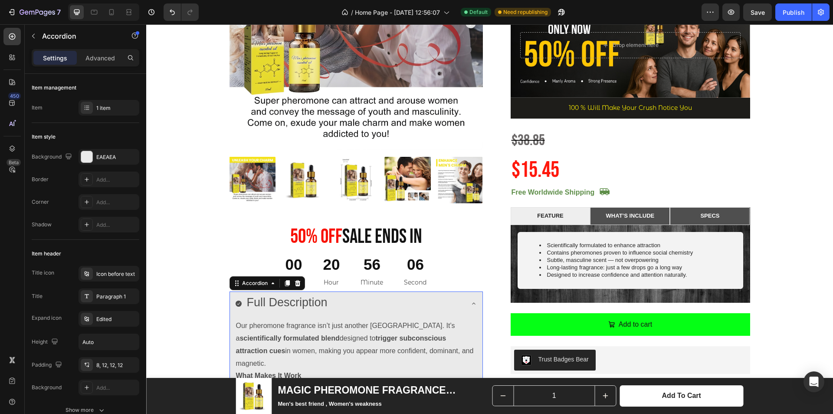
click at [357, 305] on div "Full Description" at bounding box center [349, 303] width 228 height 17
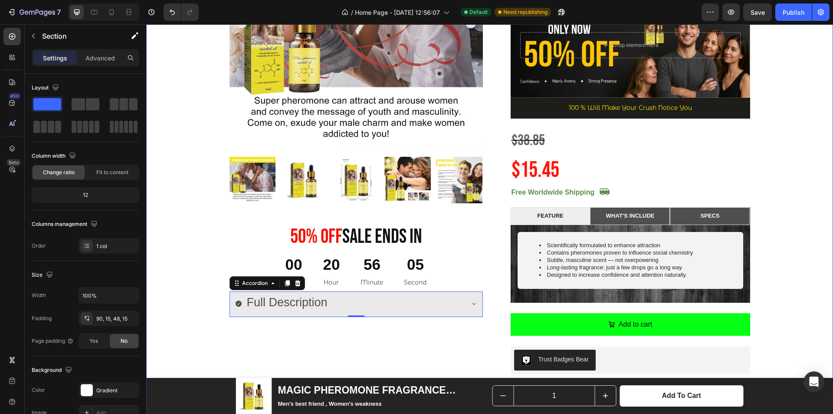
click at [215, 224] on div "Product Images 50% 0ff Sale Ends In Heading 00 Day 20 Hour 56 Minute 05 Second …" at bounding box center [490, 277] width 674 height 763
click at [345, 301] on div "Full Description" at bounding box center [349, 303] width 228 height 17
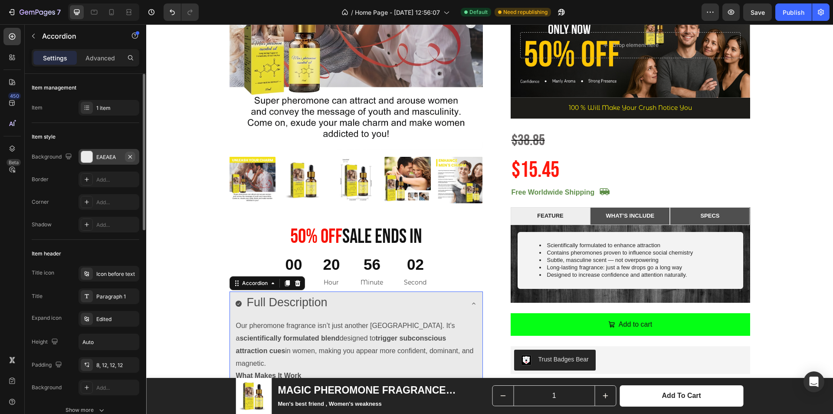
click at [132, 159] on icon "button" at bounding box center [130, 156] width 7 height 7
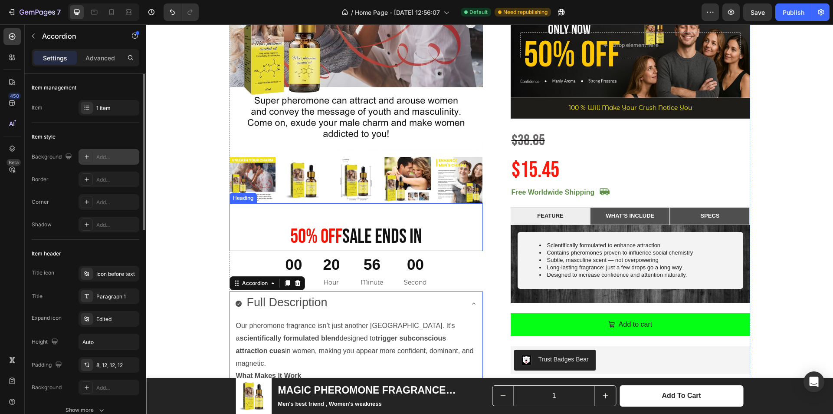
scroll to position [394, 0]
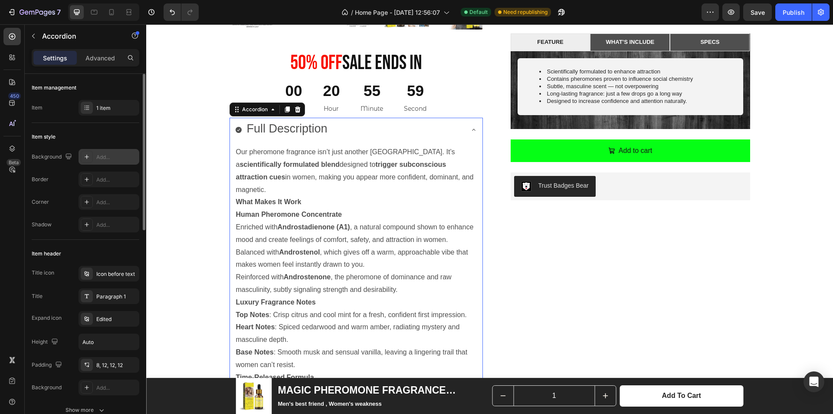
click at [373, 129] on div "Full Description" at bounding box center [349, 129] width 228 height 17
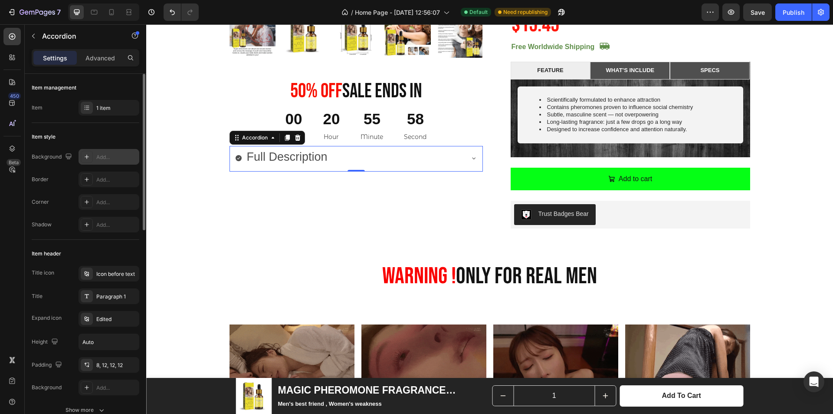
scroll to position [350, 0]
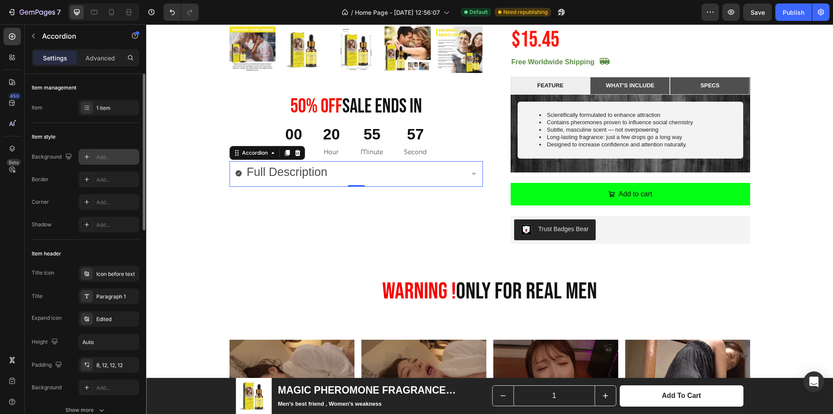
click at [235, 174] on icon at bounding box center [238, 173] width 7 height 7
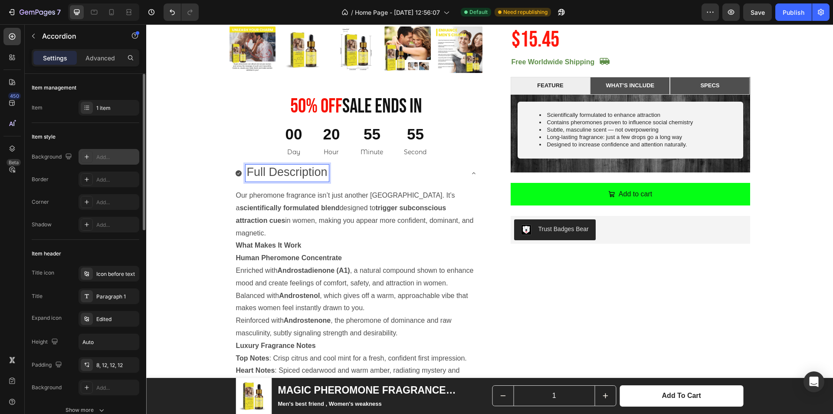
drag, startPoint x: 270, startPoint y: 172, endPoint x: 347, endPoint y: 184, distance: 78.1
click at [335, 183] on div "Full Description" at bounding box center [356, 174] width 253 height 26
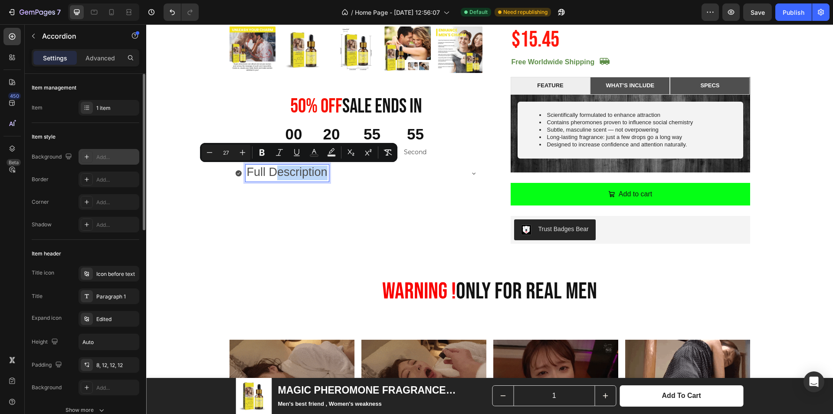
click at [351, 176] on div "Full Description" at bounding box center [349, 173] width 228 height 17
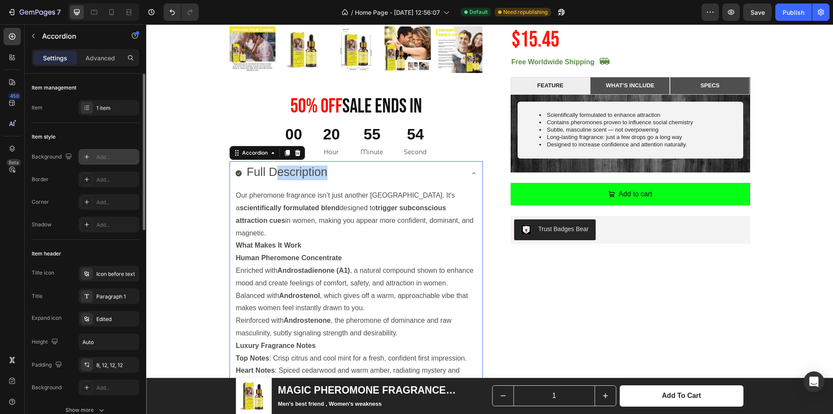
click at [351, 176] on div "Full Description" at bounding box center [349, 173] width 228 height 17
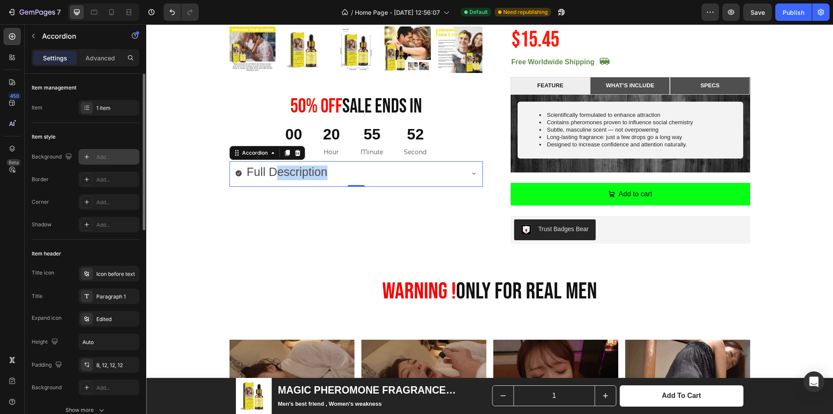
click at [236, 176] on icon at bounding box center [239, 173] width 6 height 6
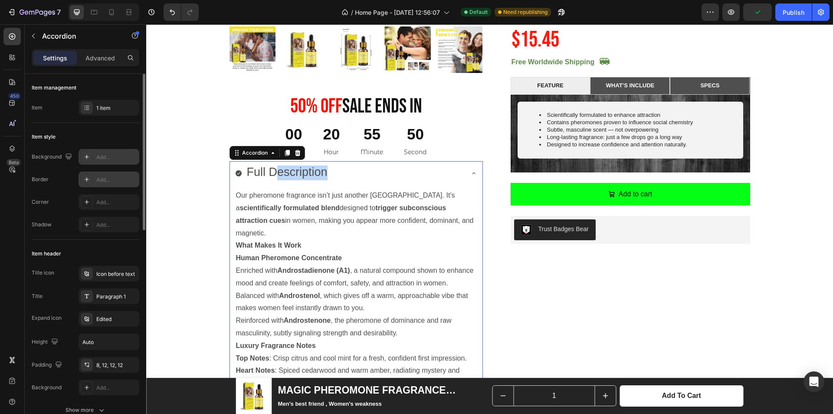
scroll to position [43, 0]
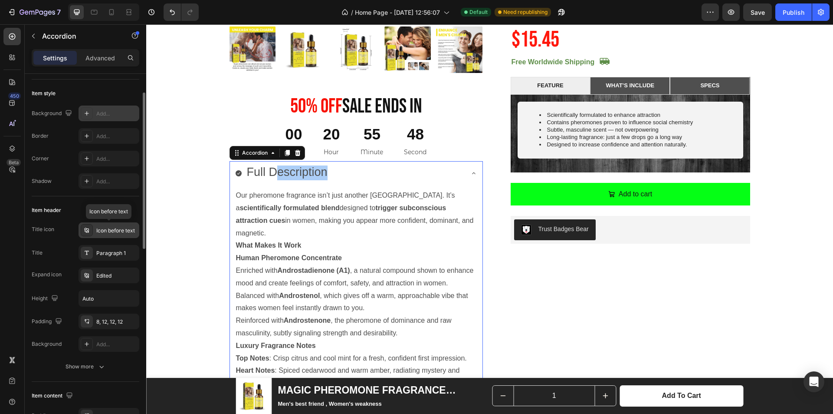
click at [132, 229] on div "Icon before text" at bounding box center [116, 231] width 41 height 8
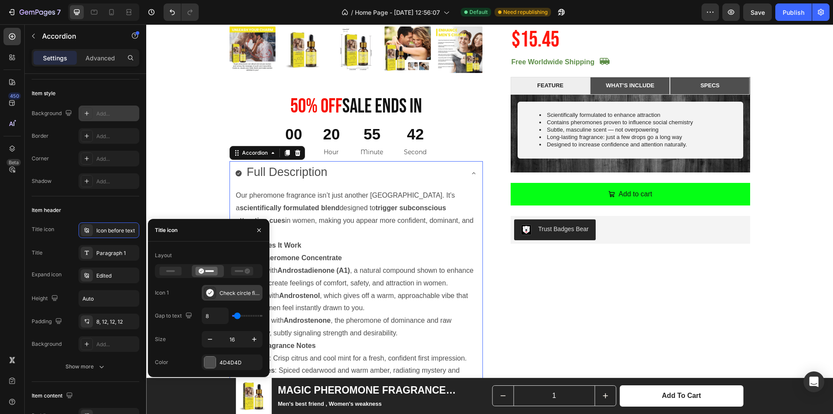
click at [230, 297] on div "Check circle filled" at bounding box center [232, 293] width 61 height 16
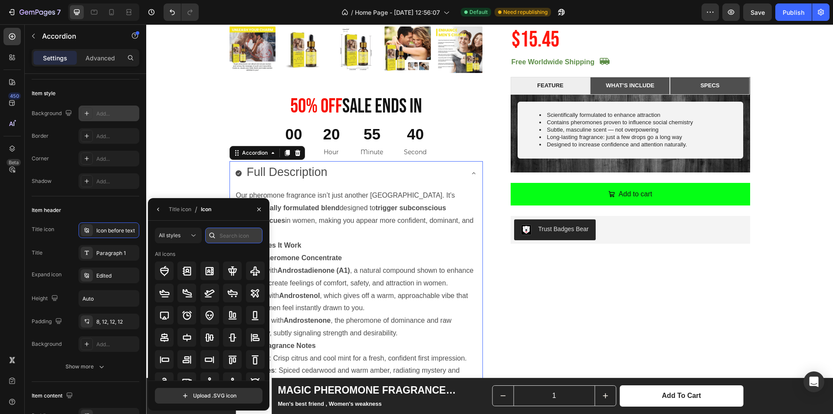
click at [226, 238] on input "text" at bounding box center [233, 235] width 57 height 16
type input "full"
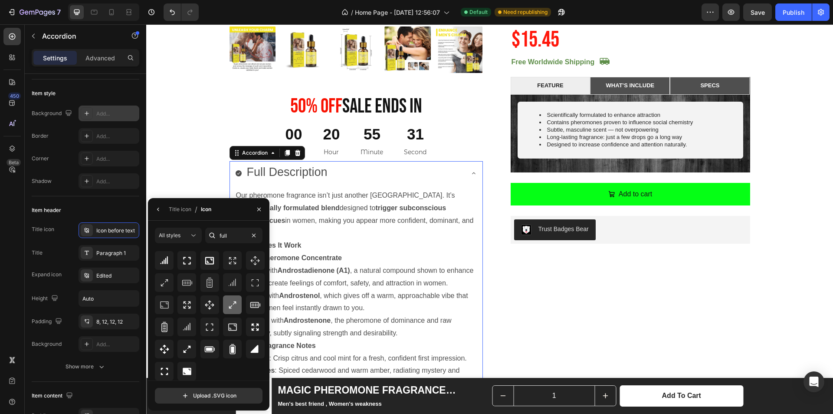
click at [230, 311] on div at bounding box center [232, 304] width 19 height 19
click at [158, 215] on button "button" at bounding box center [158, 209] width 14 height 14
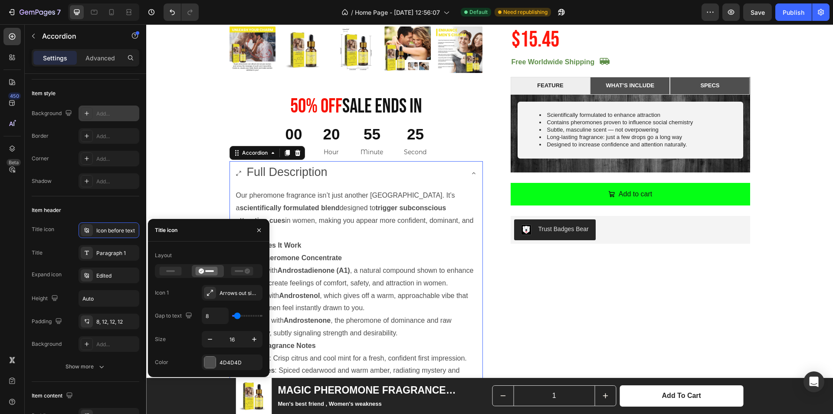
type input "4"
type input "6"
type input "7"
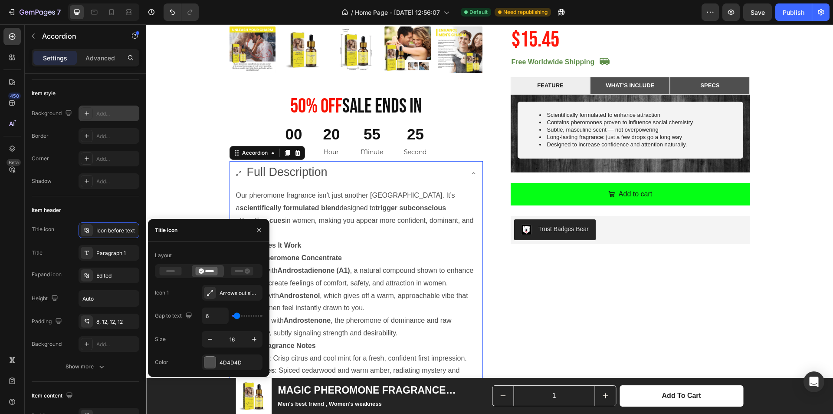
type input "7"
type input "9"
type input "11"
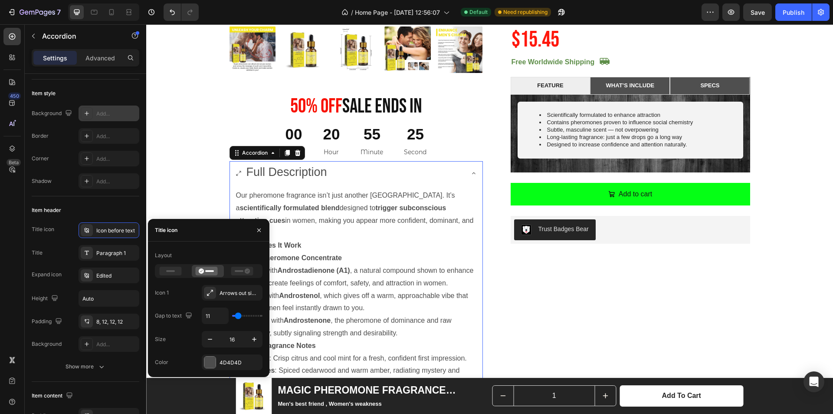
type input "13"
type input "15"
type input "22"
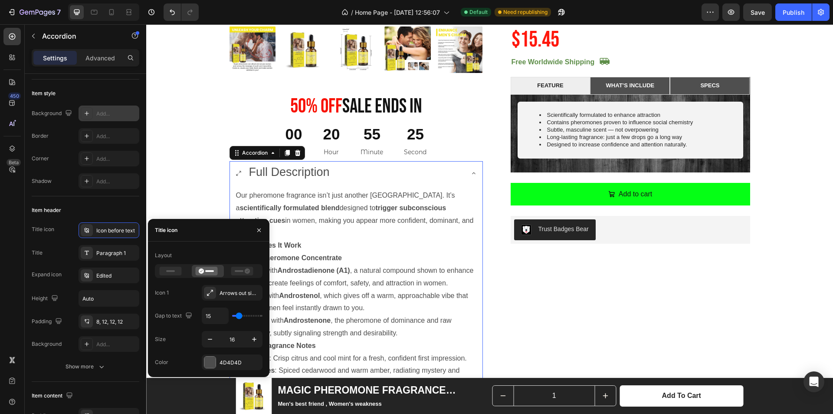
type input "22"
type input "24"
type input "28"
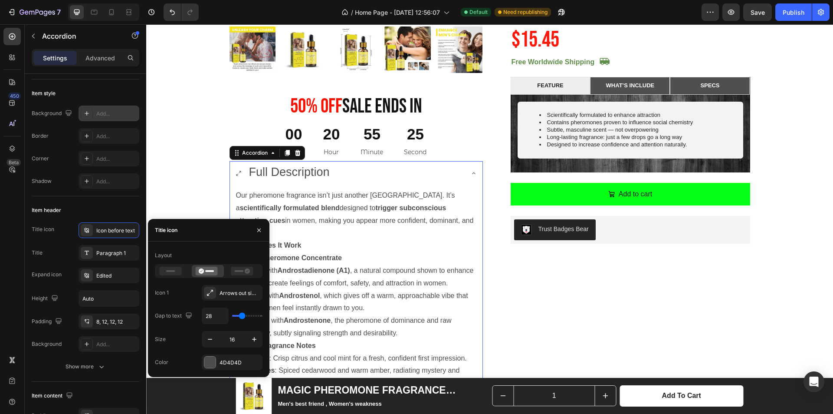
type input "31"
type input "35"
type input "39"
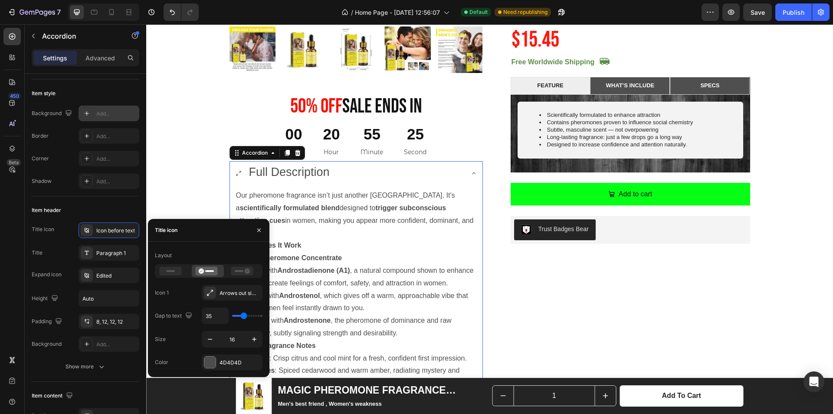
type input "39"
type input "43"
type input "50"
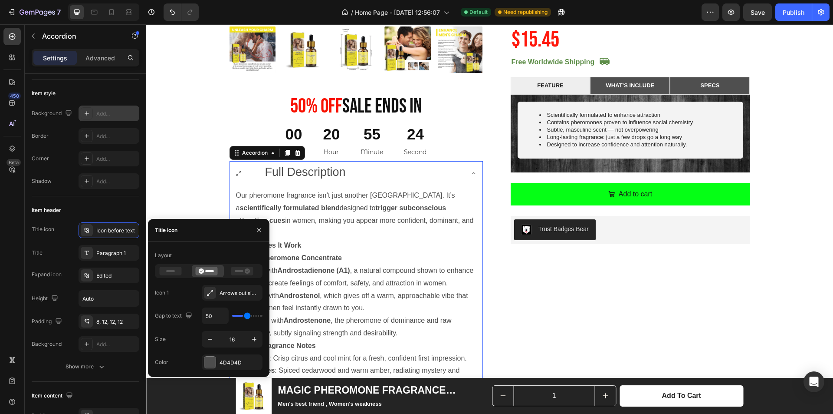
type input "54"
type input "59"
type input "63"
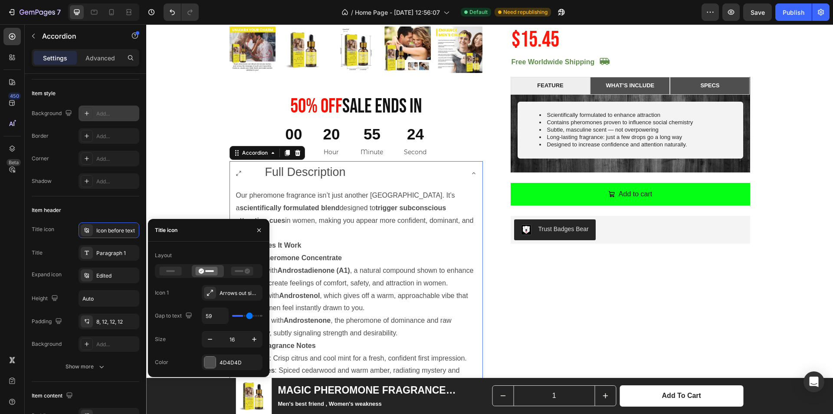
type input "63"
type input "67"
type input "70"
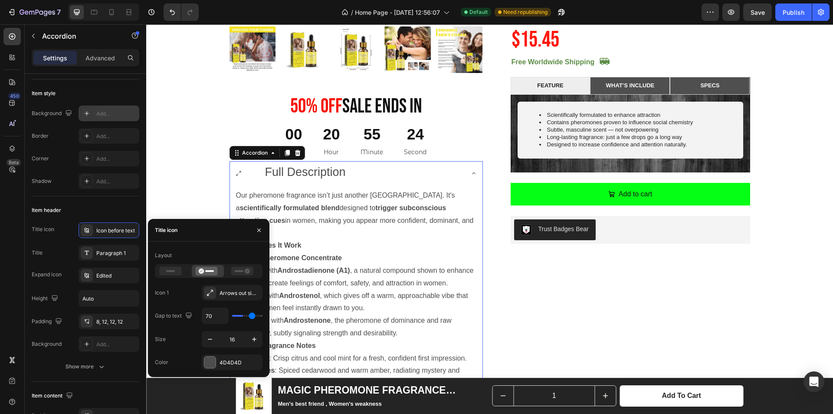
type input "74"
type input "80"
type input "81"
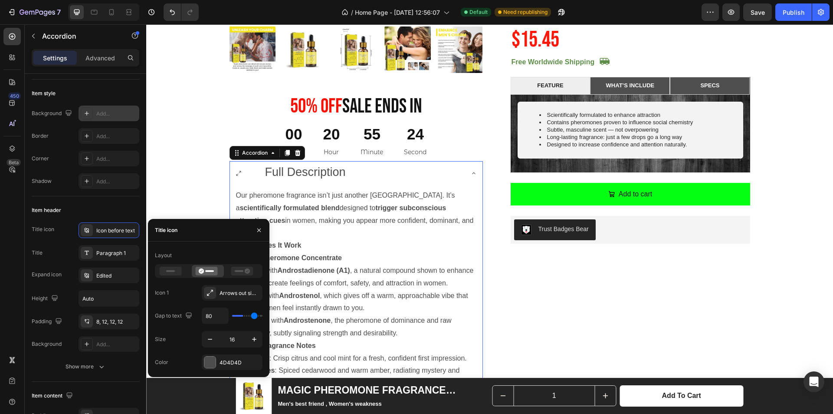
type input "81"
type input "85"
type input "89"
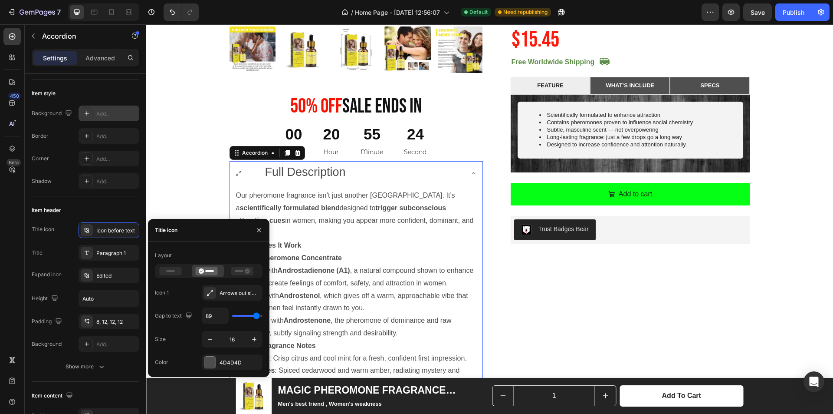
type input "91"
type input "93"
type input "94"
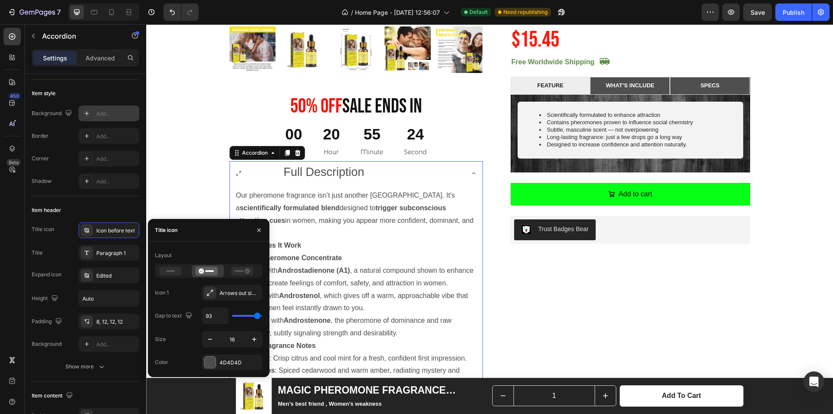
type input "94"
type input "100"
drag, startPoint x: 236, startPoint y: 318, endPoint x: 271, endPoint y: 320, distance: 34.8
type input "100"
click at [263, 316] on input "range" at bounding box center [247, 316] width 30 height 2
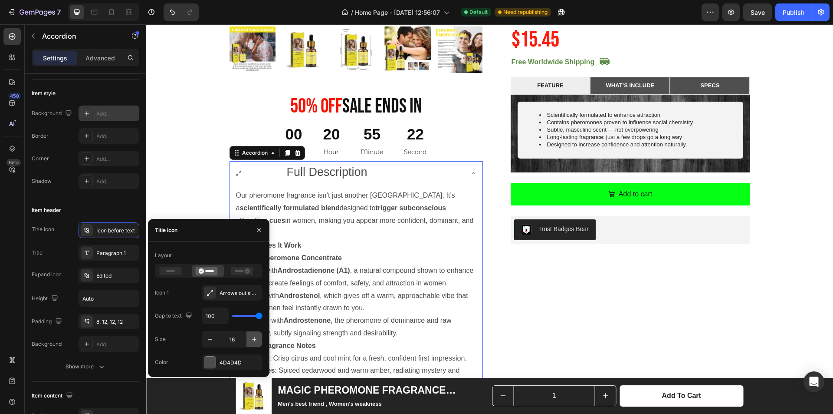
click at [256, 335] on icon "button" at bounding box center [254, 339] width 9 height 9
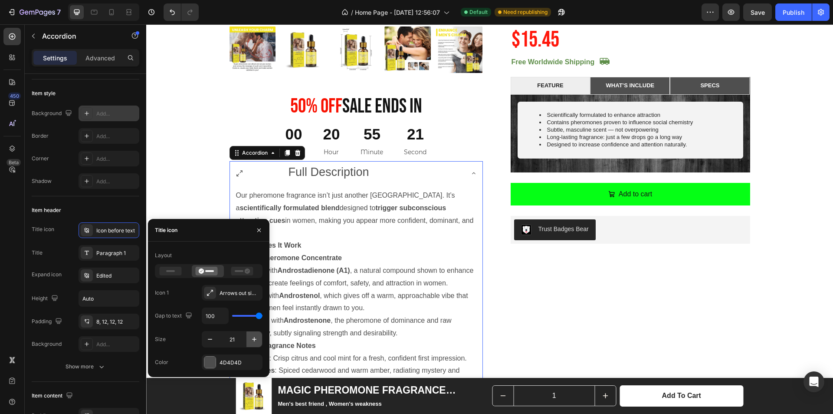
click at [256, 335] on icon "button" at bounding box center [254, 339] width 9 height 9
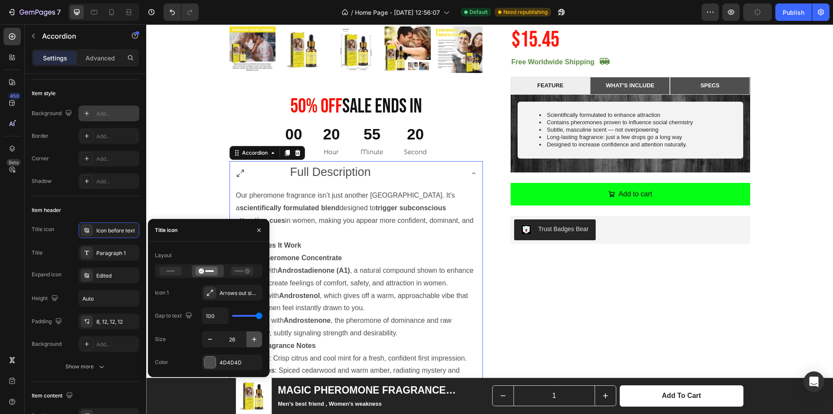
click at [256, 335] on icon "button" at bounding box center [254, 339] width 9 height 9
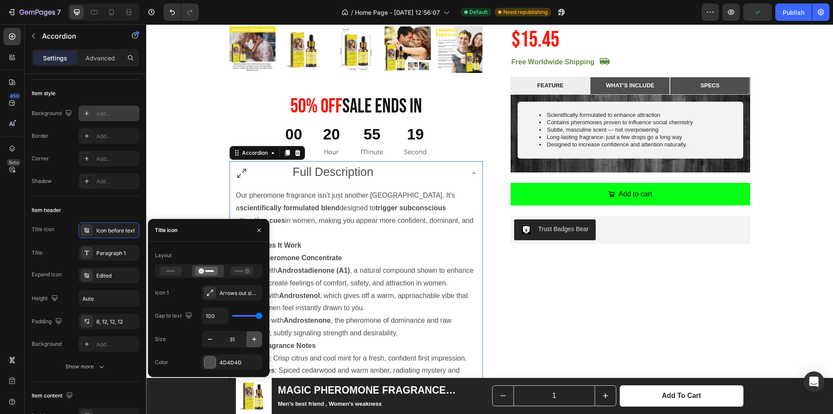
click at [256, 335] on icon "button" at bounding box center [254, 339] width 9 height 9
type input "35"
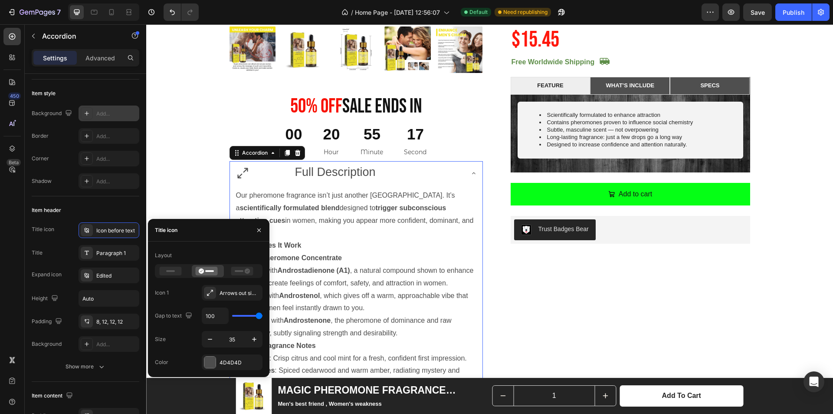
drag, startPoint x: 256, startPoint y: 318, endPoint x: 243, endPoint y: 317, distance: 12.7
click at [243, 317] on div "100" at bounding box center [232, 315] width 61 height 16
drag, startPoint x: 250, startPoint y: 314, endPoint x: 239, endPoint y: 313, distance: 10.9
click at [239, 313] on div "100" at bounding box center [232, 315] width 61 height 16
type input "56"
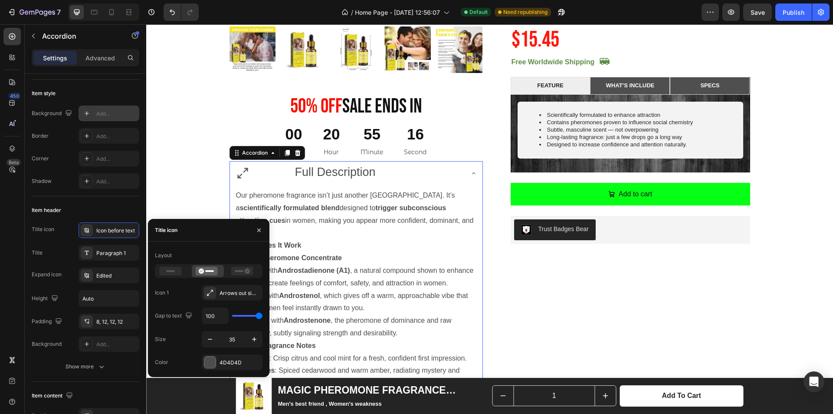
type input "56"
type input "31"
type input "26"
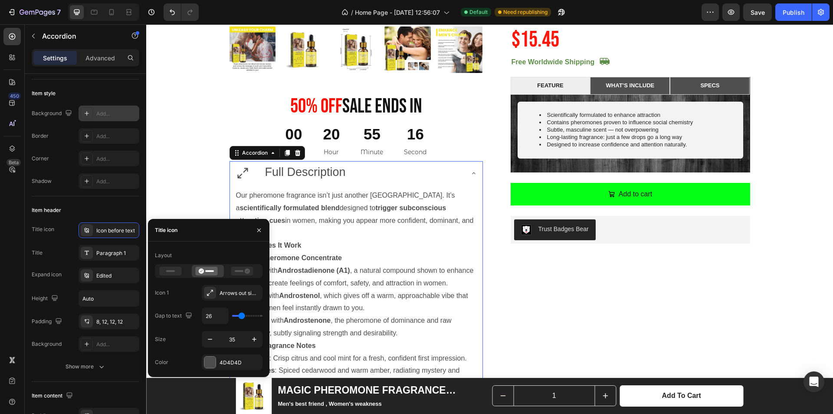
type input "24"
type input "20"
type input "19"
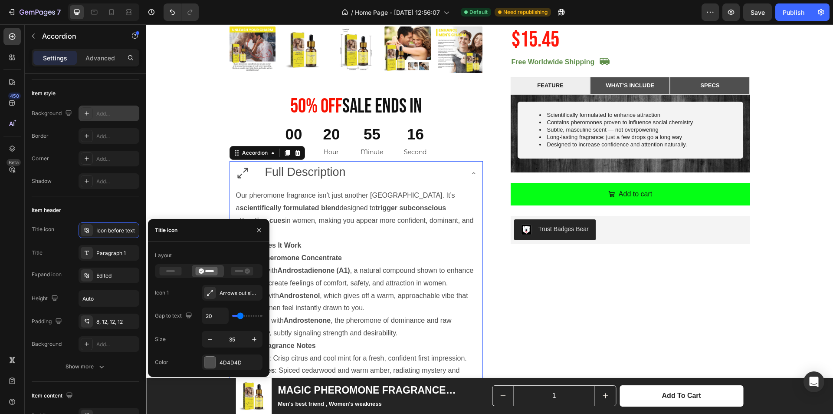
type input "19"
type input "17"
type input "15"
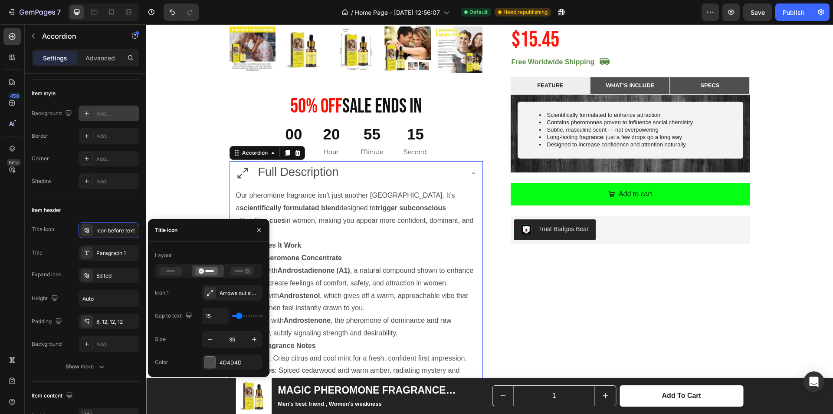
type input "13"
type input "11"
type input "9"
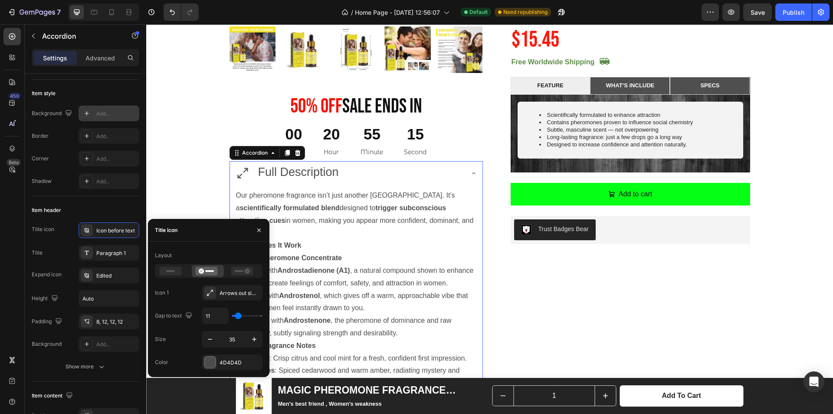
type input "9"
type input "6"
type input "7"
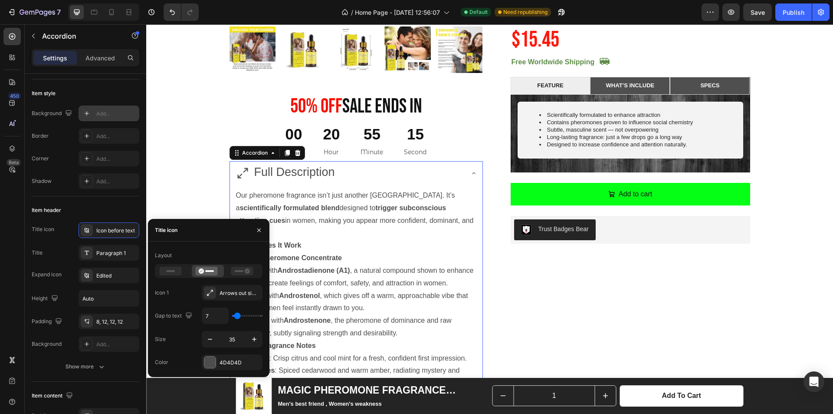
type input "9"
type input "11"
type input "13"
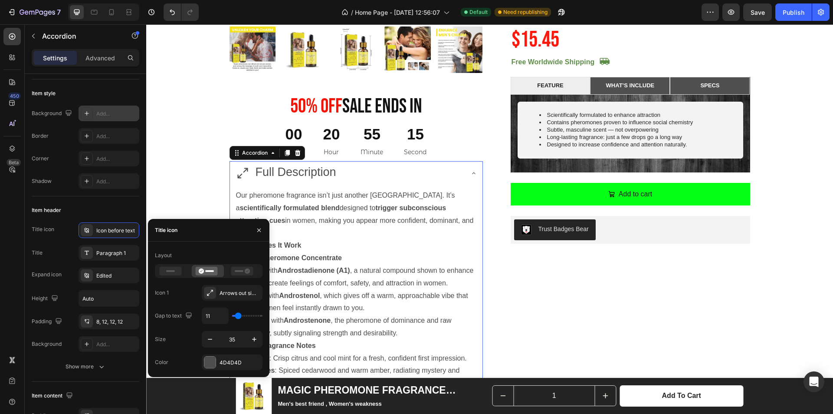
type input "13"
type input "15"
type input "17"
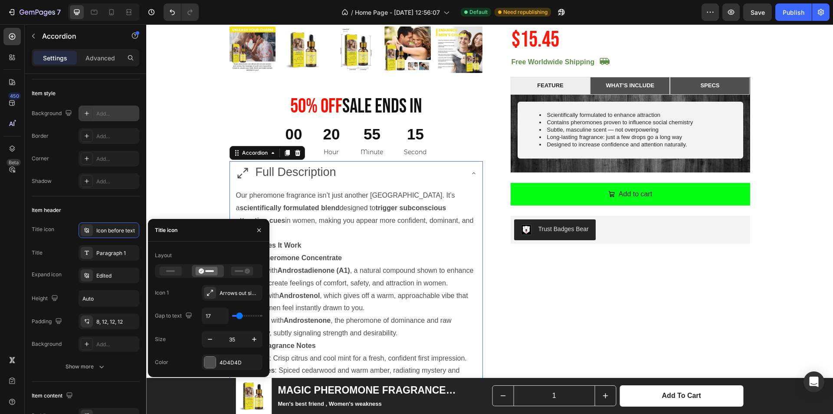
type input "19"
type input "17"
type input "15"
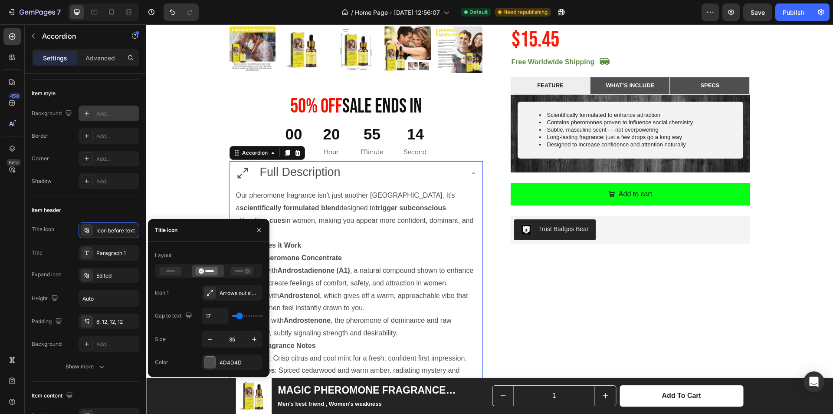
type input "15"
type input "13"
drag, startPoint x: 258, startPoint y: 315, endPoint x: 239, endPoint y: 314, distance: 19.1
type input "13"
click at [239, 315] on input "range" at bounding box center [247, 316] width 30 height 2
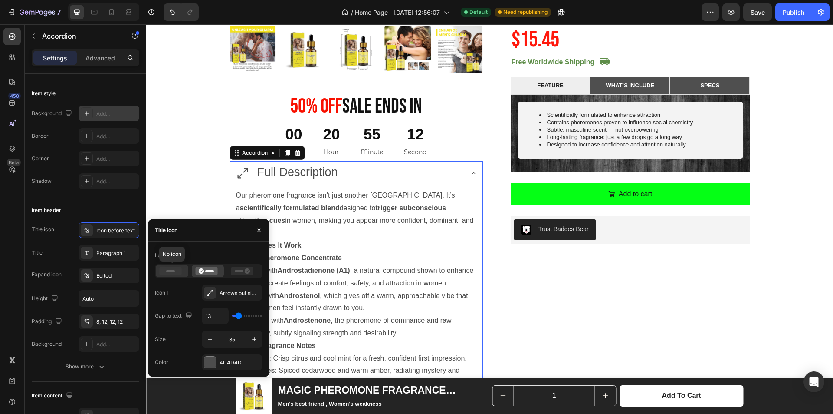
click at [176, 270] on icon at bounding box center [171, 271] width 22 height 9
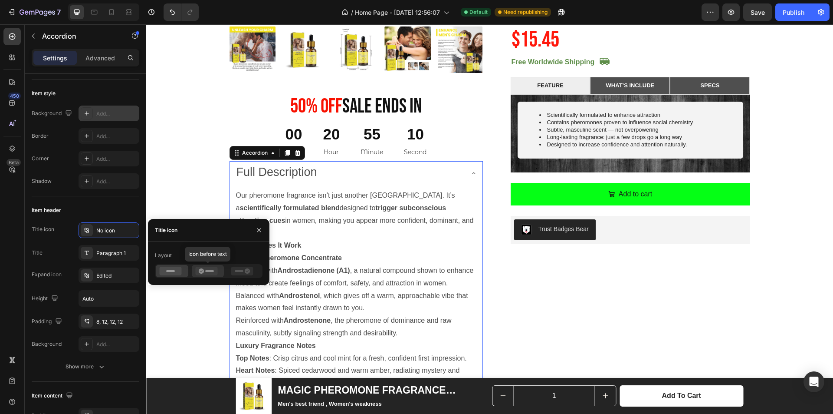
click at [212, 274] on icon at bounding box center [206, 271] width 22 height 9
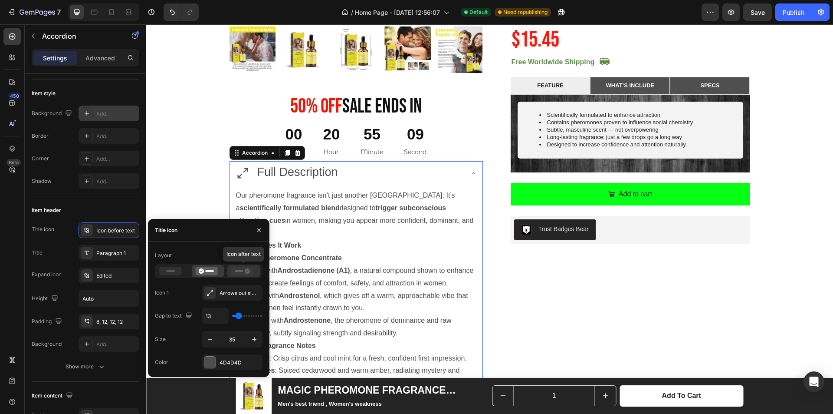
click at [238, 273] on icon at bounding box center [242, 271] width 22 height 9
click at [215, 273] on icon at bounding box center [206, 271] width 22 height 9
click at [185, 271] on div at bounding box center [172, 271] width 33 height 12
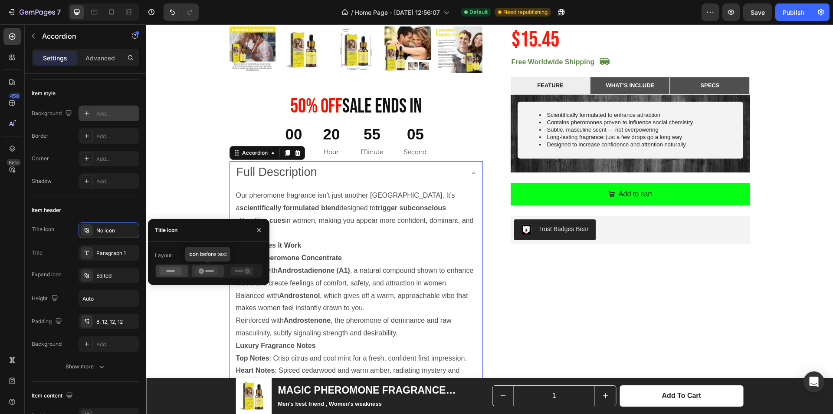
click at [207, 275] on icon at bounding box center [206, 271] width 22 height 9
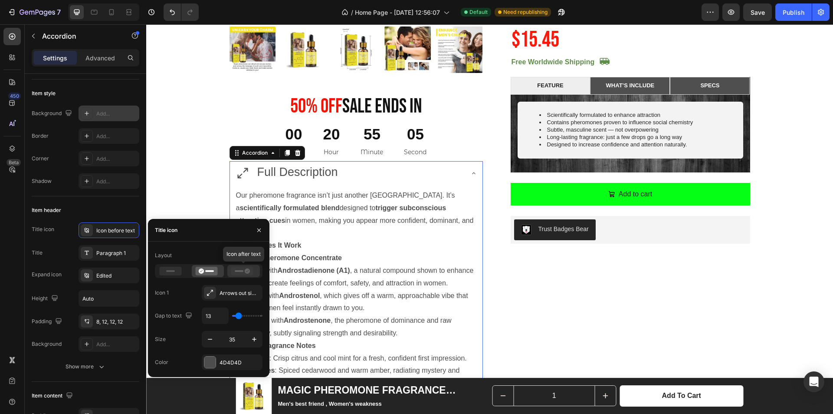
click at [231, 273] on icon at bounding box center [242, 271] width 22 height 9
click at [204, 270] on icon at bounding box center [201, 270] width 5 height 5
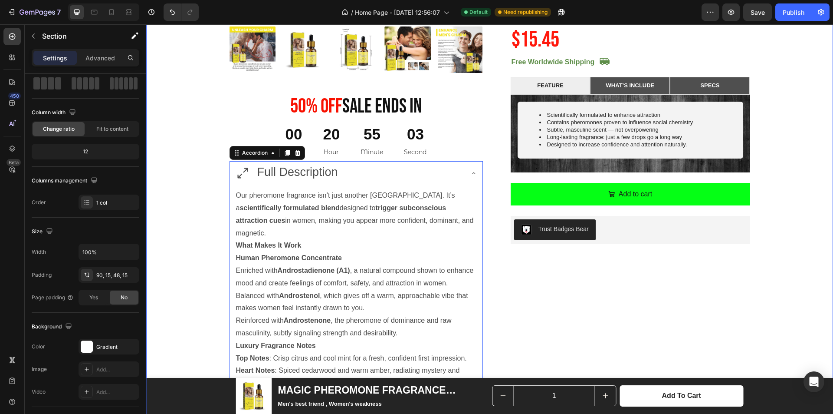
click at [174, 160] on div "Product Images 50% 0ff Sale Ends In Heading 00 Day 20 Hour 55 Minute 03 Second …" at bounding box center [490, 348] width 674 height 1164
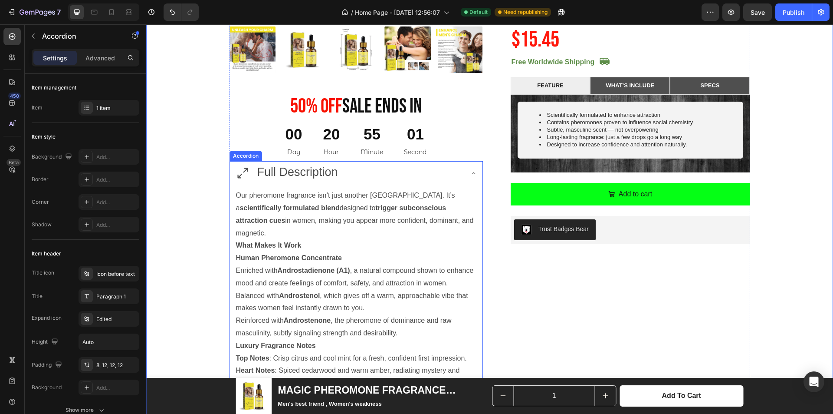
click at [360, 173] on div "Full Description" at bounding box center [349, 173] width 228 height 17
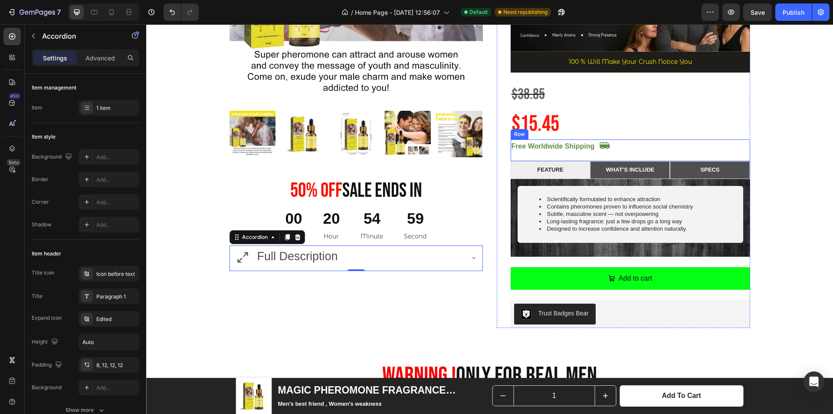
scroll to position [263, 0]
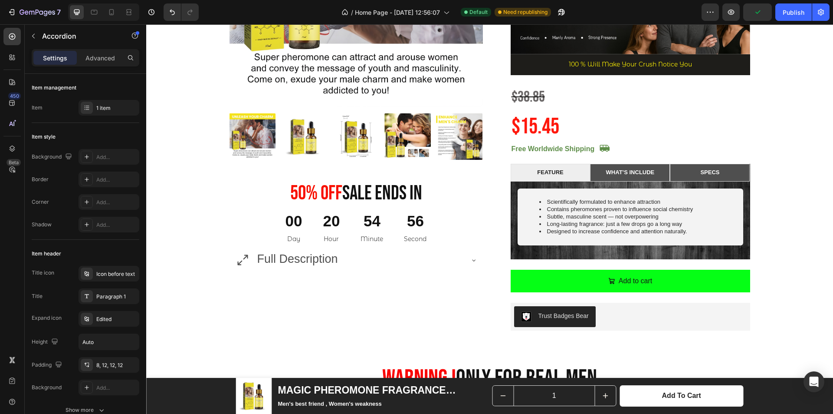
click at [375, 260] on div "Full Description" at bounding box center [349, 259] width 228 height 17
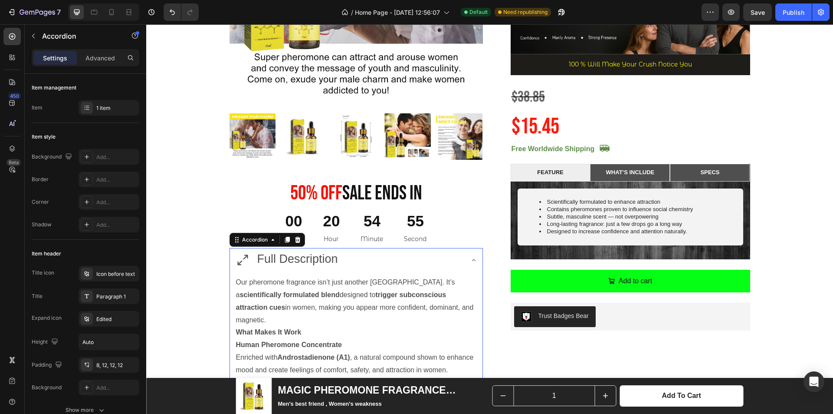
click at [314, 260] on span "Full Description" at bounding box center [297, 258] width 81 height 13
click at [357, 260] on div "Full Description" at bounding box center [349, 259] width 228 height 17
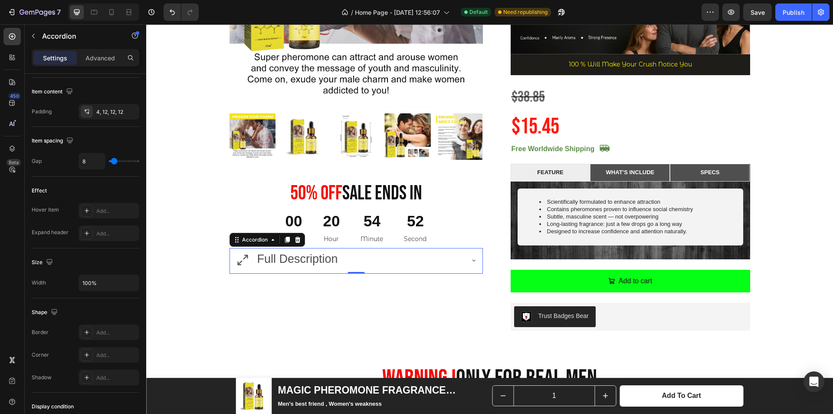
scroll to position [484, 0]
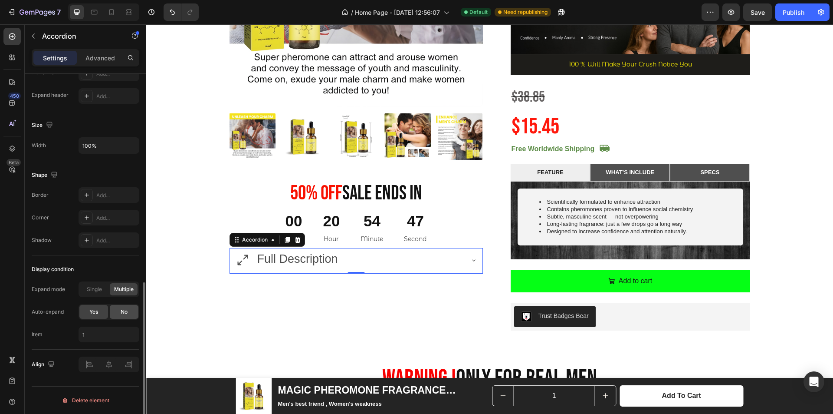
click at [119, 315] on div "No" at bounding box center [124, 312] width 29 height 14
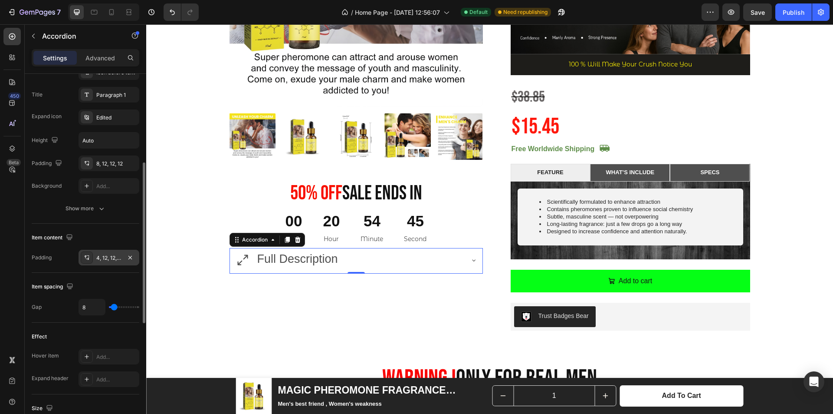
scroll to position [158, 0]
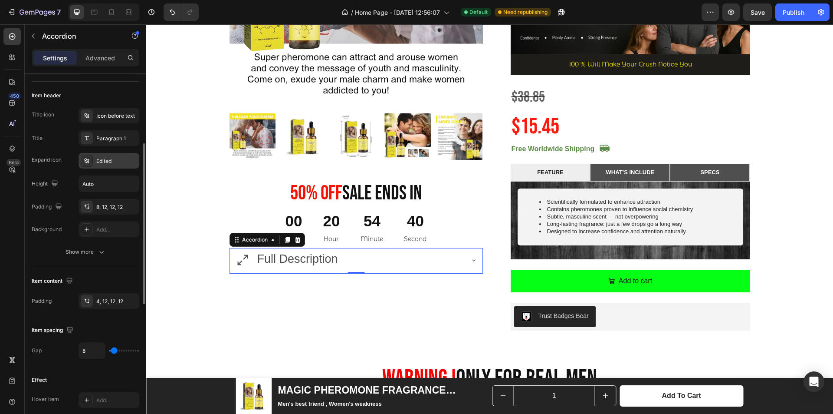
click at [119, 154] on div "Edited" at bounding box center [109, 161] width 61 height 16
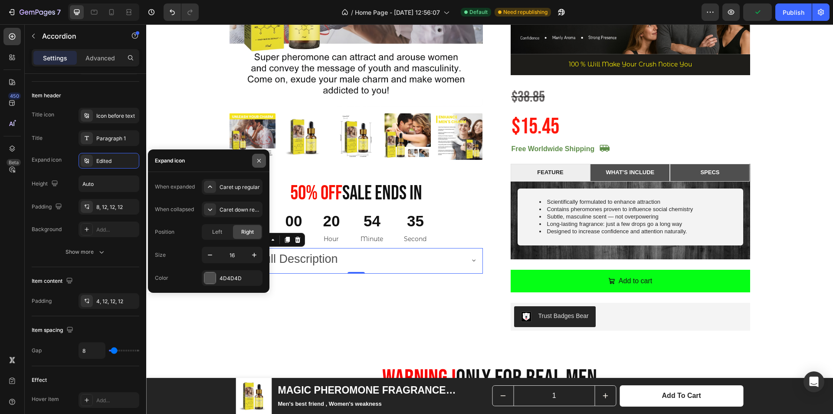
click at [260, 164] on button "button" at bounding box center [259, 161] width 14 height 14
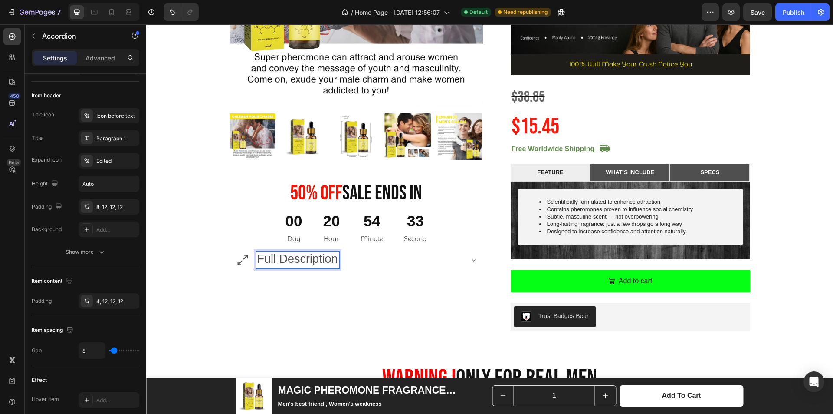
click at [276, 258] on span "Full Description" at bounding box center [297, 258] width 81 height 13
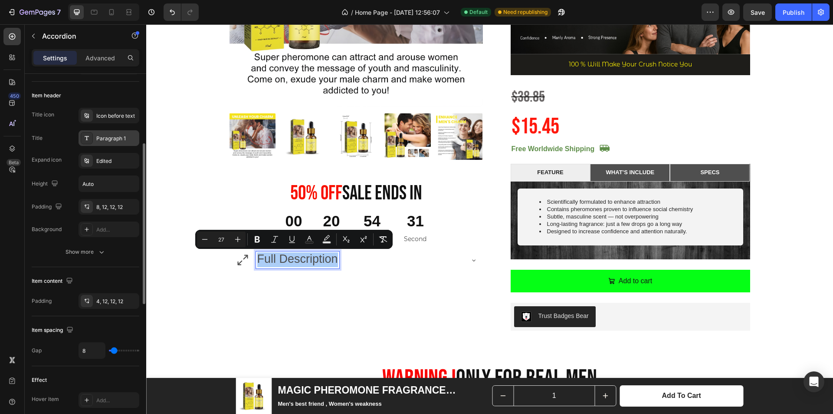
click at [110, 133] on div "Paragraph 1" at bounding box center [109, 138] width 61 height 16
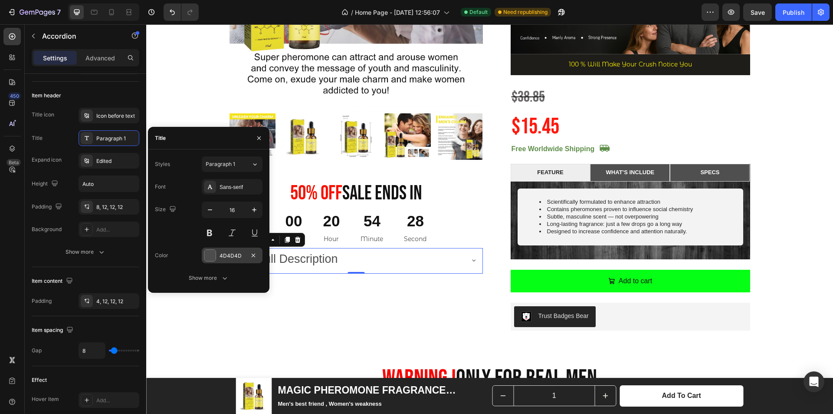
click at [218, 250] on div "4D4D4D" at bounding box center [232, 255] width 61 height 16
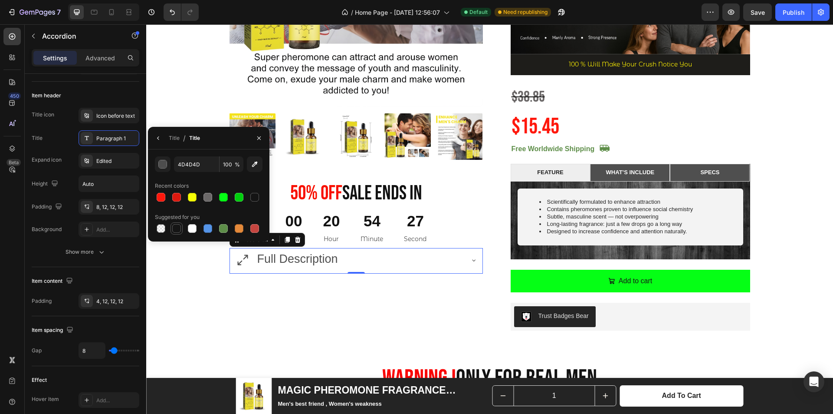
click at [174, 227] on div at bounding box center [176, 228] width 9 height 9
type input "151515"
click at [257, 136] on icon "button" at bounding box center [259, 138] width 7 height 7
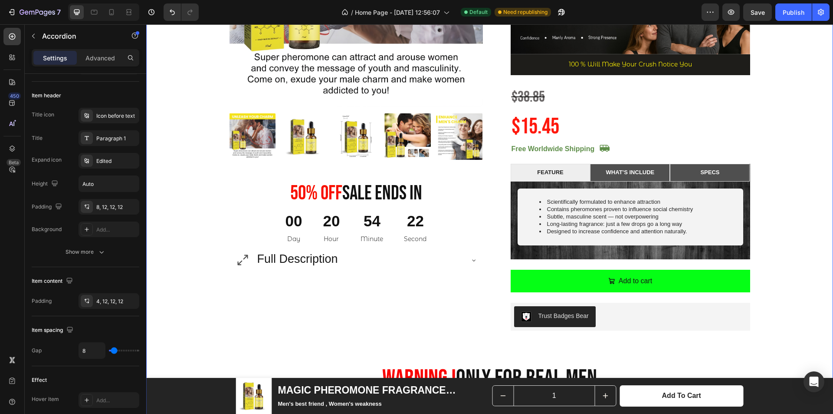
click at [774, 204] on div "Product Images 50% 0ff Sale Ends In Heading 00 Day 20 Hour 54 Minute 22 Second …" at bounding box center [490, 234] width 674 height 763
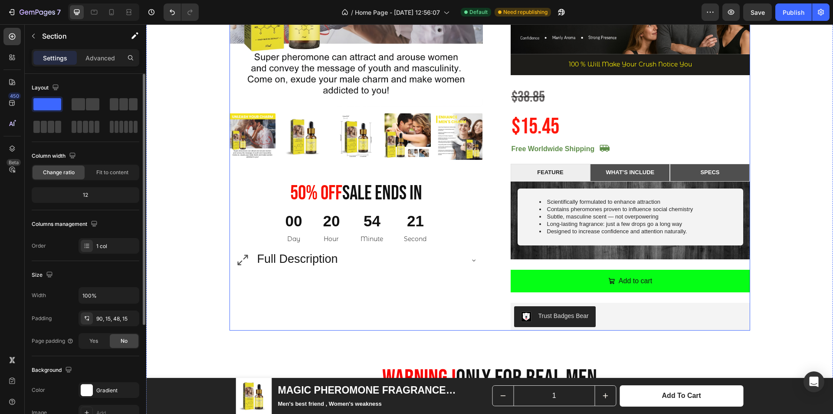
scroll to position [220, 0]
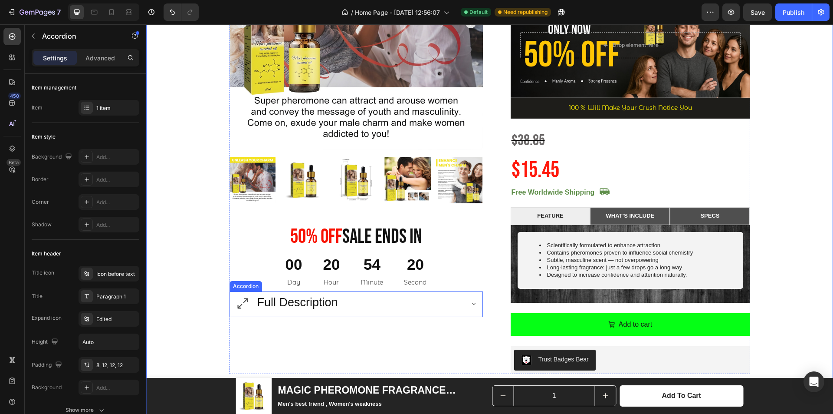
click at [424, 303] on div "Full Description" at bounding box center [349, 303] width 228 height 17
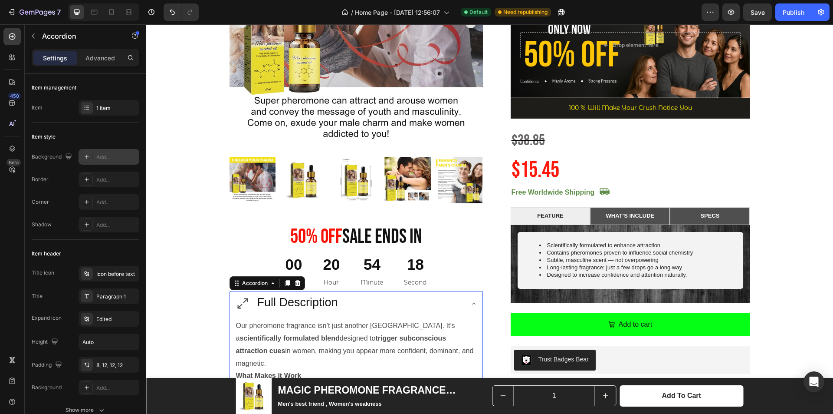
click at [92, 157] on div at bounding box center [87, 157] width 12 height 12
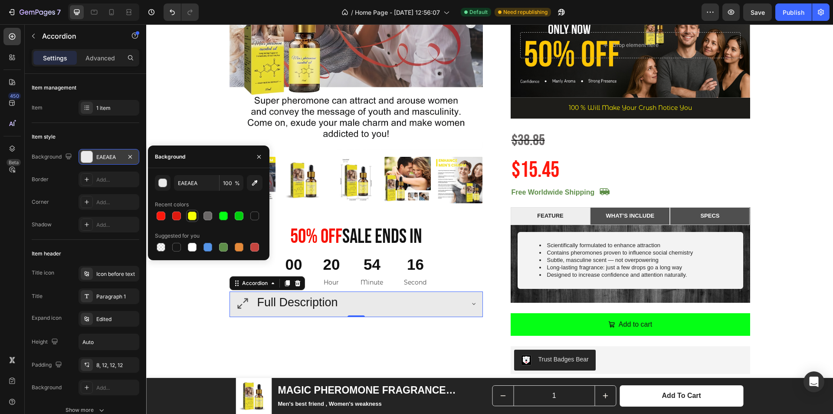
click at [193, 214] on div at bounding box center [192, 215] width 9 height 9
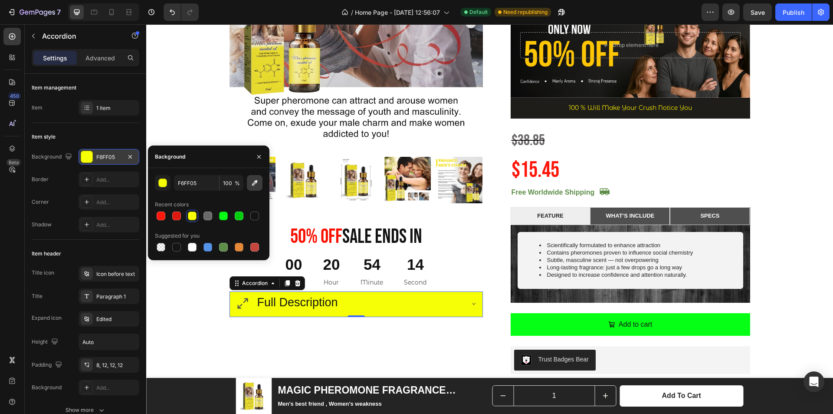
click at [250, 187] on button "button" at bounding box center [255, 183] width 16 height 16
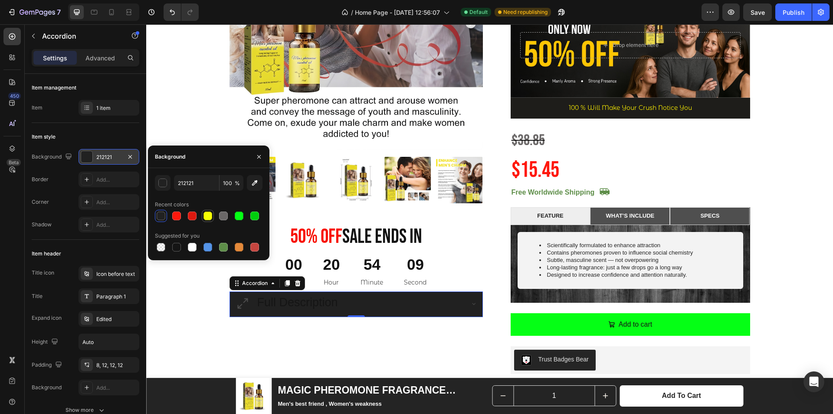
click at [209, 215] on div at bounding box center [208, 215] width 9 height 9
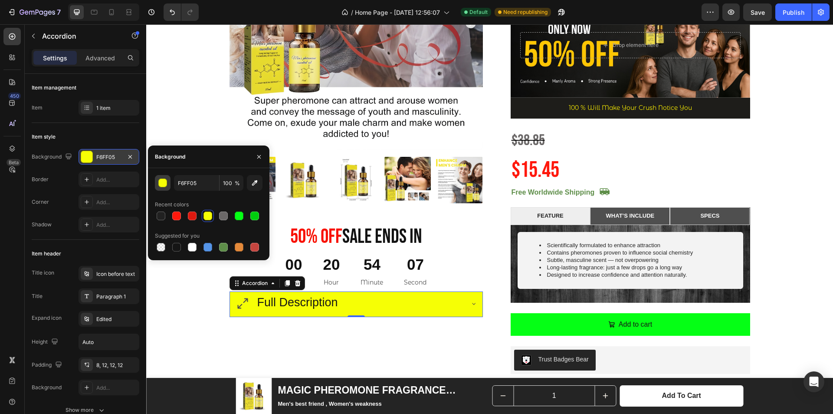
click at [160, 182] on div "button" at bounding box center [163, 183] width 9 height 9
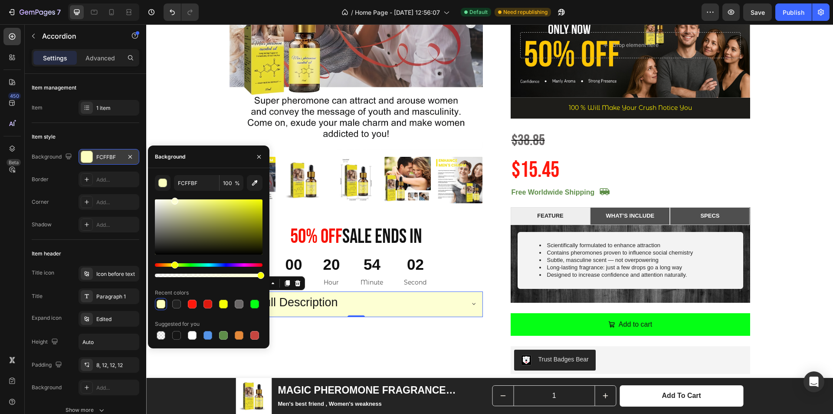
type input "FDFFD3"
drag, startPoint x: 259, startPoint y: 204, endPoint x: 174, endPoint y: 198, distance: 85.3
click at [174, 198] on div at bounding box center [174, 201] width 7 height 7
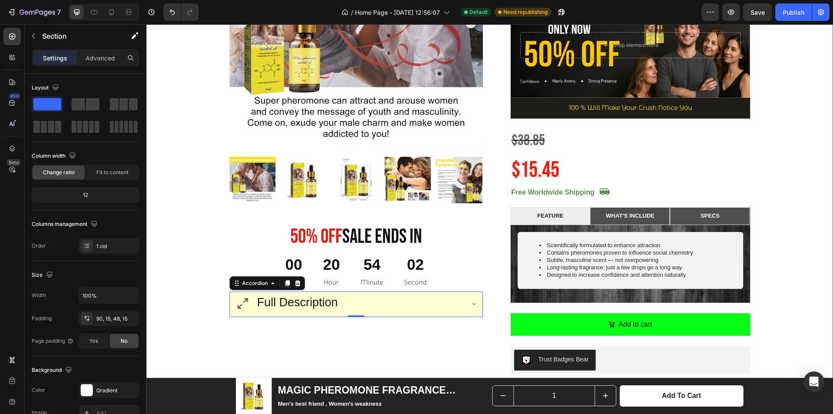
click at [759, 192] on div "Product Images 50% 0ff Sale Ends In Heading 00 Day 20 Hour 54 Minute 02 Second …" at bounding box center [490, 277] width 674 height 763
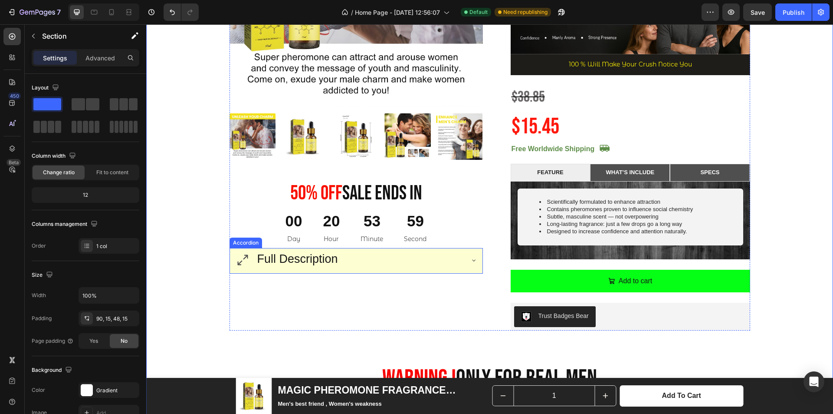
click at [439, 262] on div "Full Description" at bounding box center [349, 259] width 228 height 17
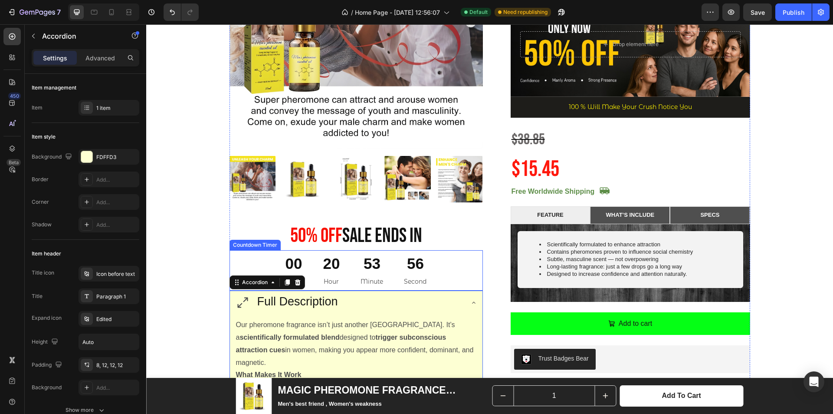
scroll to position [220, 0]
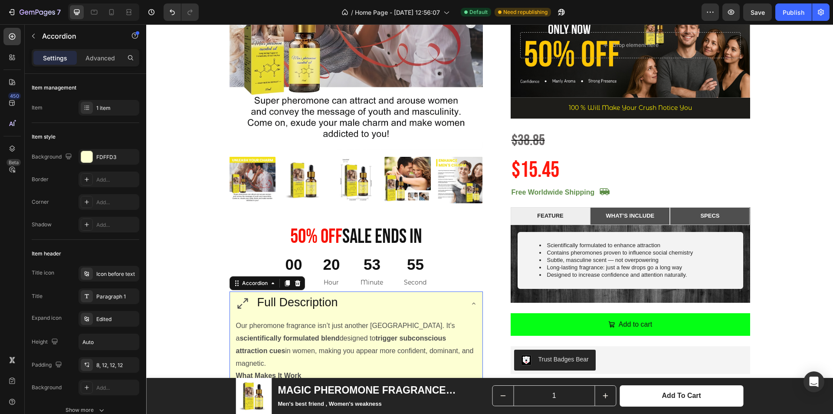
click at [435, 299] on div "Full Description" at bounding box center [349, 303] width 228 height 17
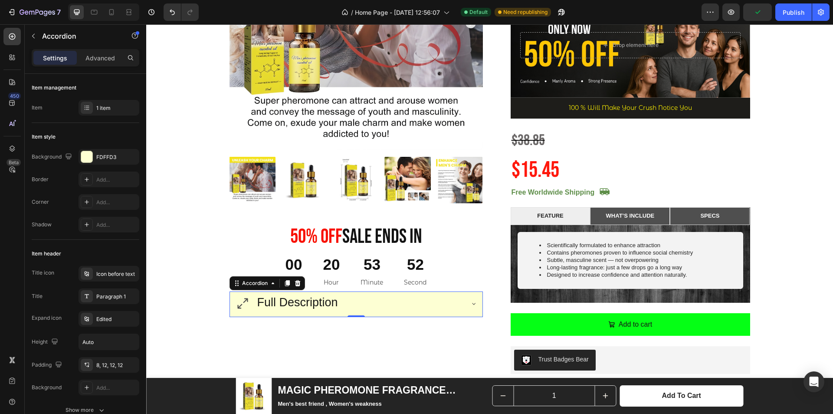
click at [236, 304] on icon at bounding box center [242, 303] width 15 height 15
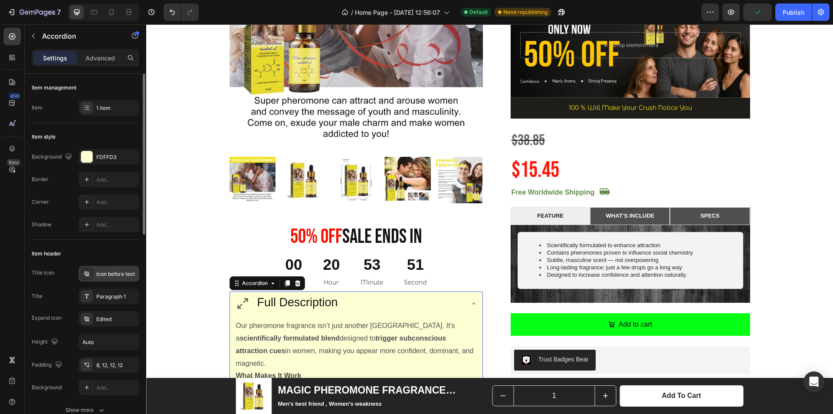
click at [98, 274] on div "Icon before text" at bounding box center [116, 274] width 41 height 8
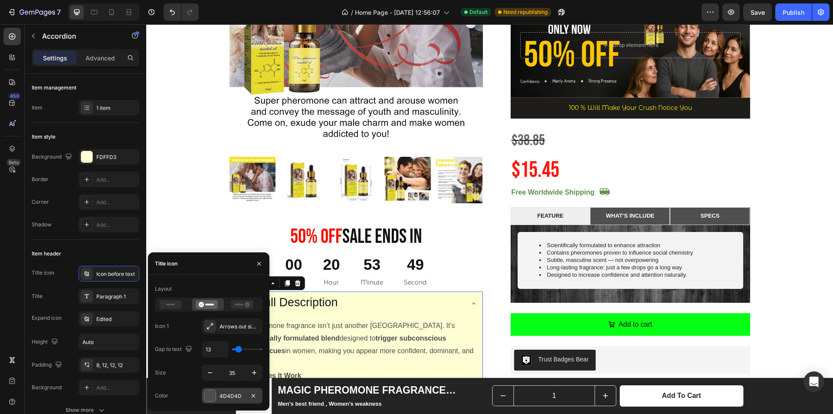
click at [212, 396] on div at bounding box center [209, 395] width 11 height 11
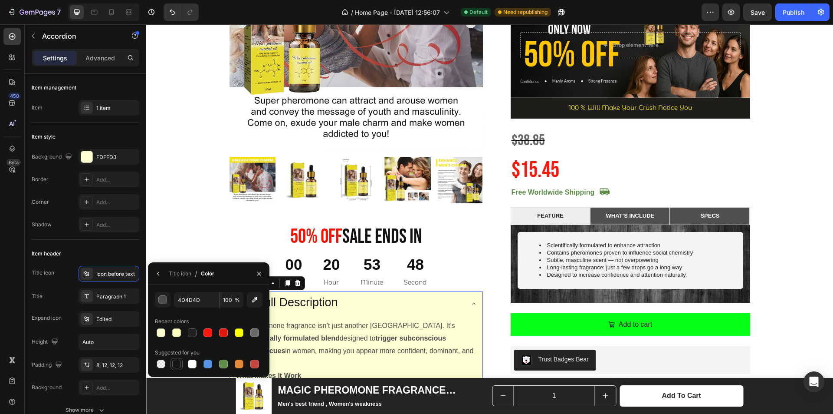
click at [179, 364] on div at bounding box center [176, 363] width 9 height 9
type input "151515"
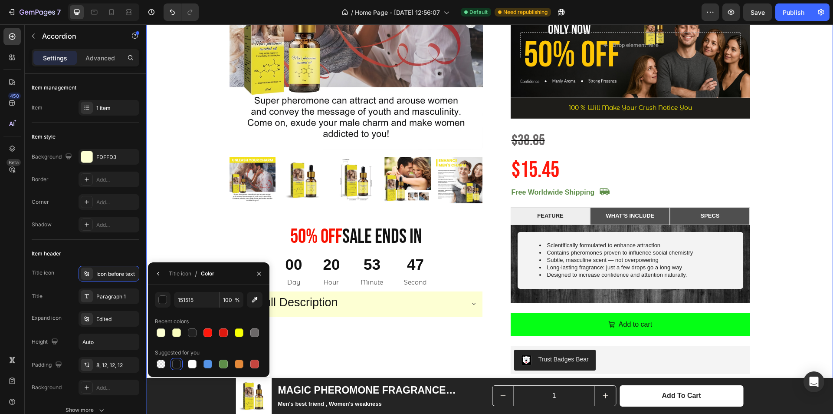
click at [802, 184] on div "Product Images 50% 0ff Sale Ends In Heading 00 Day 20 Hour 53 Minute 47 Second …" at bounding box center [490, 277] width 674 height 763
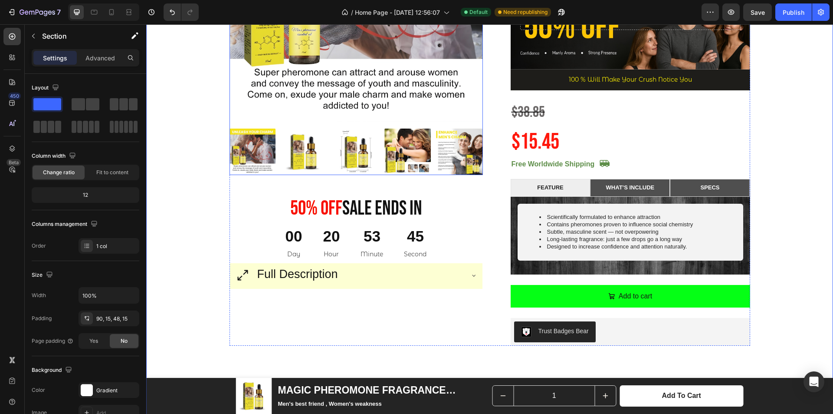
scroll to position [263, 0]
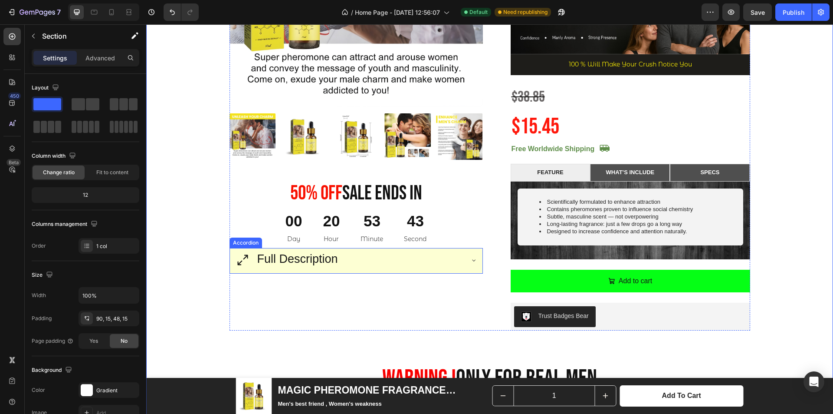
click at [450, 253] on div "Full Description" at bounding box center [349, 259] width 228 height 17
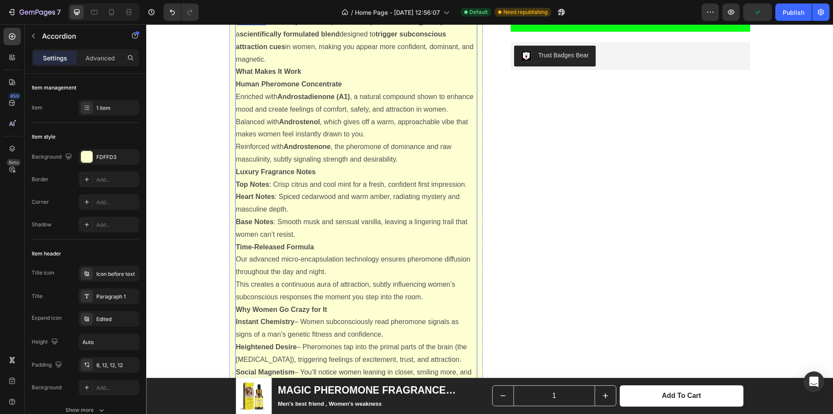
scroll to position [307, 0]
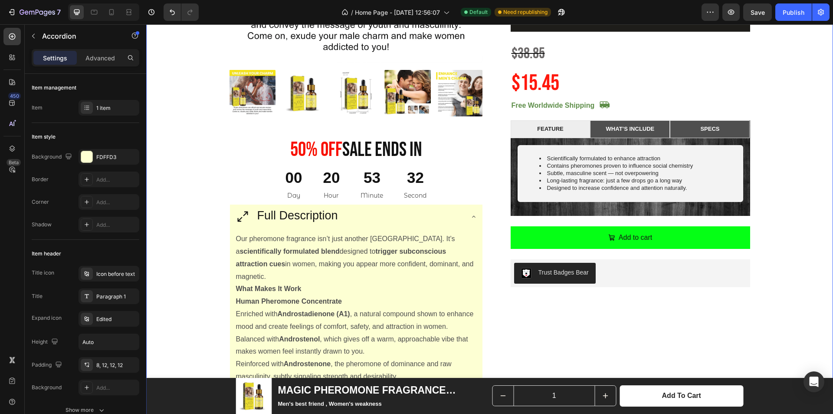
click at [769, 207] on div "Product Images 50% 0ff Sale Ends In Heading 00 Day 20 Hour 53 Minute 32 Second …" at bounding box center [490, 391] width 674 height 1164
click at [385, 216] on div "Full Description" at bounding box center [349, 216] width 228 height 17
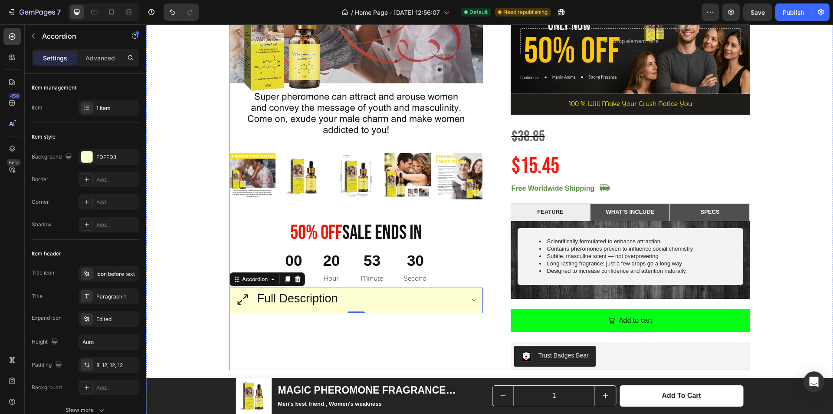
scroll to position [220, 0]
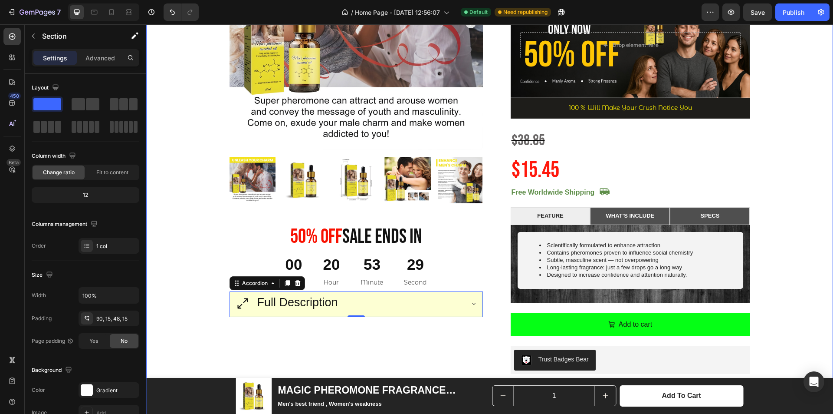
click at [806, 213] on div "Product Images 50% 0ff Sale Ends In Heading 00 Day 20 Hour 53 Minute 29 Second …" at bounding box center [490, 277] width 674 height 763
click at [283, 300] on span "Full Description" at bounding box center [297, 302] width 81 height 13
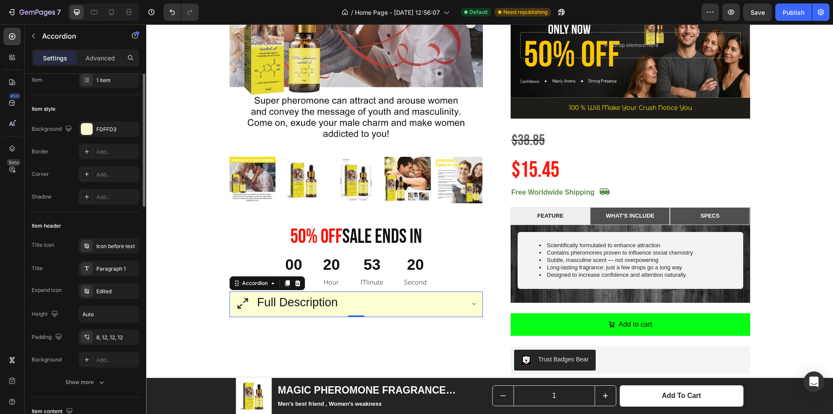
scroll to position [0, 0]
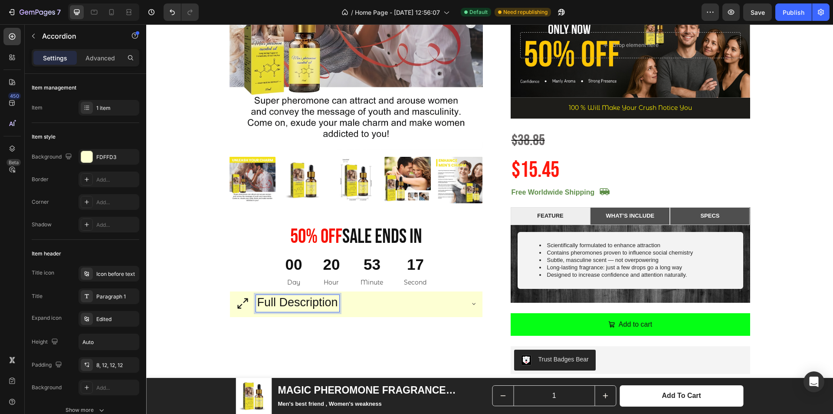
click at [271, 304] on span "Full Description" at bounding box center [297, 302] width 81 height 13
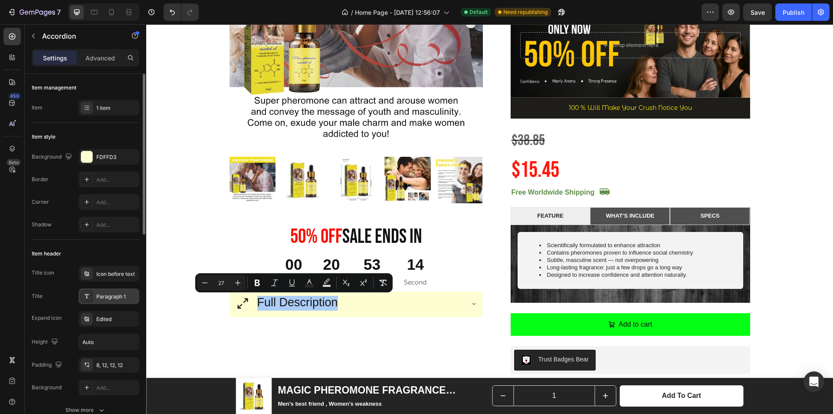
click at [111, 299] on div "Paragraph 1" at bounding box center [116, 297] width 41 height 8
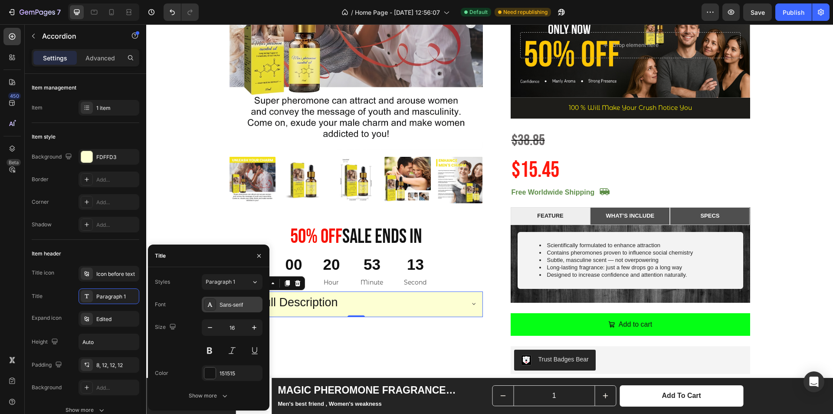
click at [221, 306] on div "Sans-serif" at bounding box center [240, 305] width 41 height 8
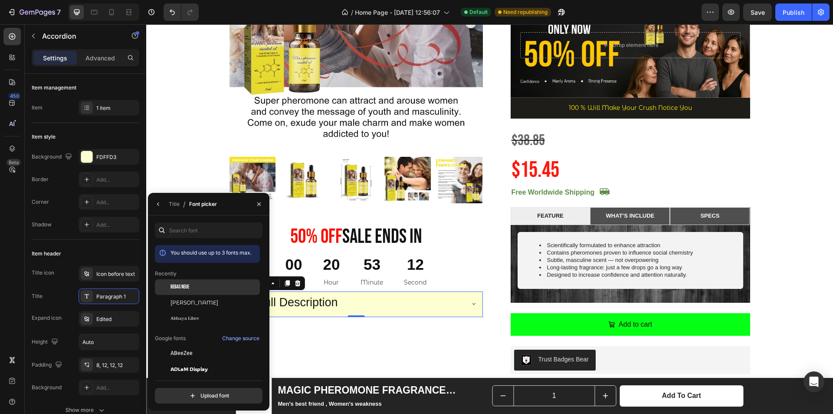
click at [207, 290] on div "Bebas Neue" at bounding box center [215, 287] width 88 height 8
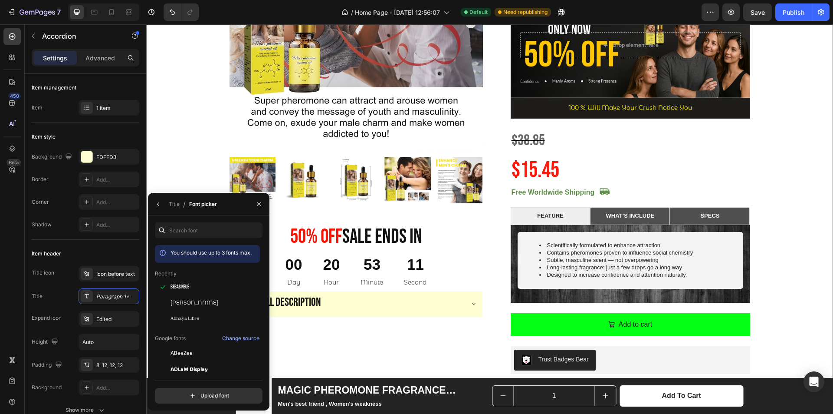
click at [777, 194] on div "Product Images 50% 0ff Sale Ends In Heading 00 Day 20 Hour 53 Minute 11 Second …" at bounding box center [490, 277] width 674 height 763
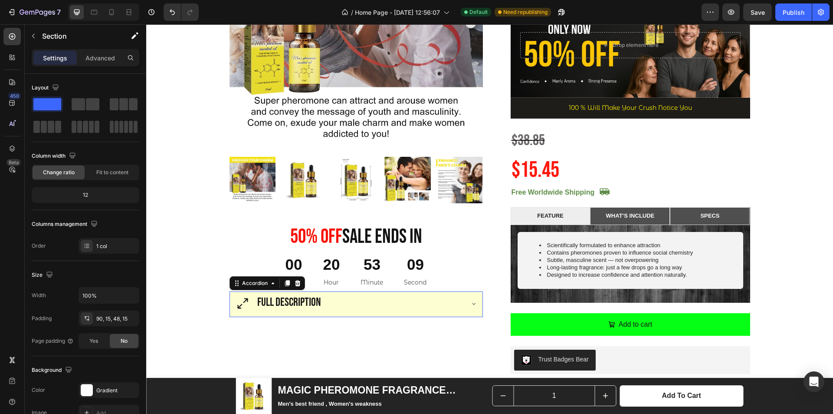
click at [306, 300] on span "Full Description" at bounding box center [289, 302] width 64 height 14
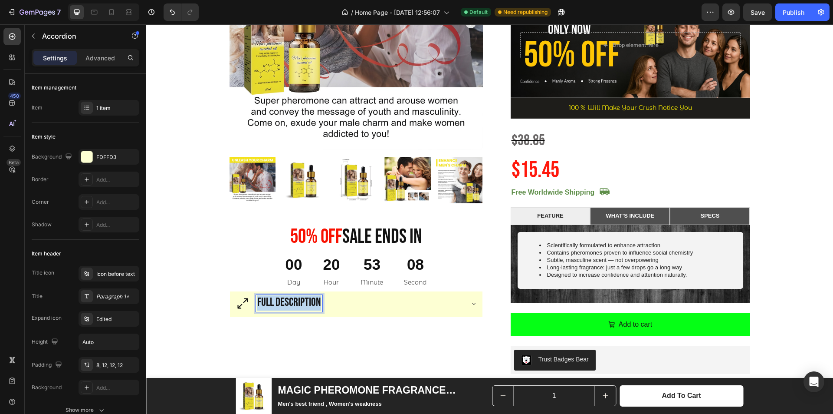
click at [306, 300] on span "Full Description" at bounding box center [289, 302] width 64 height 14
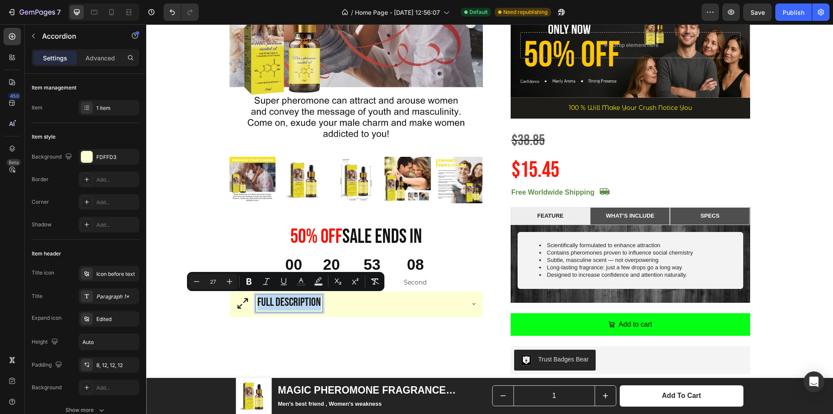
click at [306, 300] on span "Full Description" at bounding box center [289, 302] width 64 height 14
click at [105, 299] on div "Paragraph 1*" at bounding box center [116, 297] width 41 height 8
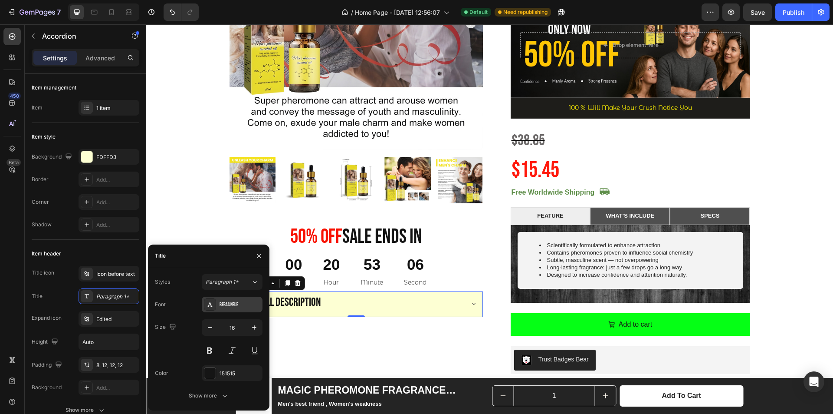
click at [231, 307] on div "Bebas Neue" at bounding box center [240, 305] width 41 height 8
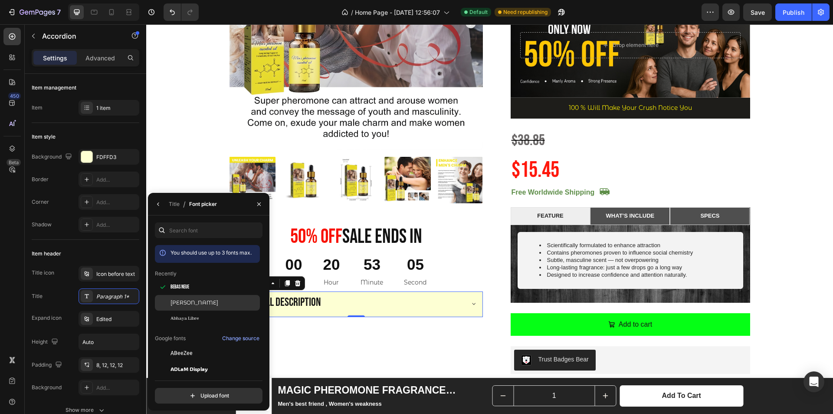
click at [208, 303] on span "[PERSON_NAME]" at bounding box center [195, 303] width 48 height 8
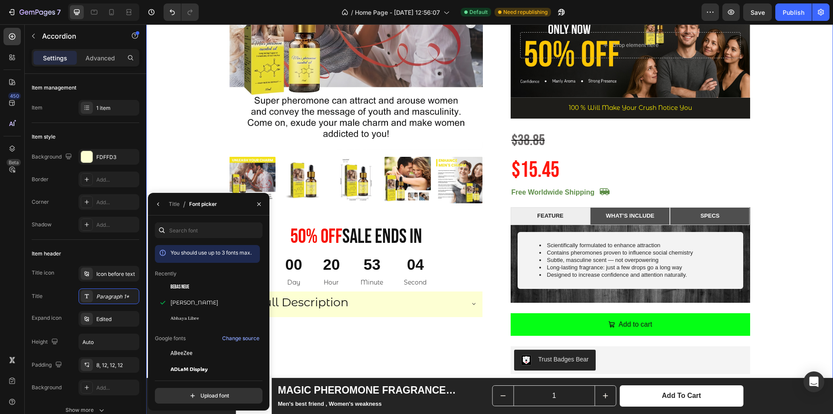
click at [782, 192] on div "Product Images 50% 0ff Sale Ends In Heading 00 Day 20 Hour 53 Minute 04 Second …" at bounding box center [490, 277] width 674 height 763
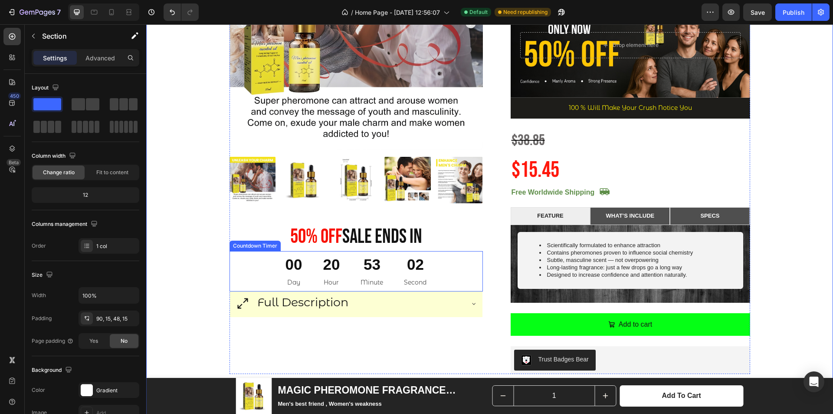
scroll to position [263, 0]
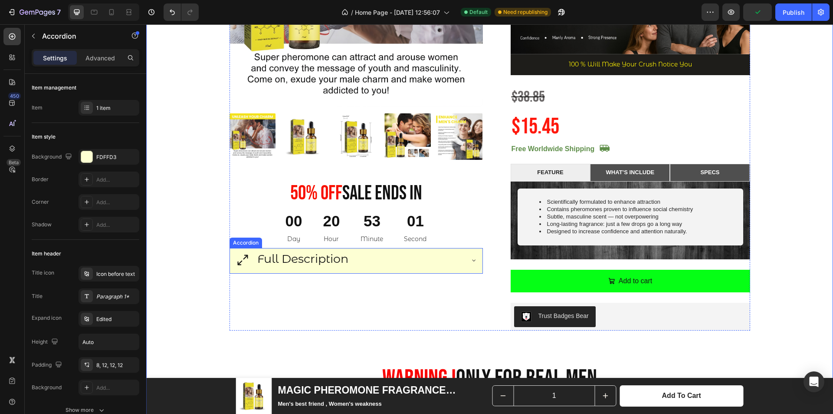
click at [414, 255] on div "Full Description" at bounding box center [349, 259] width 228 height 17
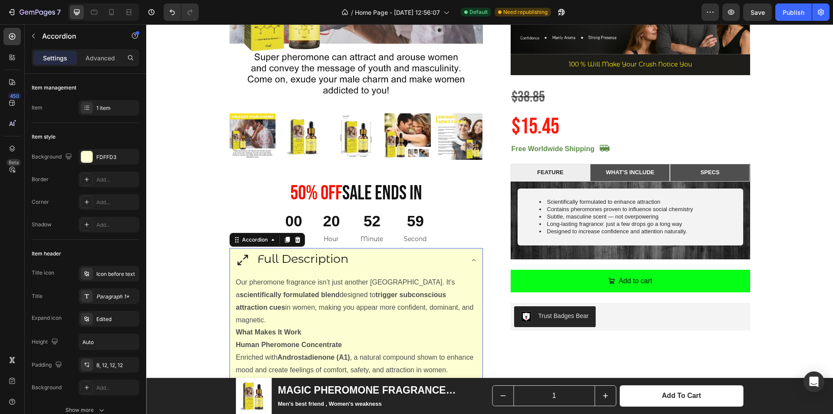
click at [414, 255] on div "Full Description" at bounding box center [349, 259] width 228 height 17
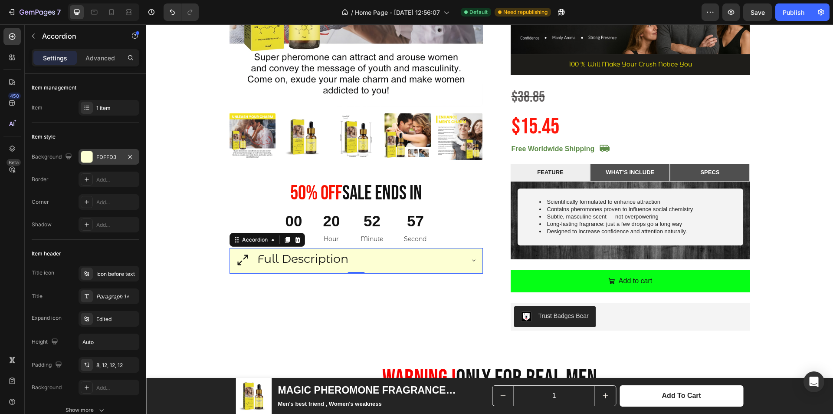
click at [103, 159] on div "FDFFD3" at bounding box center [108, 157] width 25 height 8
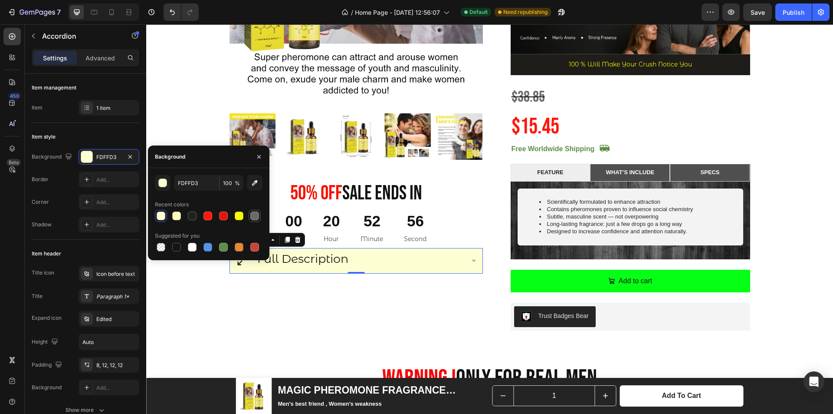
click at [255, 218] on div at bounding box center [254, 215] width 9 height 9
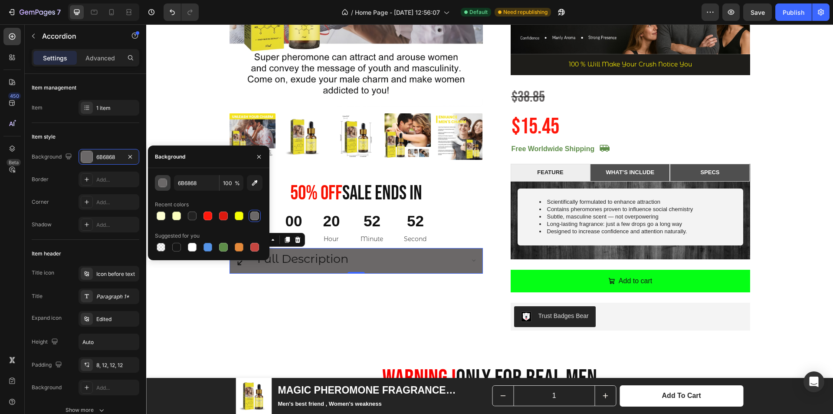
click at [164, 189] on button "button" at bounding box center [163, 183] width 16 height 16
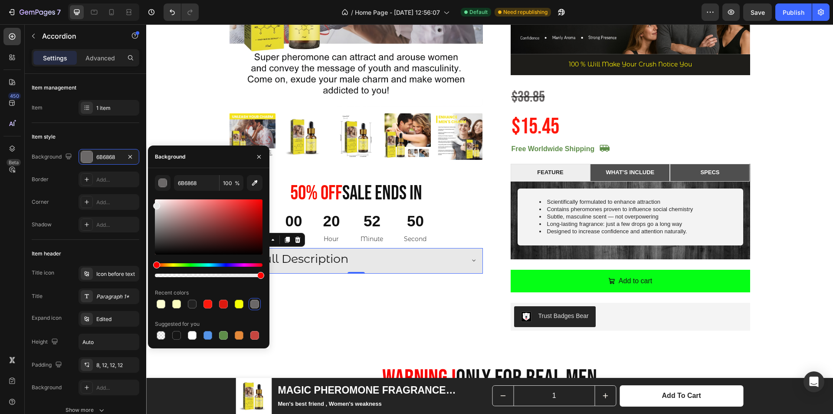
drag, startPoint x: 159, startPoint y: 224, endPoint x: 150, endPoint y: 204, distance: 22.1
click at [150, 204] on div "6B6868 100 % Recent colors Suggested for you" at bounding box center [209, 258] width 122 height 166
type input "E8E8E8"
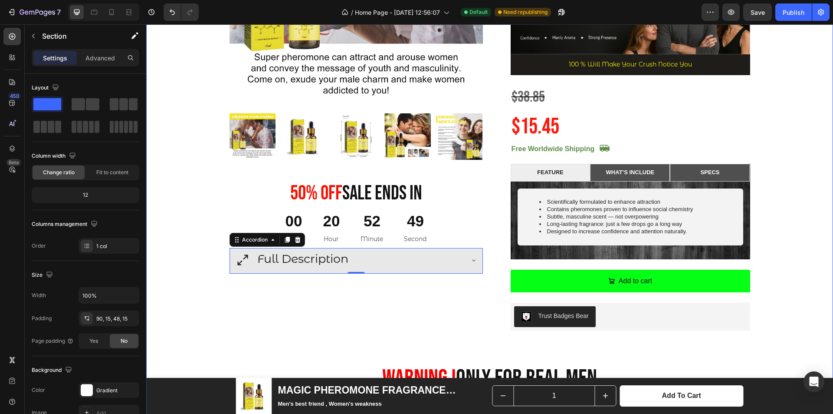
click at [760, 194] on div "Product Images 50% 0ff Sale Ends In Heading 00 Day 20 Hour 52 Minute 49 Second …" at bounding box center [490, 234] width 674 height 763
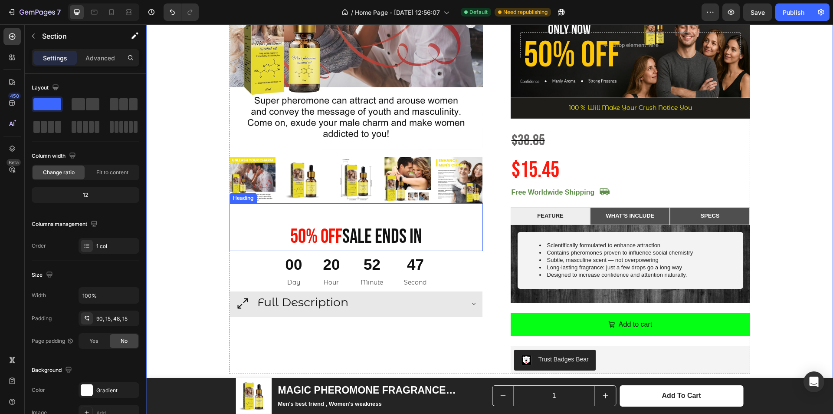
scroll to position [307, 0]
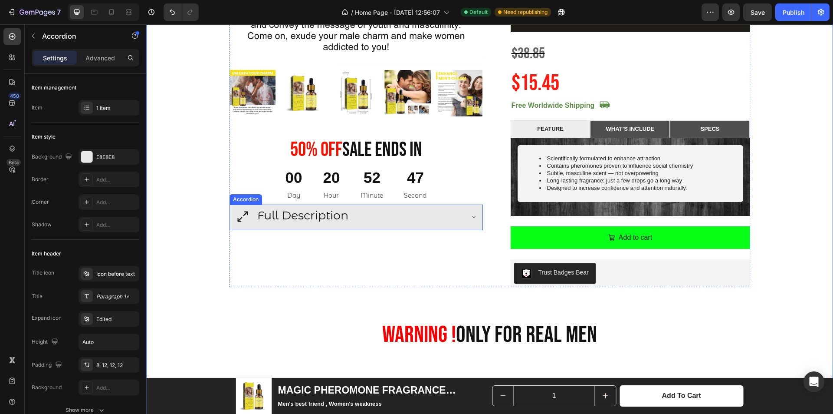
click at [426, 220] on div "Full Description" at bounding box center [349, 216] width 228 height 17
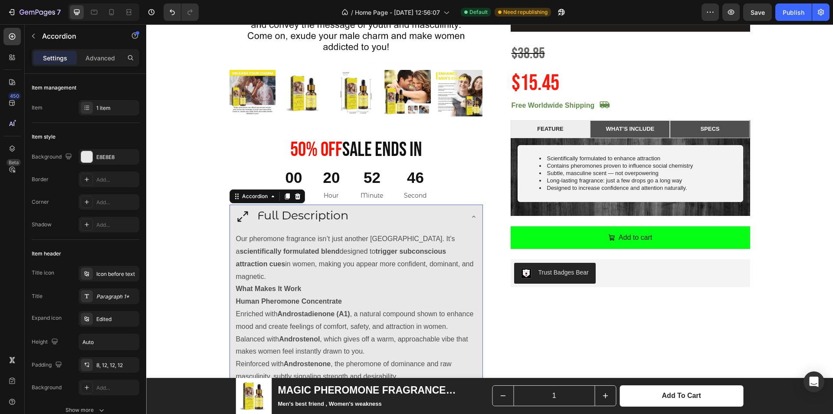
click at [441, 223] on div "Full Description" at bounding box center [349, 216] width 228 height 17
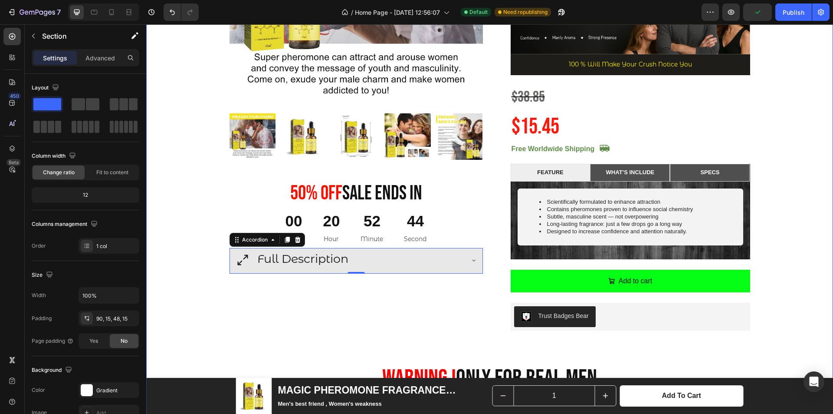
click at [787, 111] on div "Product Images 50% 0ff Sale Ends In Heading 00 Day 20 Hour 52 Minute 44 Second …" at bounding box center [490, 234] width 674 height 763
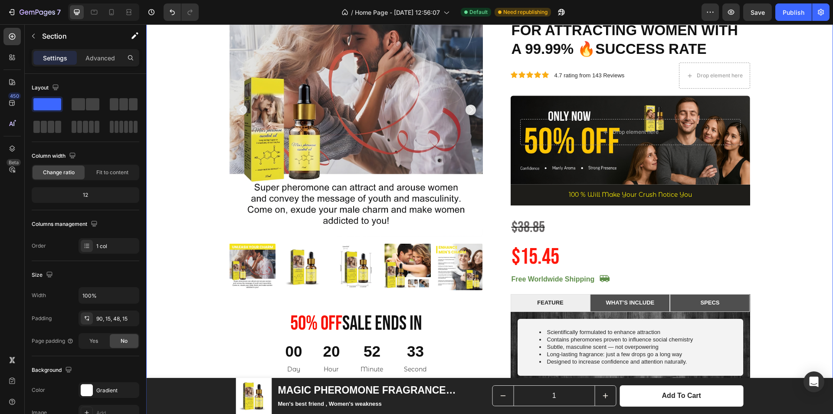
scroll to position [46, 0]
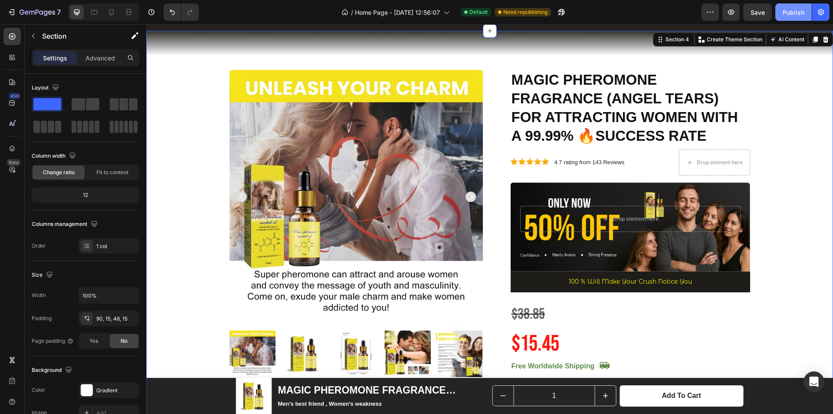
click at [787, 12] on div "Publish" at bounding box center [794, 12] width 22 height 9
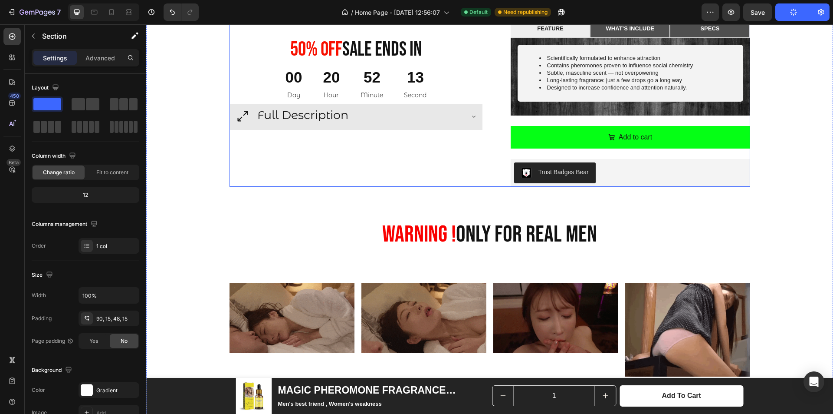
scroll to position [394, 0]
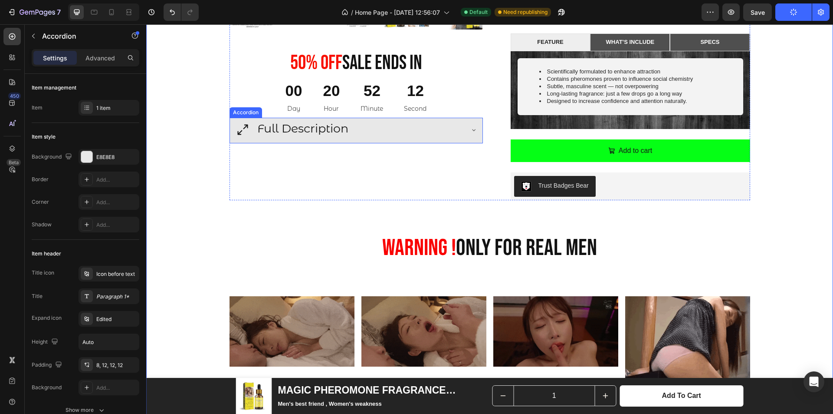
click at [441, 128] on div "Full Description" at bounding box center [349, 129] width 228 height 17
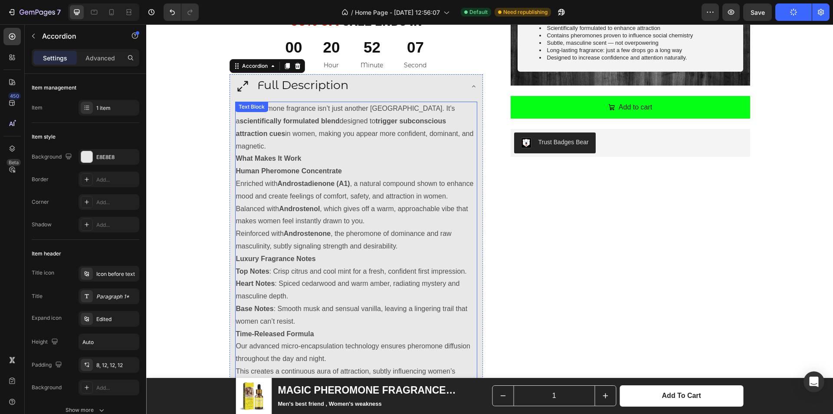
scroll to position [350, 0]
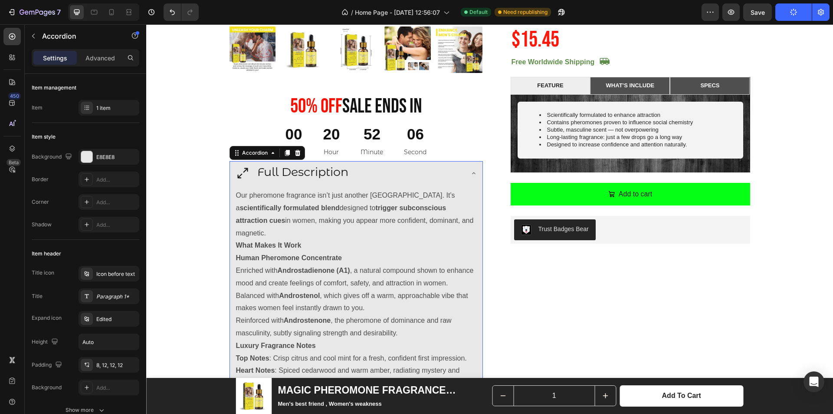
click at [471, 171] on icon at bounding box center [474, 173] width 7 height 7
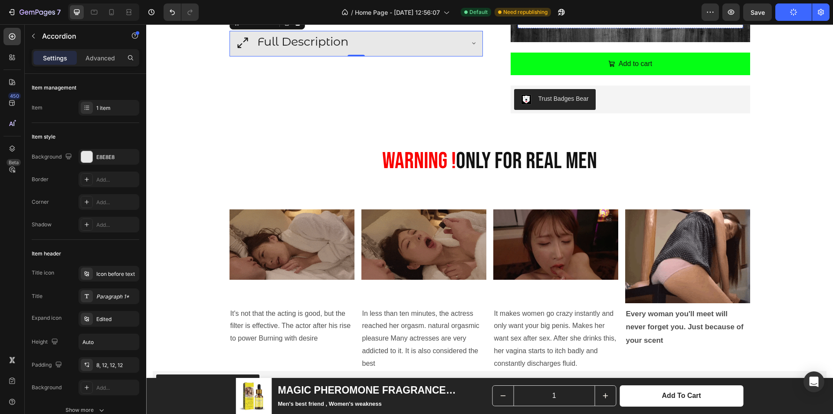
scroll to position [611, 0]
